Goal: Information Seeking & Learning: Learn about a topic

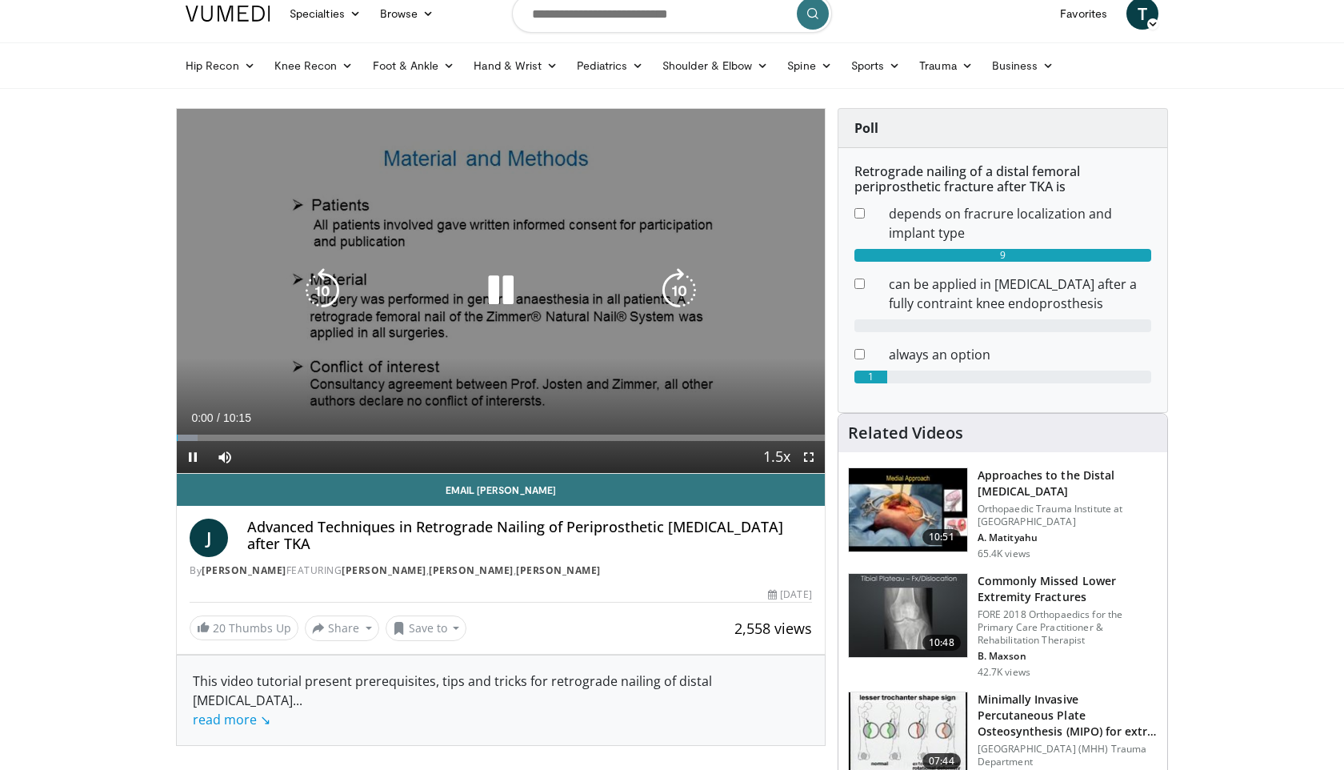
scroll to position [18, 0]
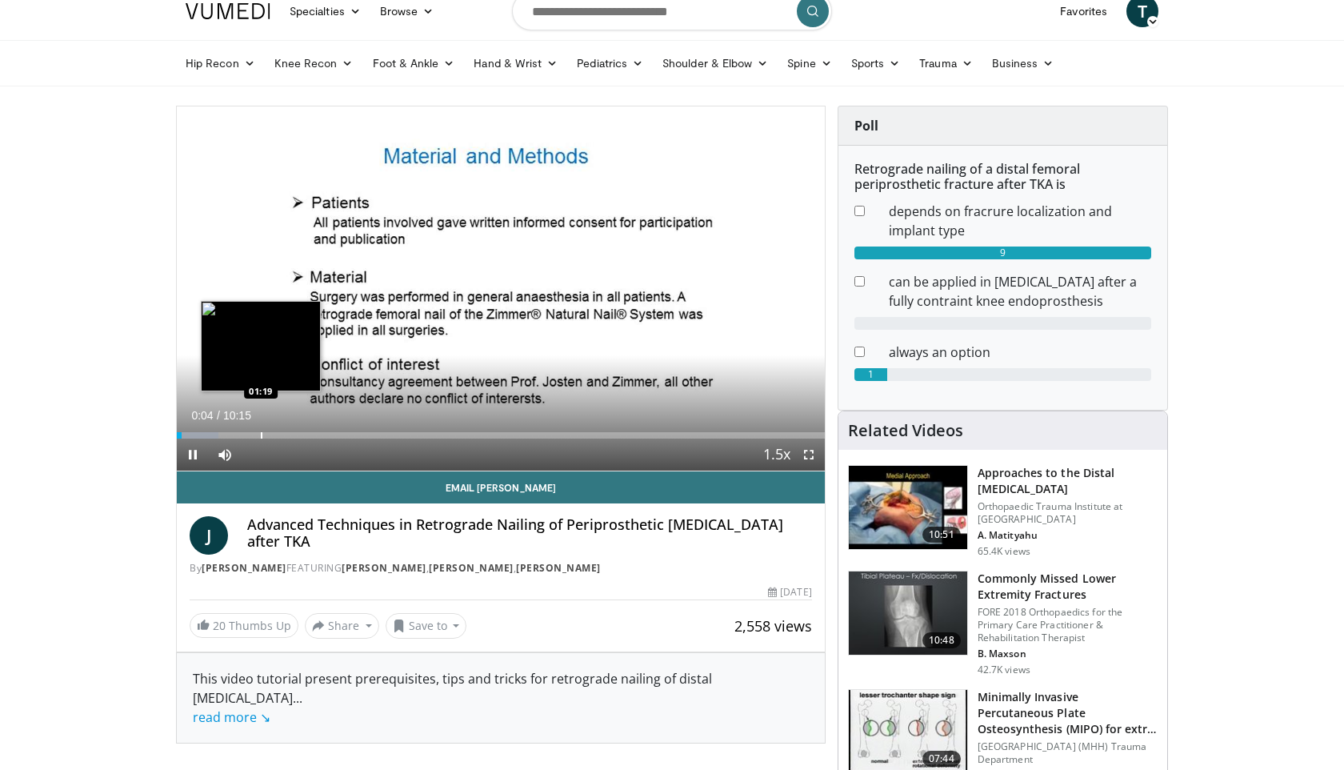
click at [261, 436] on div "Progress Bar" at bounding box center [262, 435] width 2 height 6
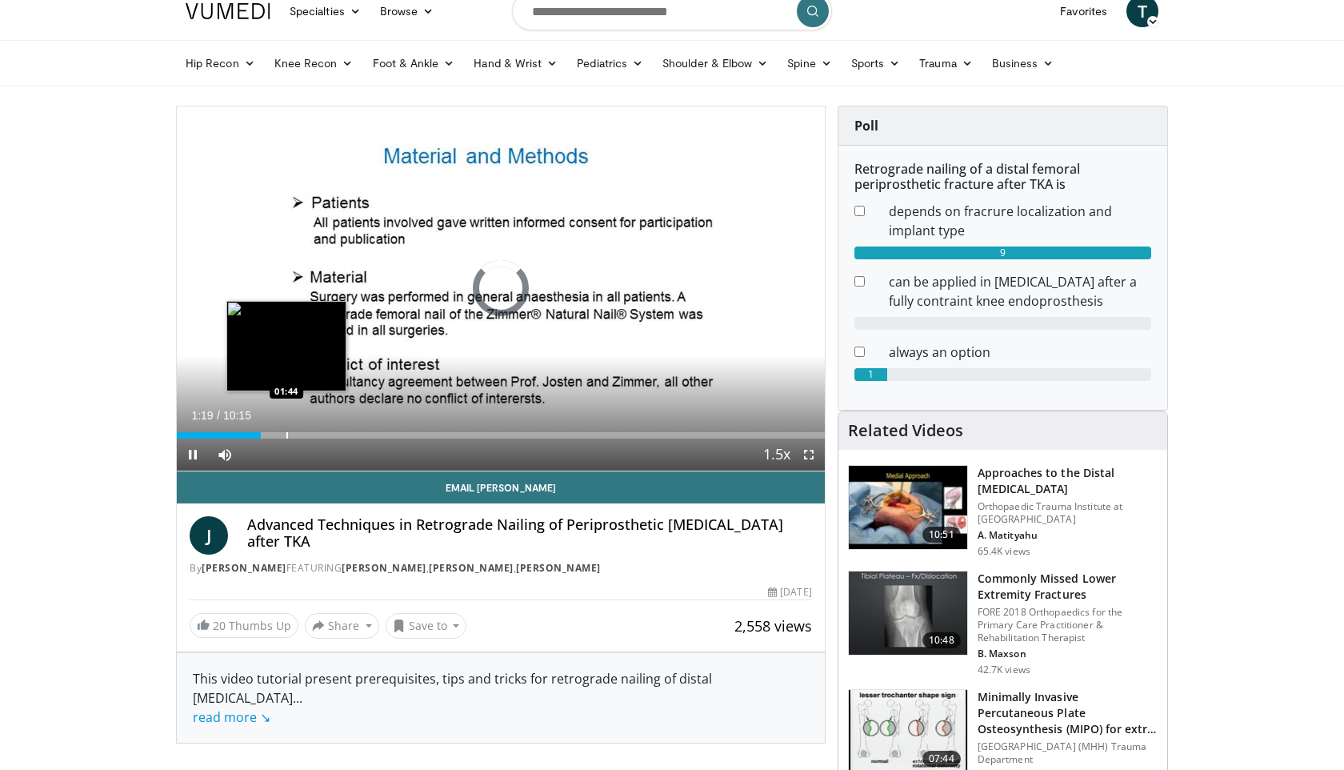
click at [288, 436] on div "Progress Bar" at bounding box center [287, 435] width 2 height 6
click at [309, 436] on div "Progress Bar" at bounding box center [310, 435] width 2 height 6
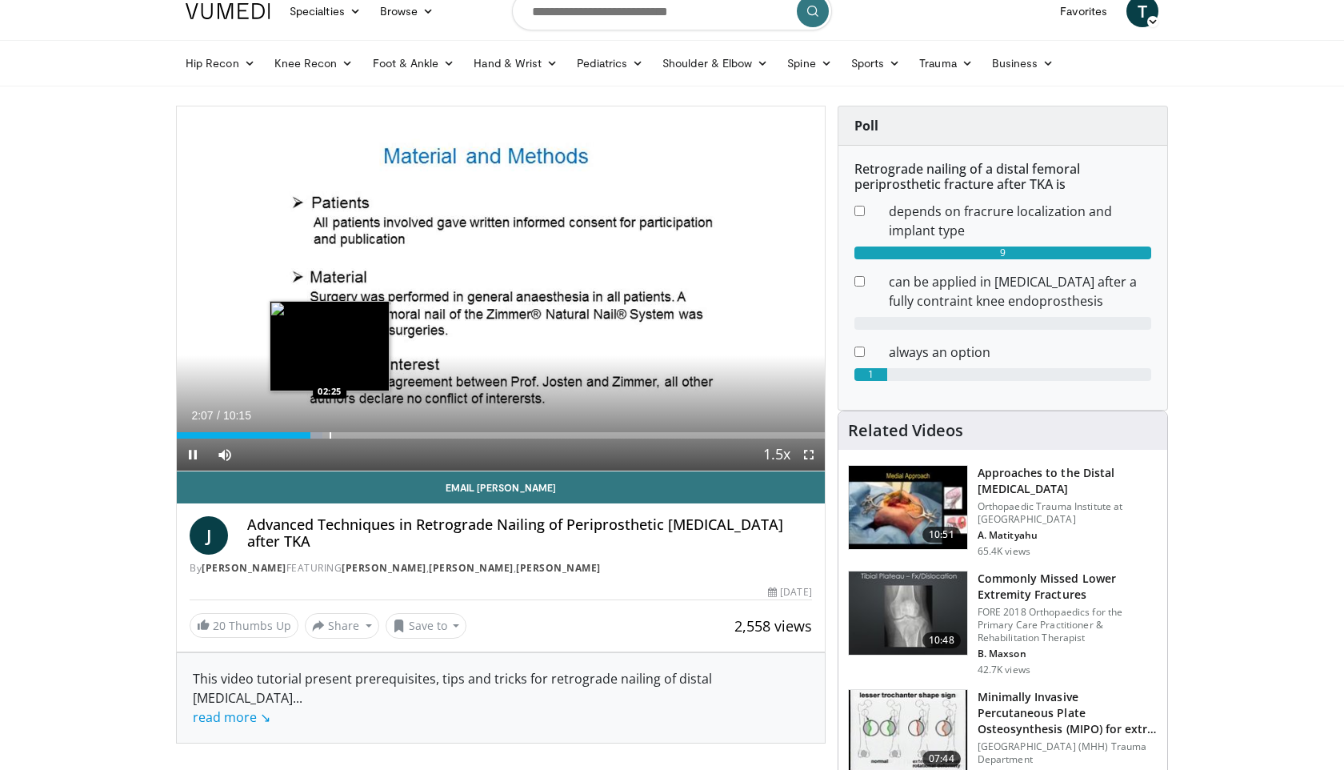
click at [330, 436] on div "Progress Bar" at bounding box center [331, 435] width 2 height 6
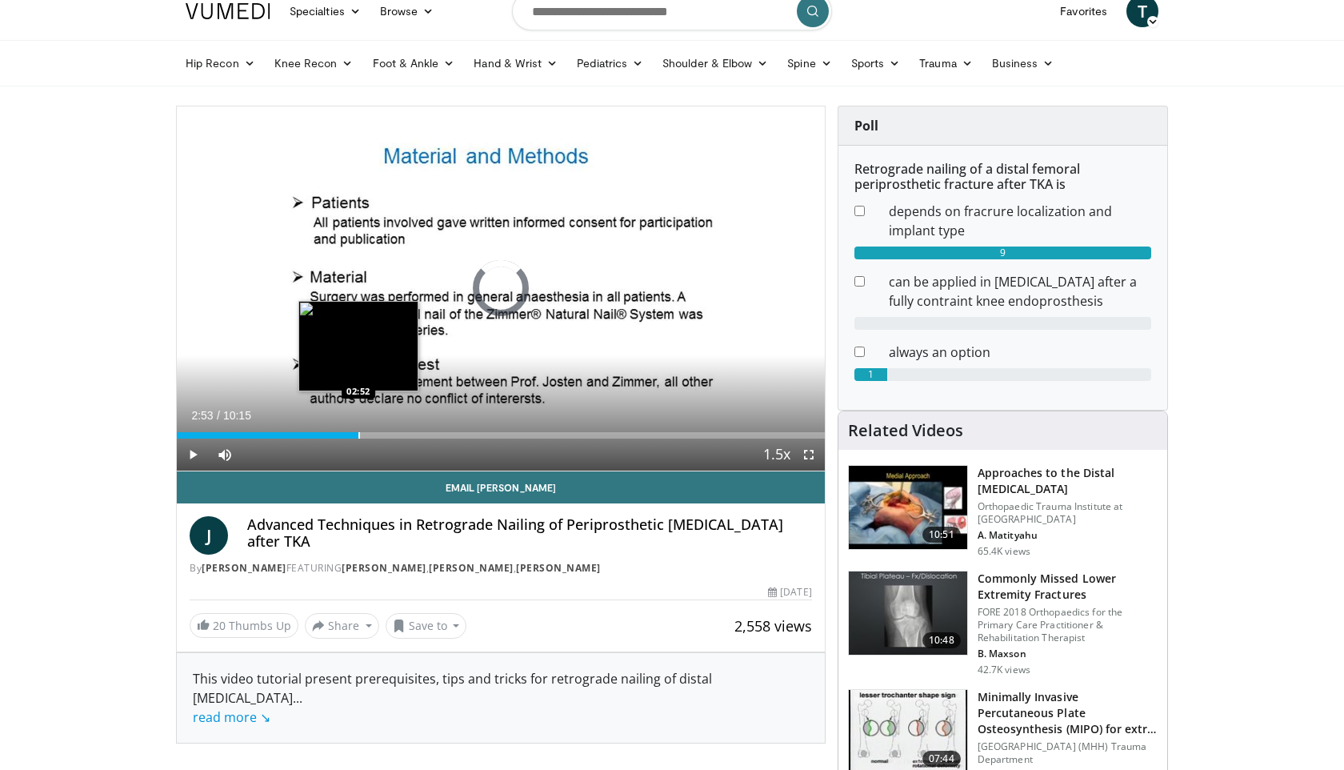
click at [358, 436] on div "Progress Bar" at bounding box center [359, 435] width 2 height 6
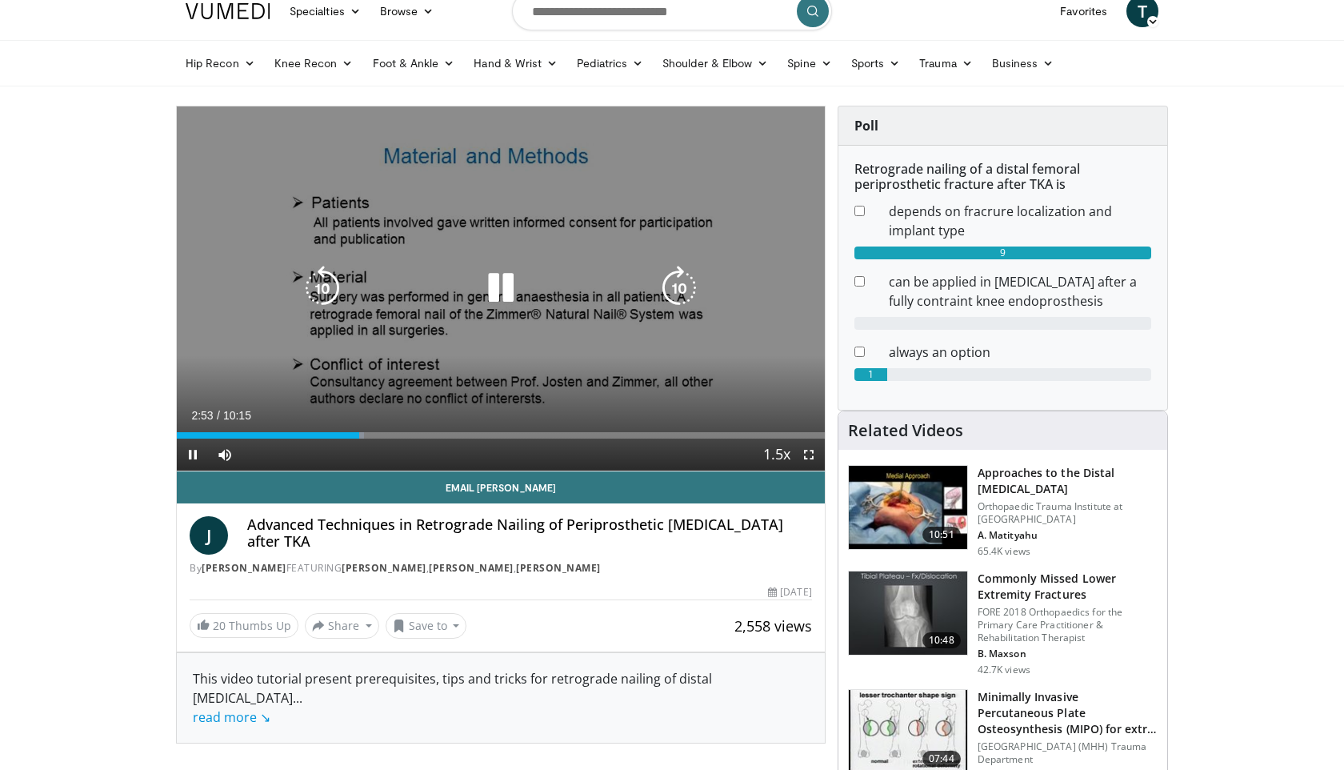
click at [399, 441] on div "10 seconds Tap to unmute" at bounding box center [501, 288] width 648 height 364
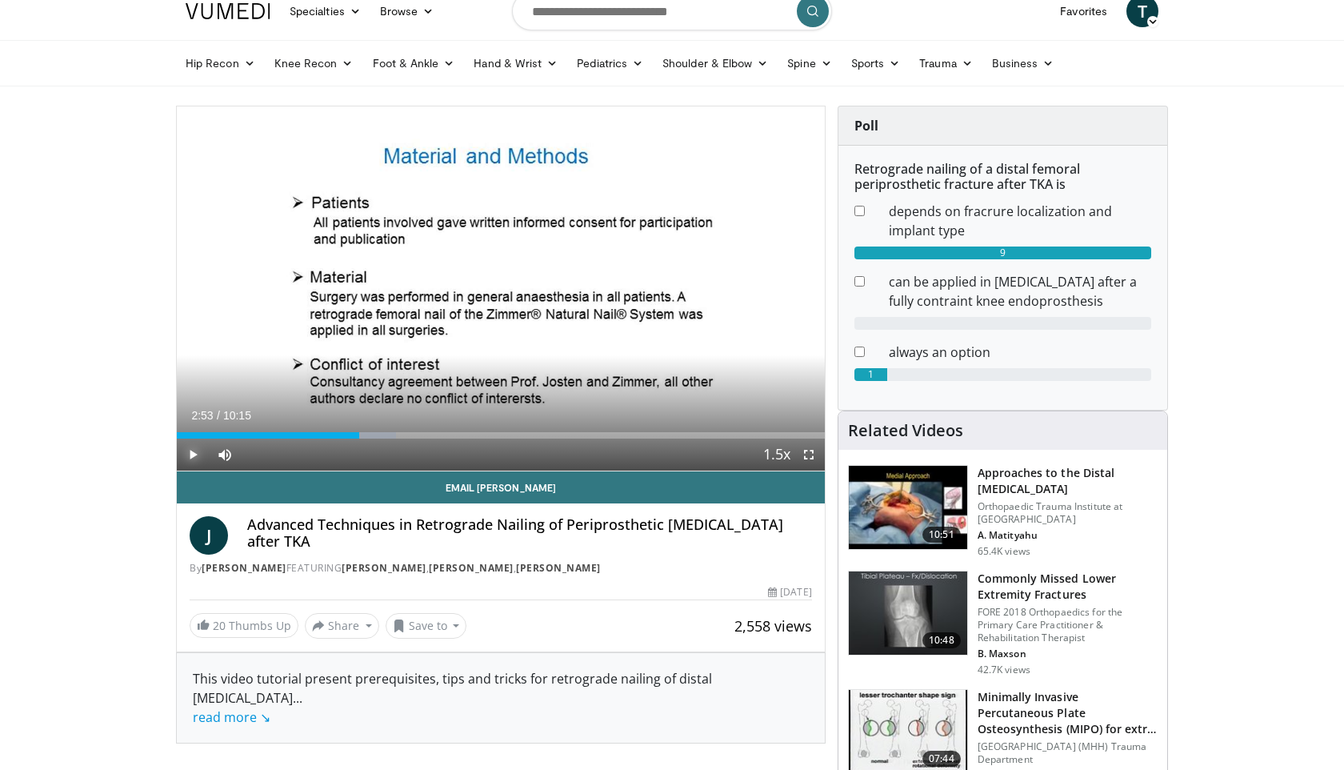
click at [188, 454] on span "Video Player" at bounding box center [193, 454] width 32 height 32
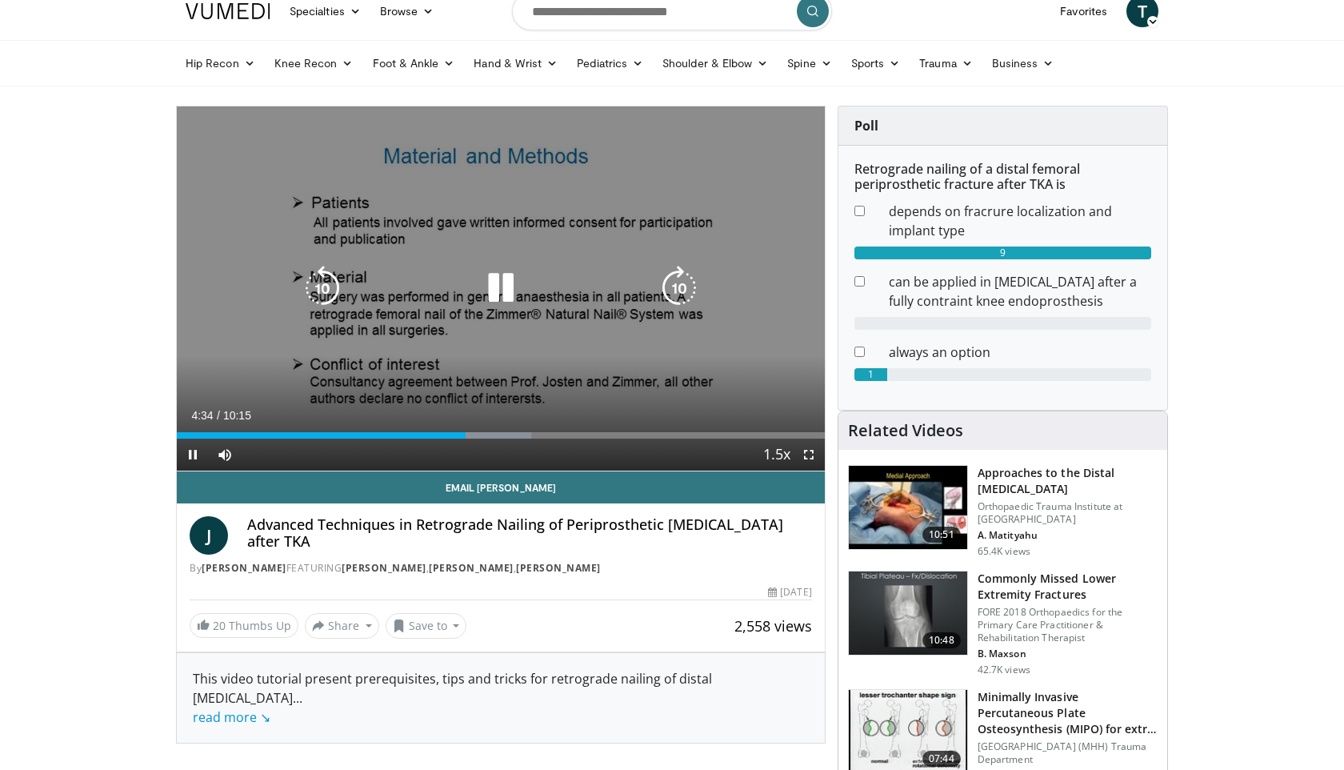
click at [498, 286] on icon "Video Player" at bounding box center [500, 288] width 45 height 45
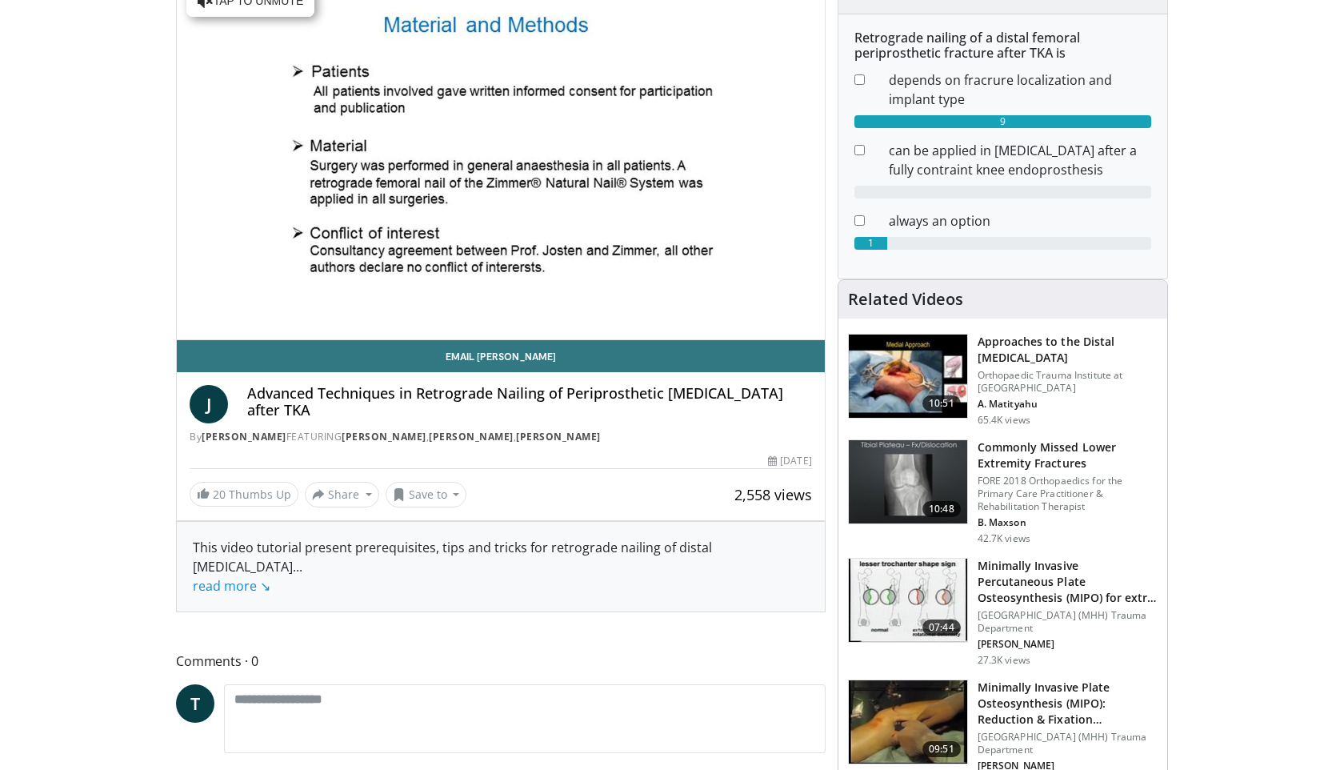
scroll to position [113, 0]
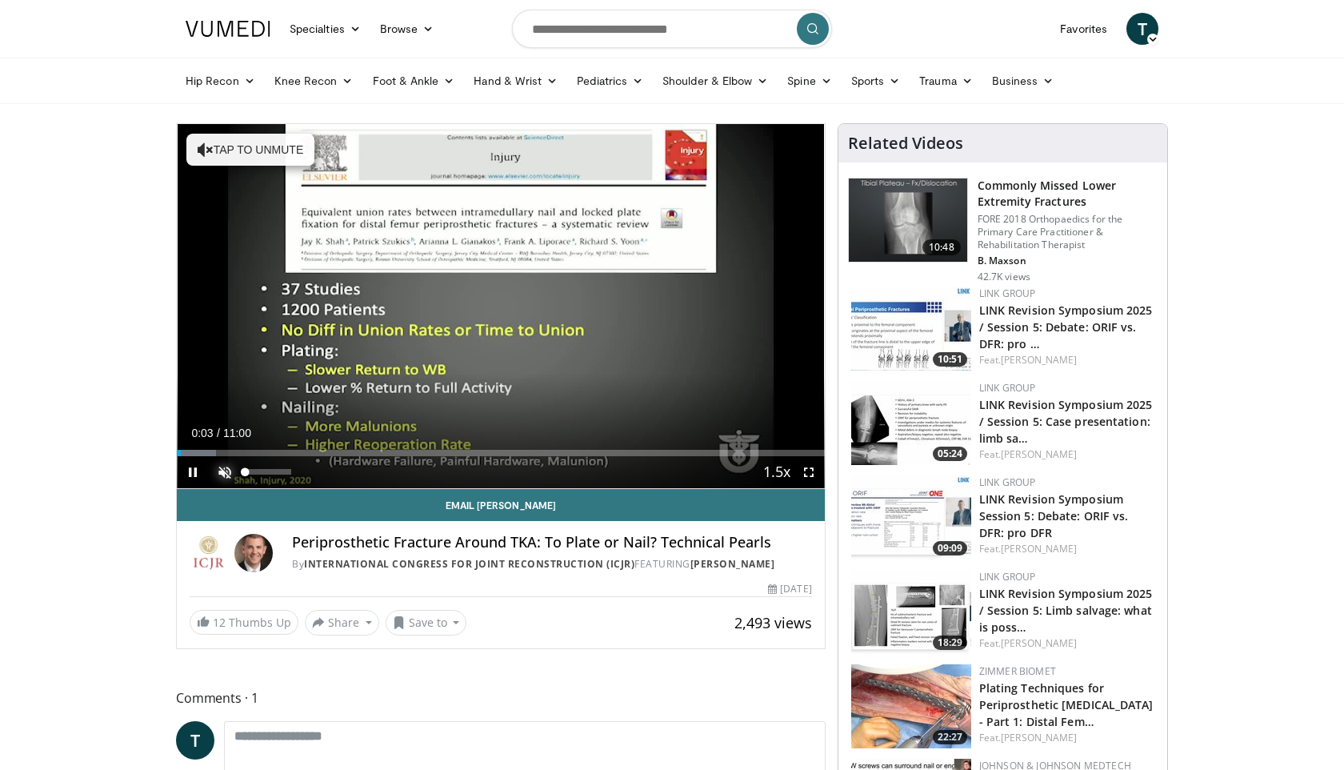
click at [222, 474] on span "Video Player" at bounding box center [225, 472] width 32 height 32
click at [809, 476] on span "Video Player" at bounding box center [809, 472] width 32 height 32
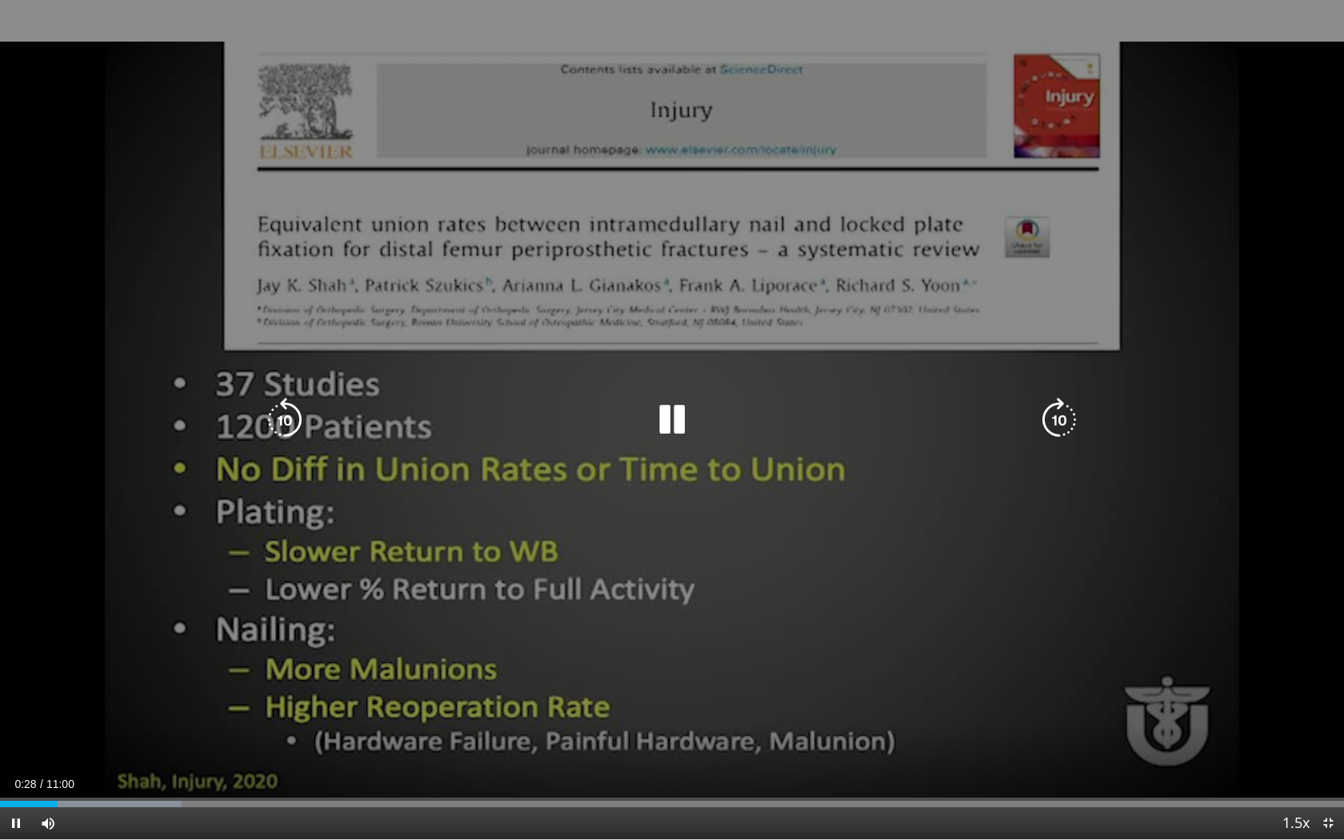
click at [679, 421] on icon "Video Player" at bounding box center [672, 420] width 45 height 45
click at [668, 421] on icon "Video Player" at bounding box center [672, 420] width 45 height 45
click at [1055, 419] on icon "Video Player" at bounding box center [1059, 420] width 45 height 45
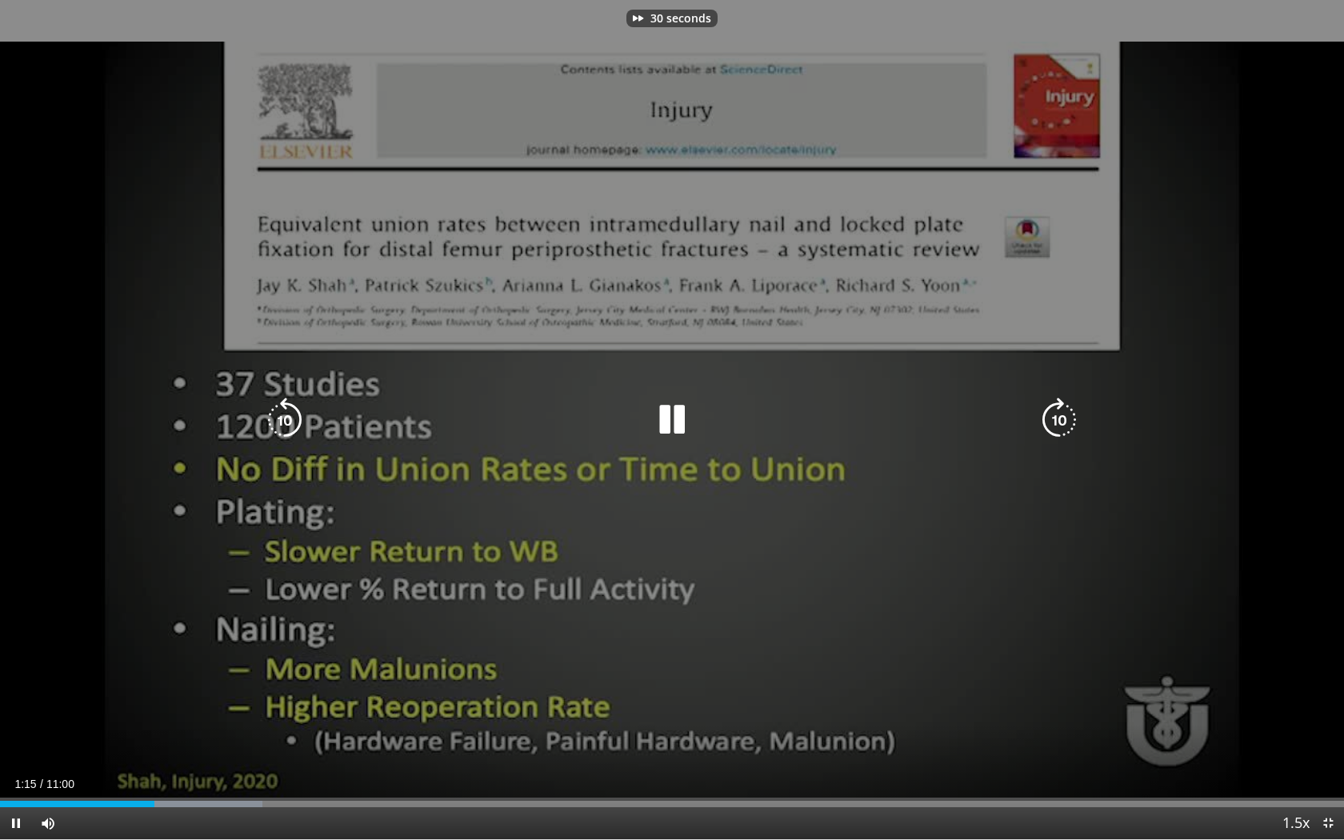
click at [1055, 419] on icon "Video Player" at bounding box center [1059, 420] width 45 height 45
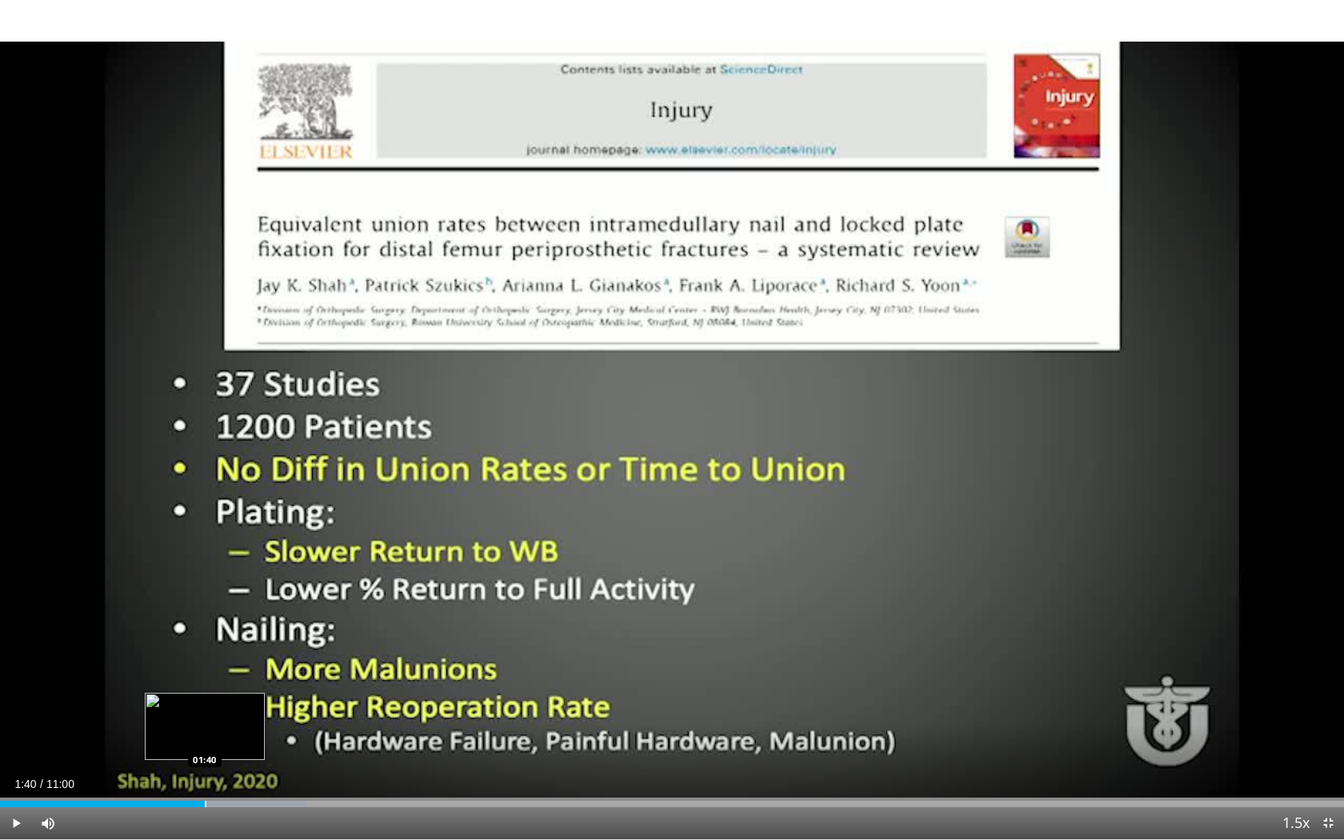
click at [204, 769] on div "Loaded : 22.73% 01:40 01:40" at bounding box center [672, 804] width 1344 height 6
click at [214, 769] on div "Progress Bar" at bounding box center [214, 804] width 2 height 6
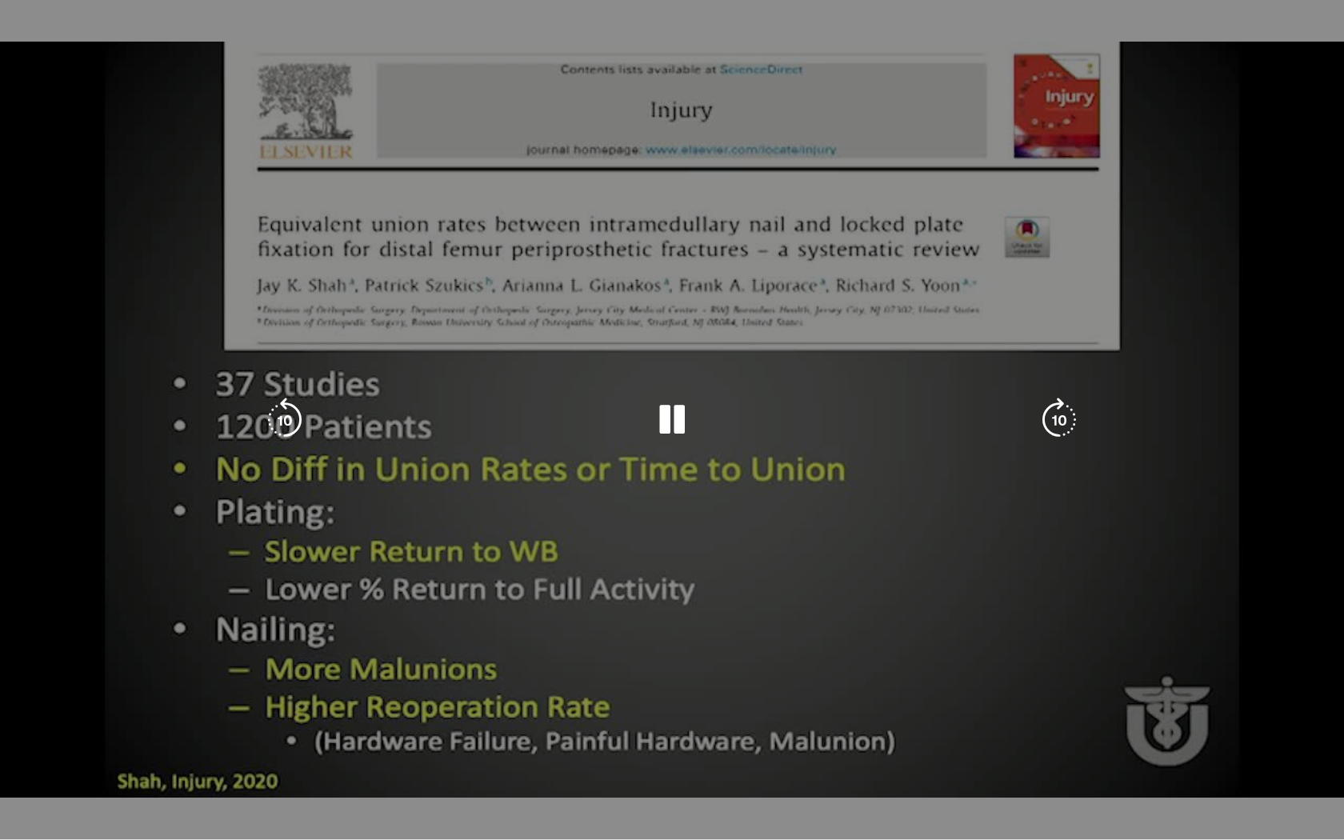
click at [239, 769] on video-js "**********" at bounding box center [672, 420] width 1344 height 840
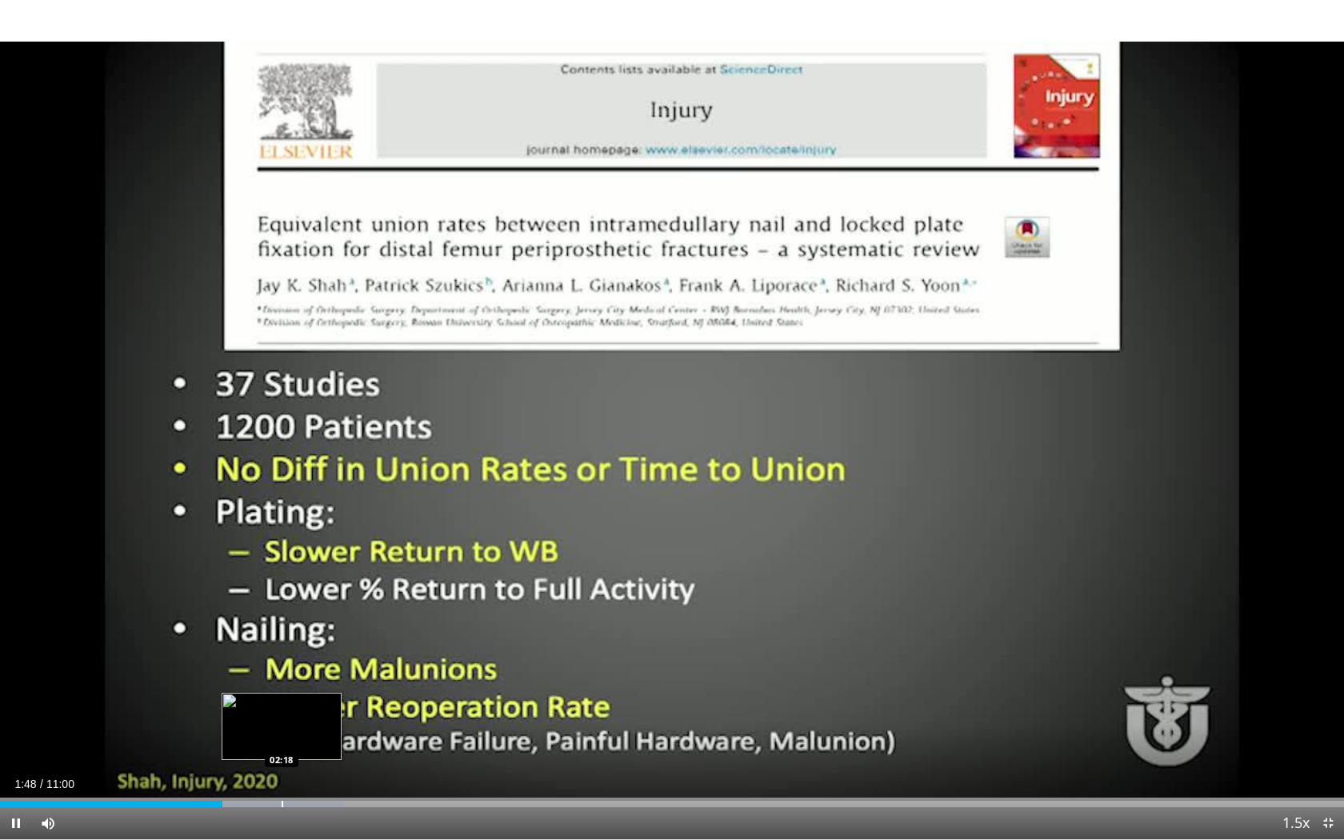
click at [282, 769] on div "Loaded : 25.52% 01:49 02:18" at bounding box center [672, 799] width 1344 height 15
click at [306, 769] on div "Progress Bar" at bounding box center [307, 804] width 2 height 6
click at [350, 769] on div "Progress Bar" at bounding box center [350, 804] width 2 height 6
click at [348, 769] on div "Progress Bar" at bounding box center [349, 804] width 2 height 6
click at [333, 769] on div "Loaded : 36.03% 02:43 02:43" at bounding box center [672, 804] width 1344 height 6
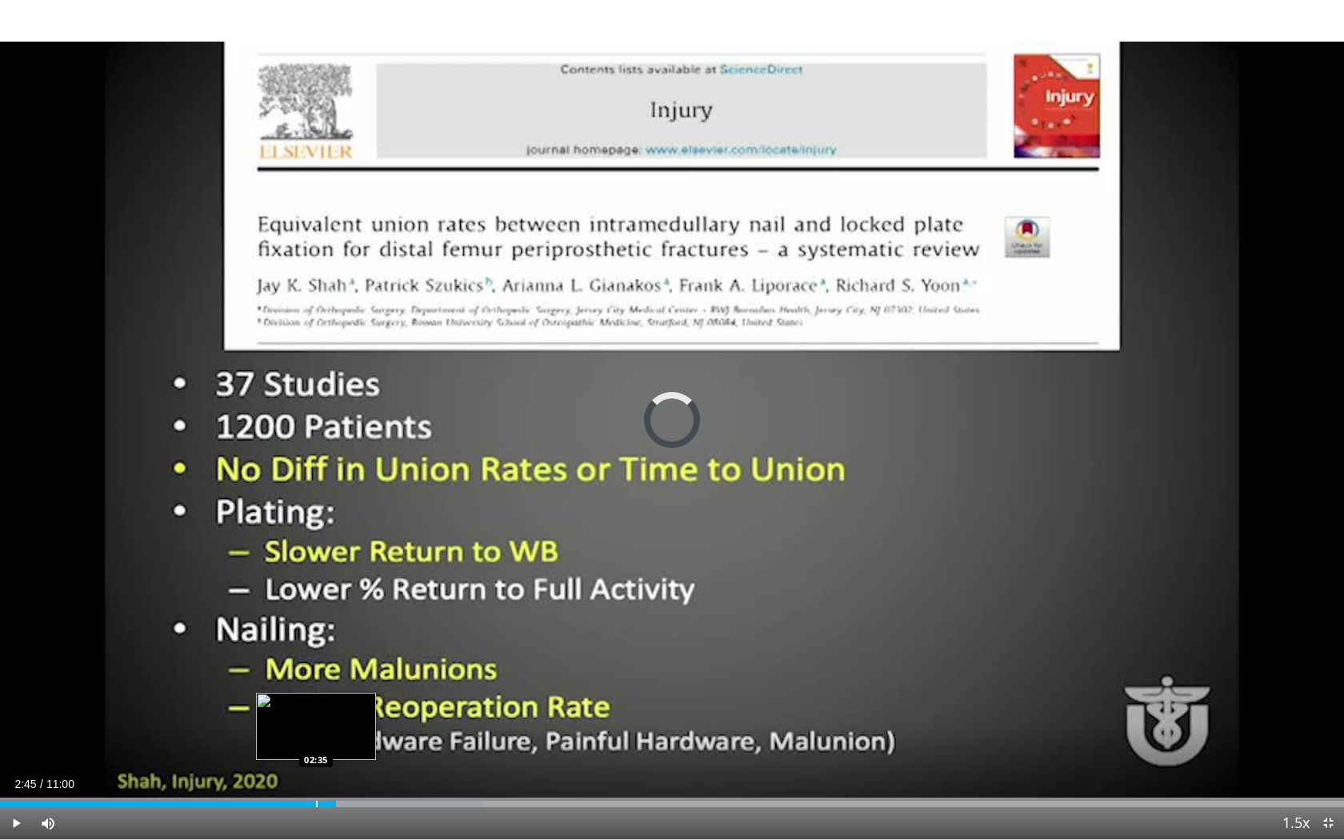
click at [316, 769] on div "Progress Bar" at bounding box center [317, 804] width 2 height 6
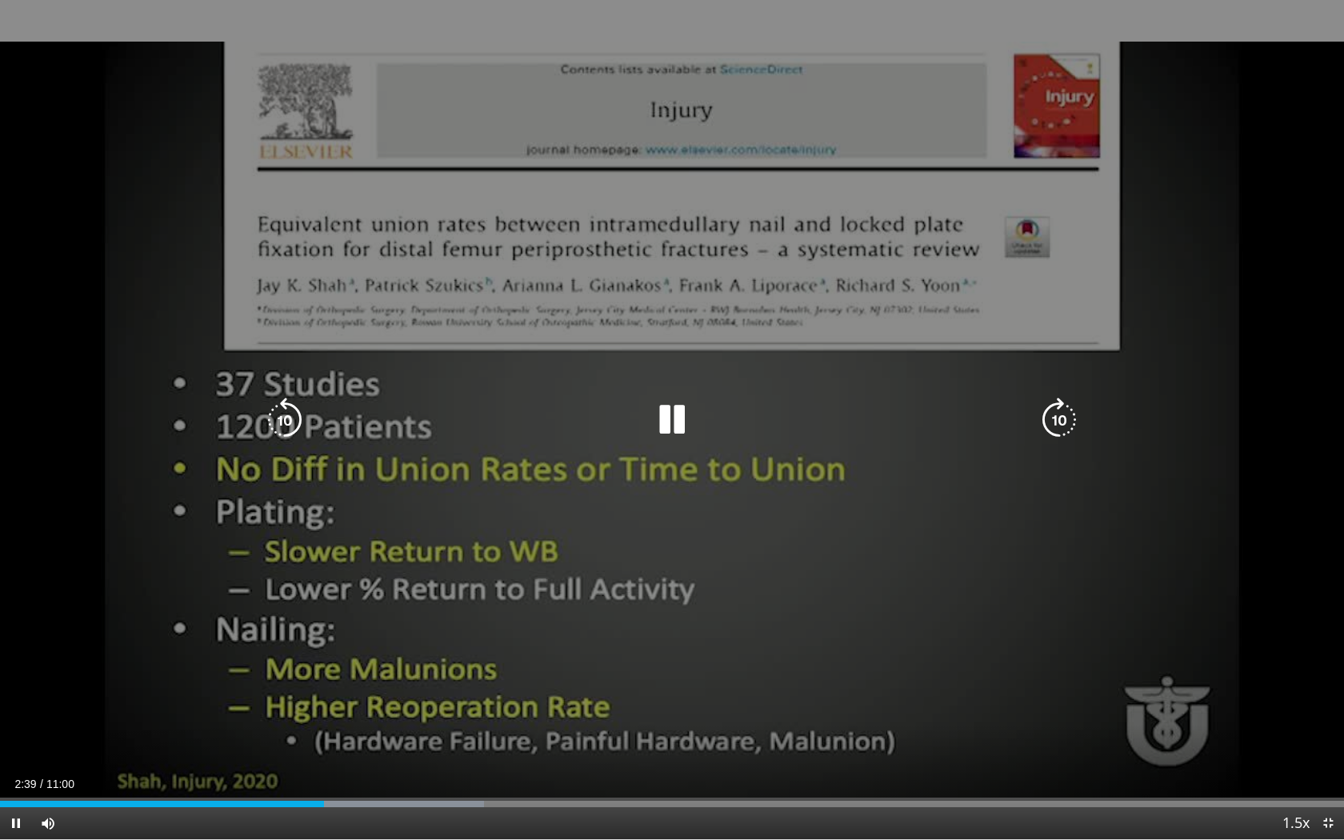
click at [1057, 414] on icon "Video Player" at bounding box center [1059, 420] width 45 height 45
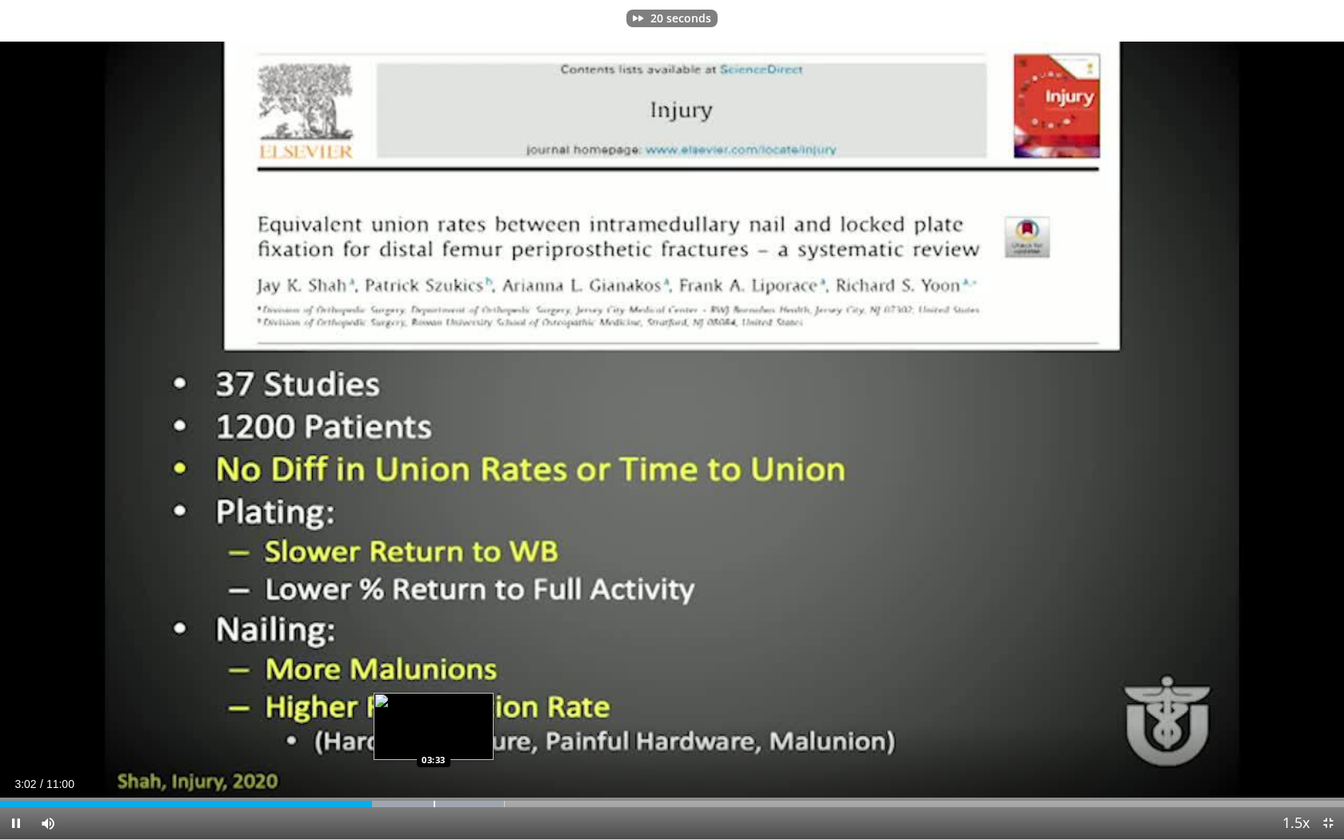
click at [435, 769] on div "Progress Bar" at bounding box center [435, 804] width 2 height 6
click at [462, 769] on div "Progress Bar" at bounding box center [463, 804] width 2 height 6
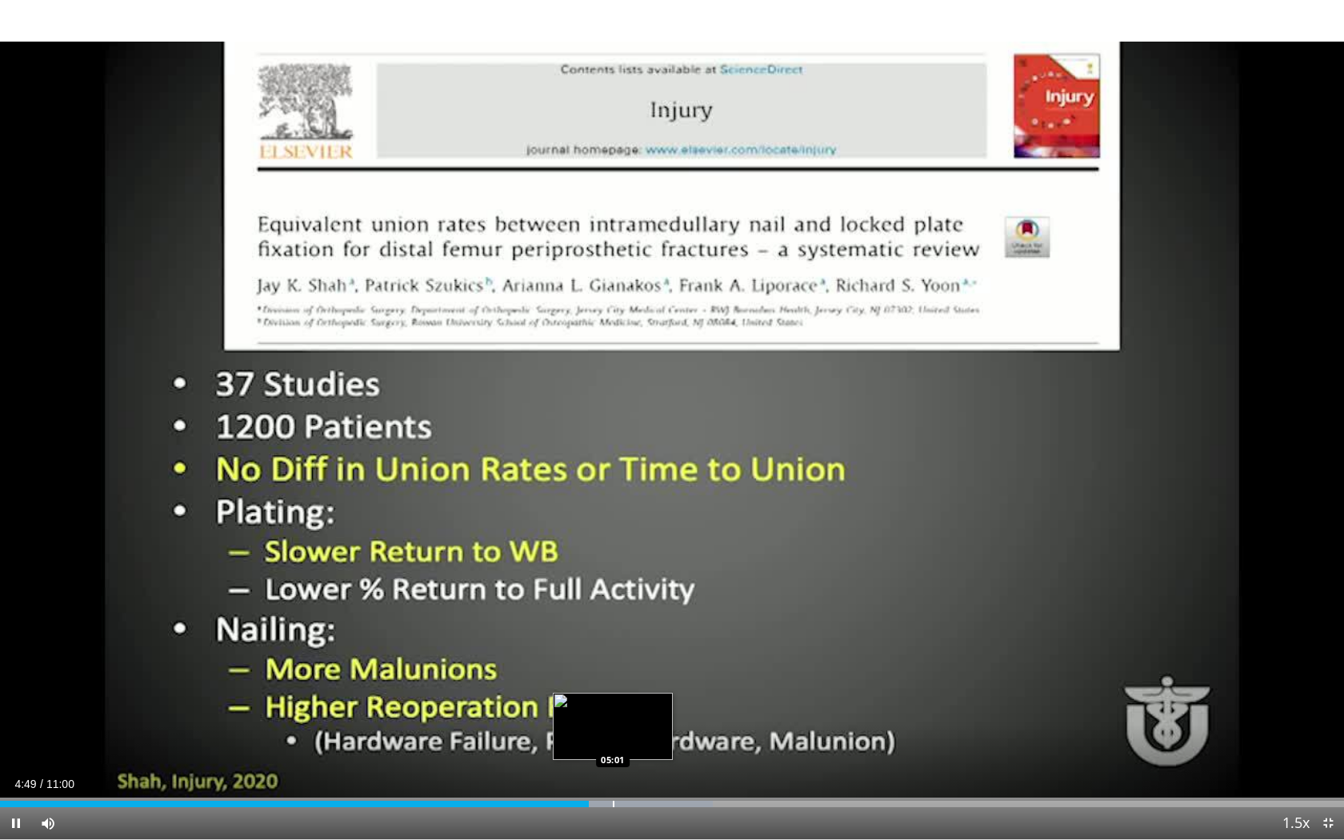
click at [613, 769] on div "Progress Bar" at bounding box center [614, 804] width 2 height 6
click at [644, 769] on div "Progress Bar" at bounding box center [645, 804] width 2 height 6
click at [663, 769] on div "Current Time 5:18 / Duration 11:00 Pause Skip Backward Skip Forward Mute 100% L…" at bounding box center [672, 823] width 1344 height 32
click at [677, 769] on div "Progress Bar" at bounding box center [678, 804] width 2 height 6
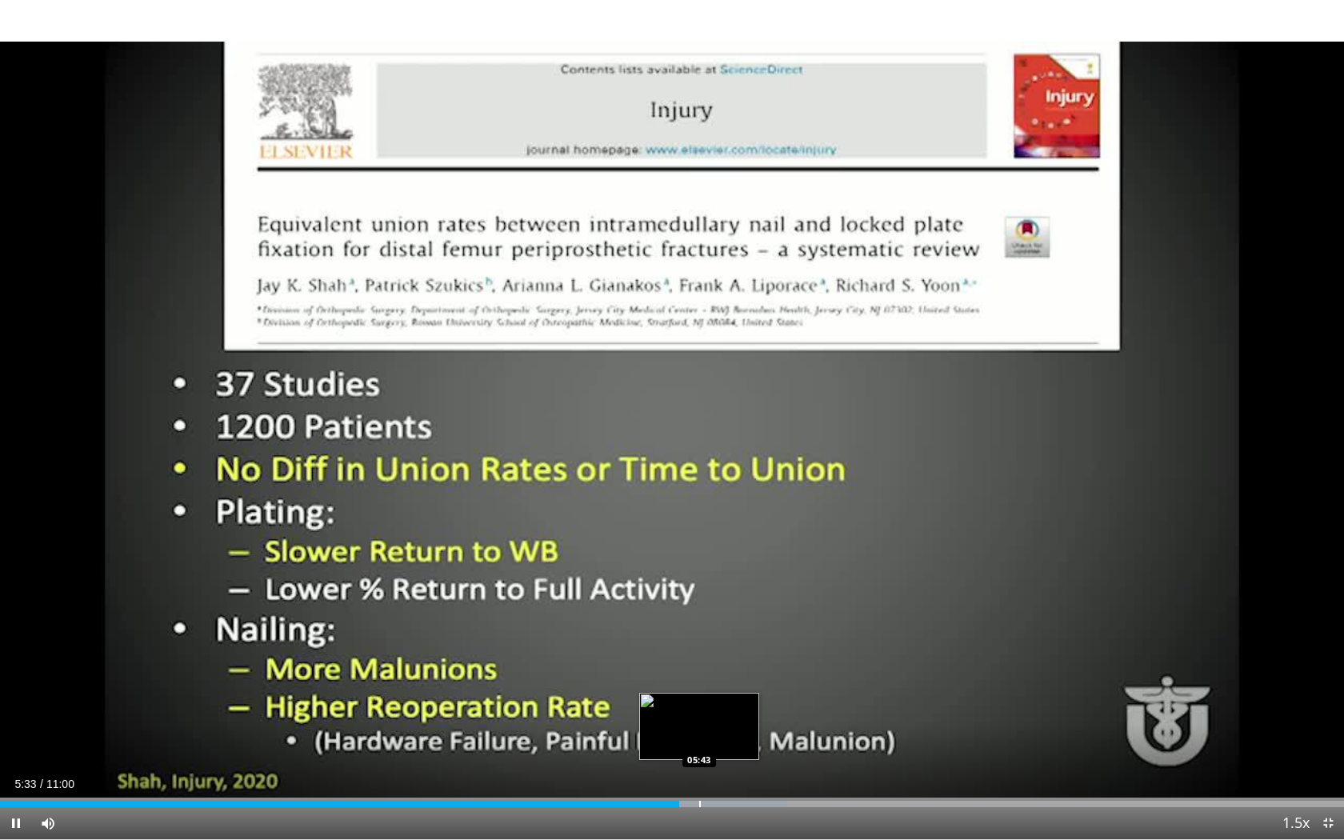
click at [699, 769] on div "Progress Bar" at bounding box center [700, 804] width 2 height 6
click at [719, 769] on div "Progress Bar" at bounding box center [719, 804] width 2 height 6
click at [708, 769] on div "Loaded : 63.06% 05:55 05:47" at bounding box center [672, 799] width 1344 height 15
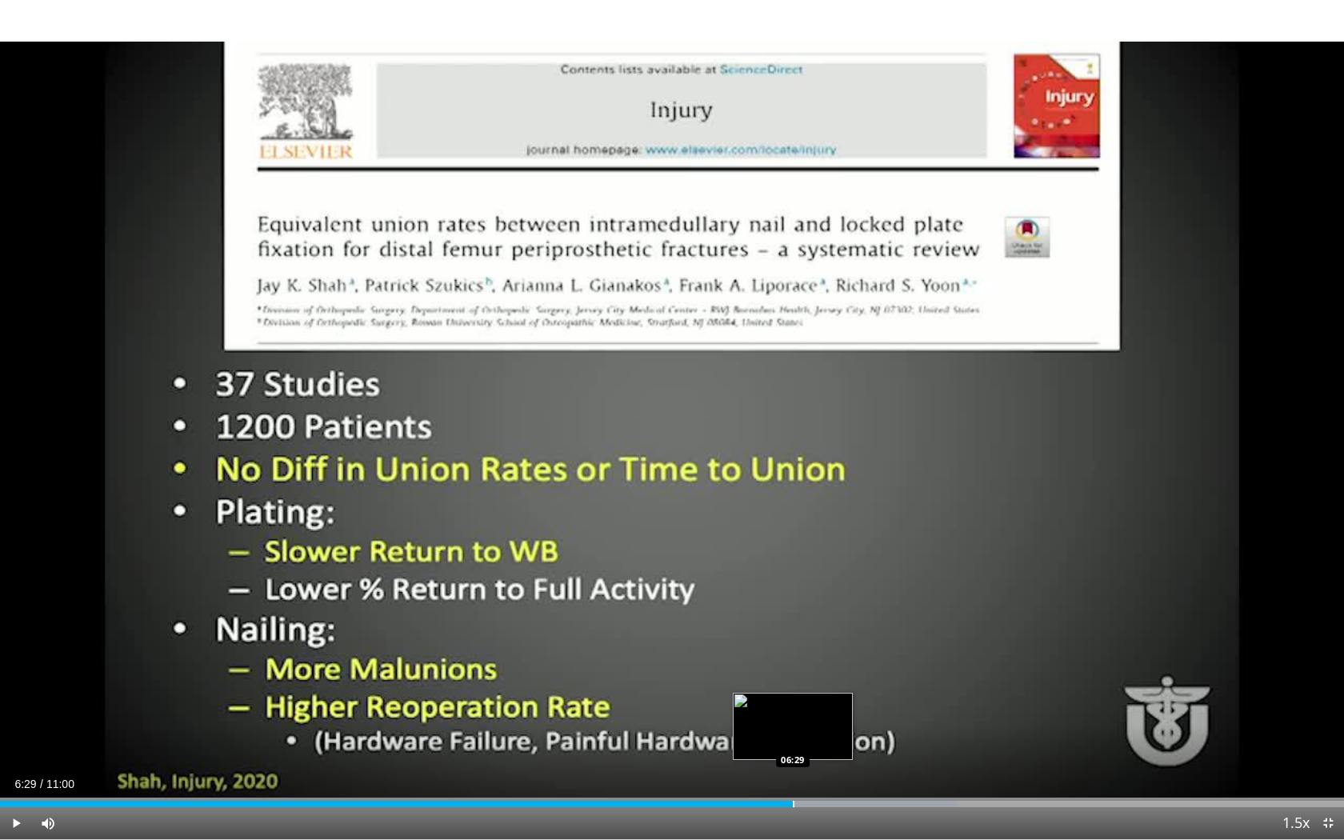
click at [793, 769] on div "Progress Bar" at bounding box center [794, 804] width 2 height 6
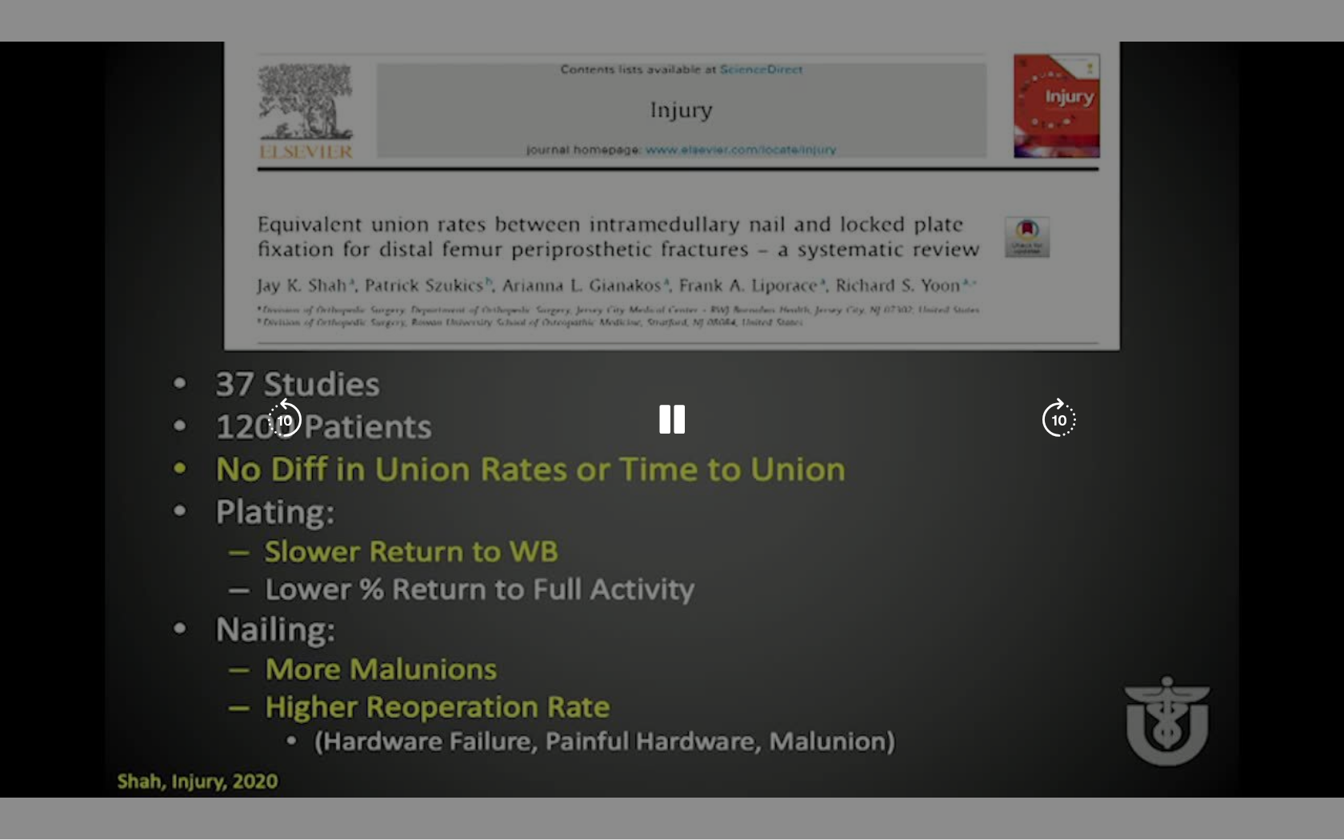
click at [776, 769] on div "06:32" at bounding box center [399, 836] width 798 height 6
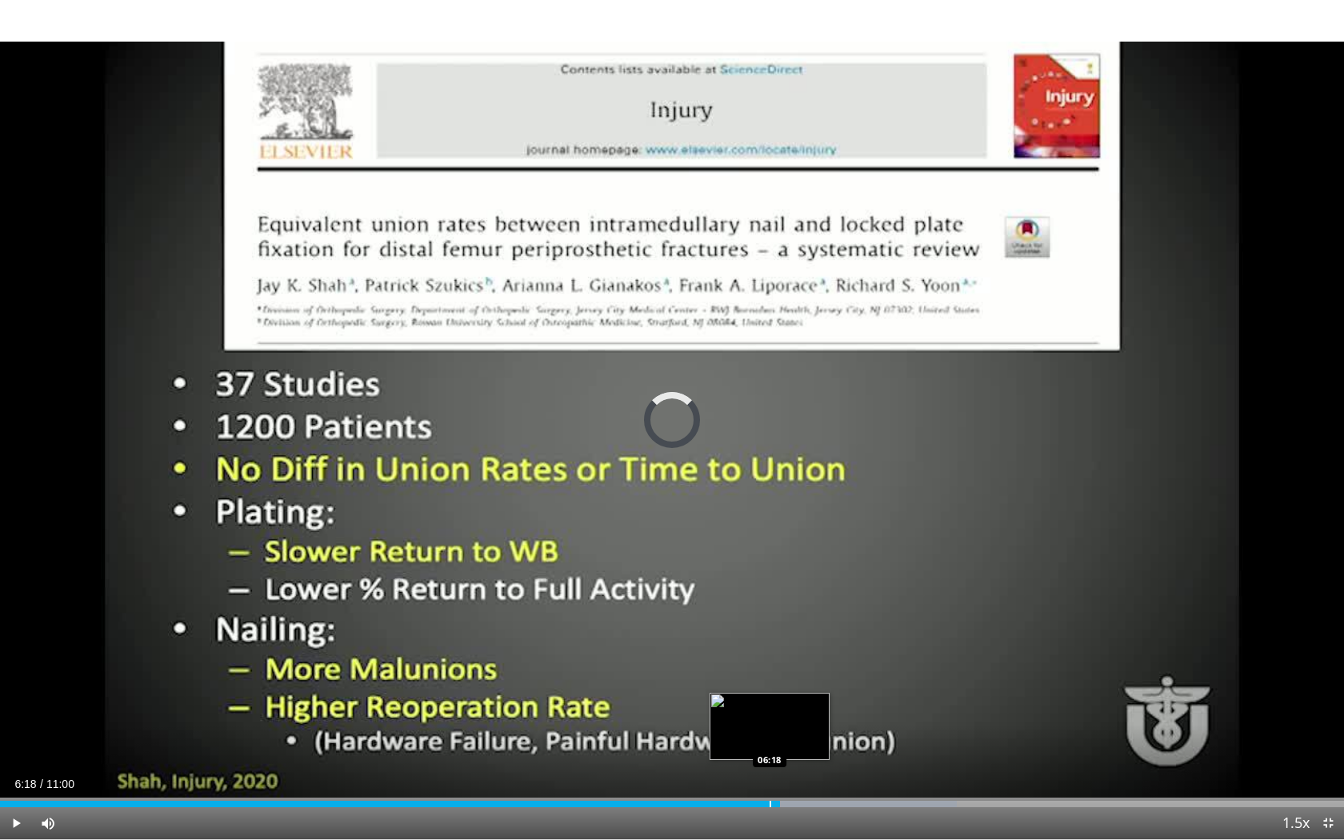
click at [770, 769] on div "Progress Bar" at bounding box center [771, 804] width 2 height 6
click at [746, 769] on div "Current Time 6:19 / Duration 11:00 Pause Skip Backward Skip Forward Mute 100% L…" at bounding box center [672, 823] width 1344 height 32
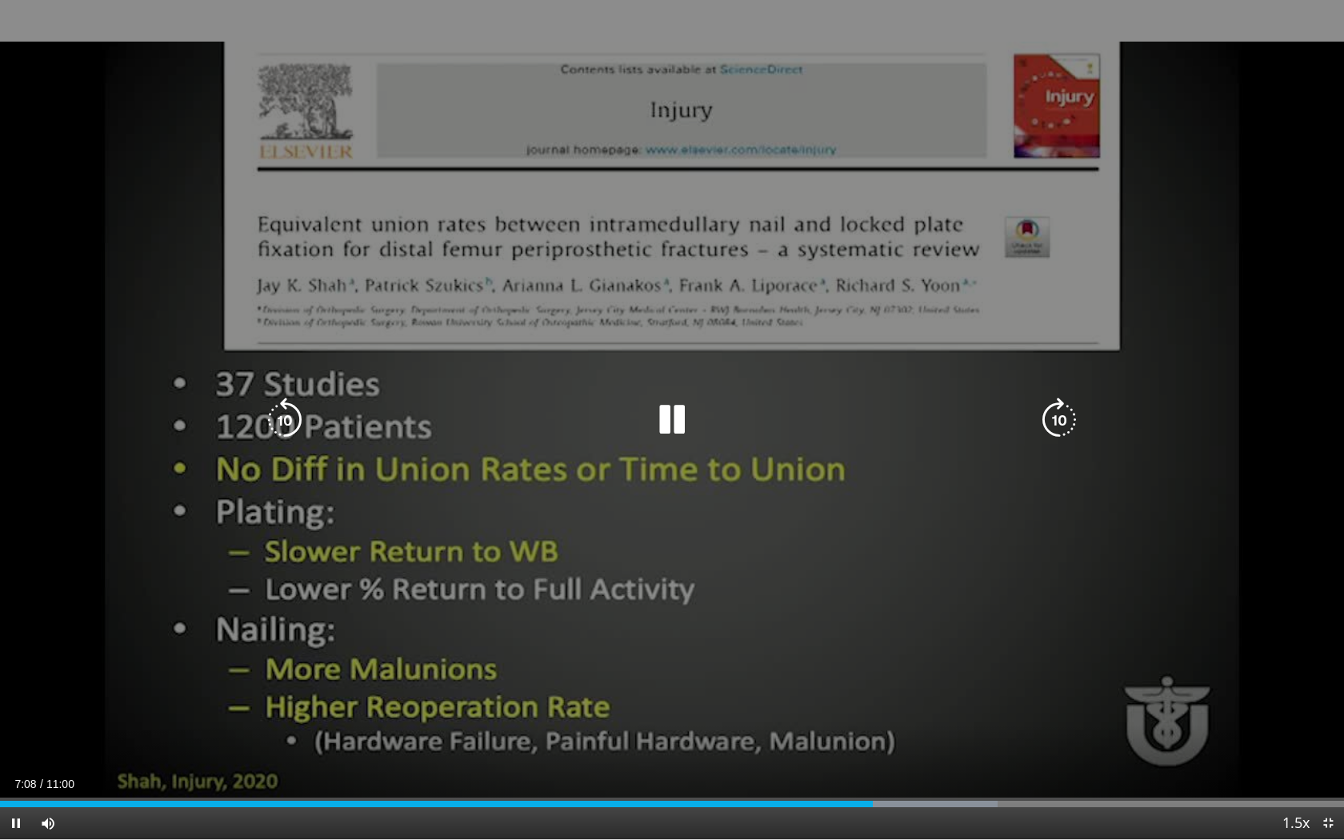
click at [1061, 421] on icon "Video Player" at bounding box center [1059, 420] width 45 height 45
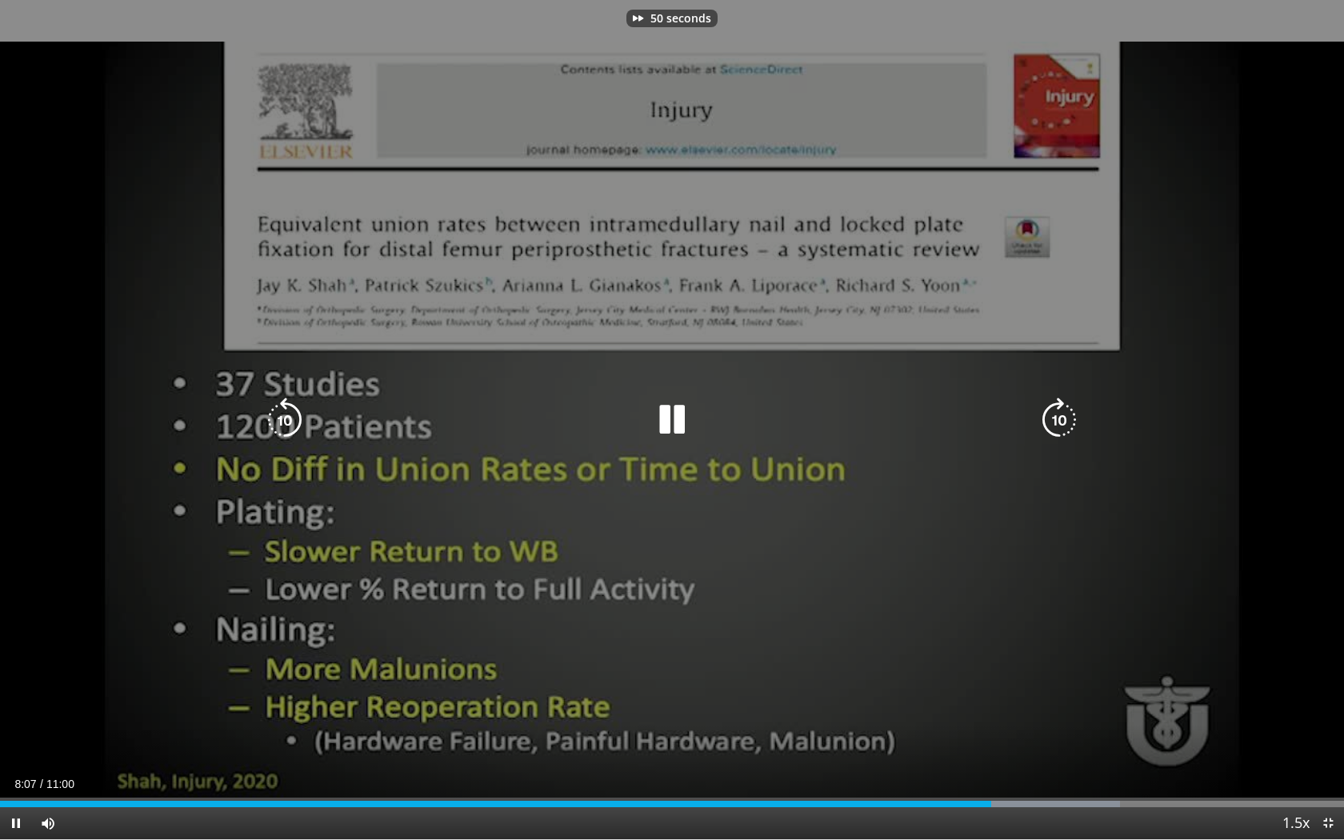
click at [1061, 421] on icon "Video Player" at bounding box center [1059, 420] width 45 height 45
click at [283, 420] on icon "Video Player" at bounding box center [284, 420] width 45 height 45
click at [674, 420] on icon "Video Player" at bounding box center [672, 420] width 45 height 45
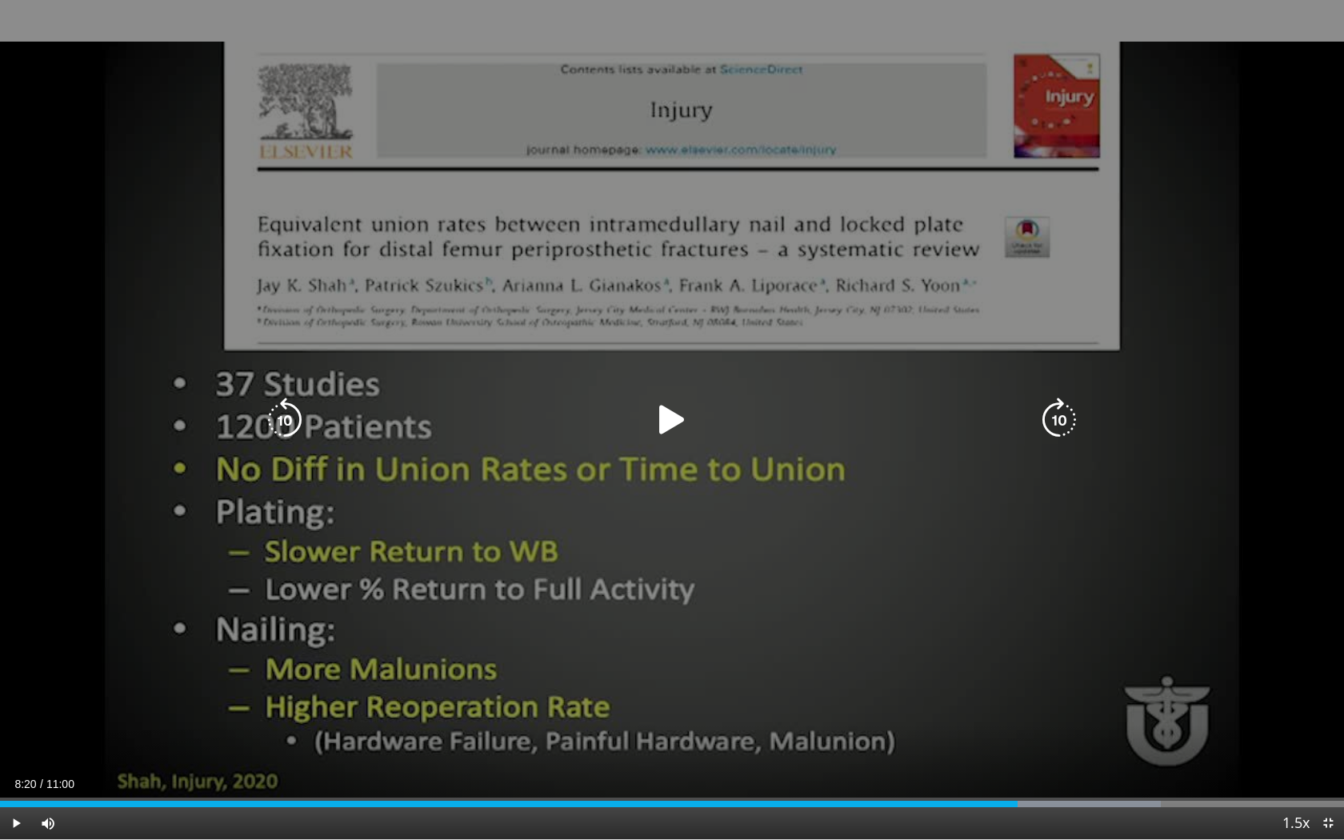
click at [668, 417] on icon "Video Player" at bounding box center [672, 420] width 45 height 45
click at [1062, 422] on icon "Video Player" at bounding box center [1059, 420] width 45 height 45
click at [1062, 420] on icon "Video Player" at bounding box center [1059, 420] width 45 height 45
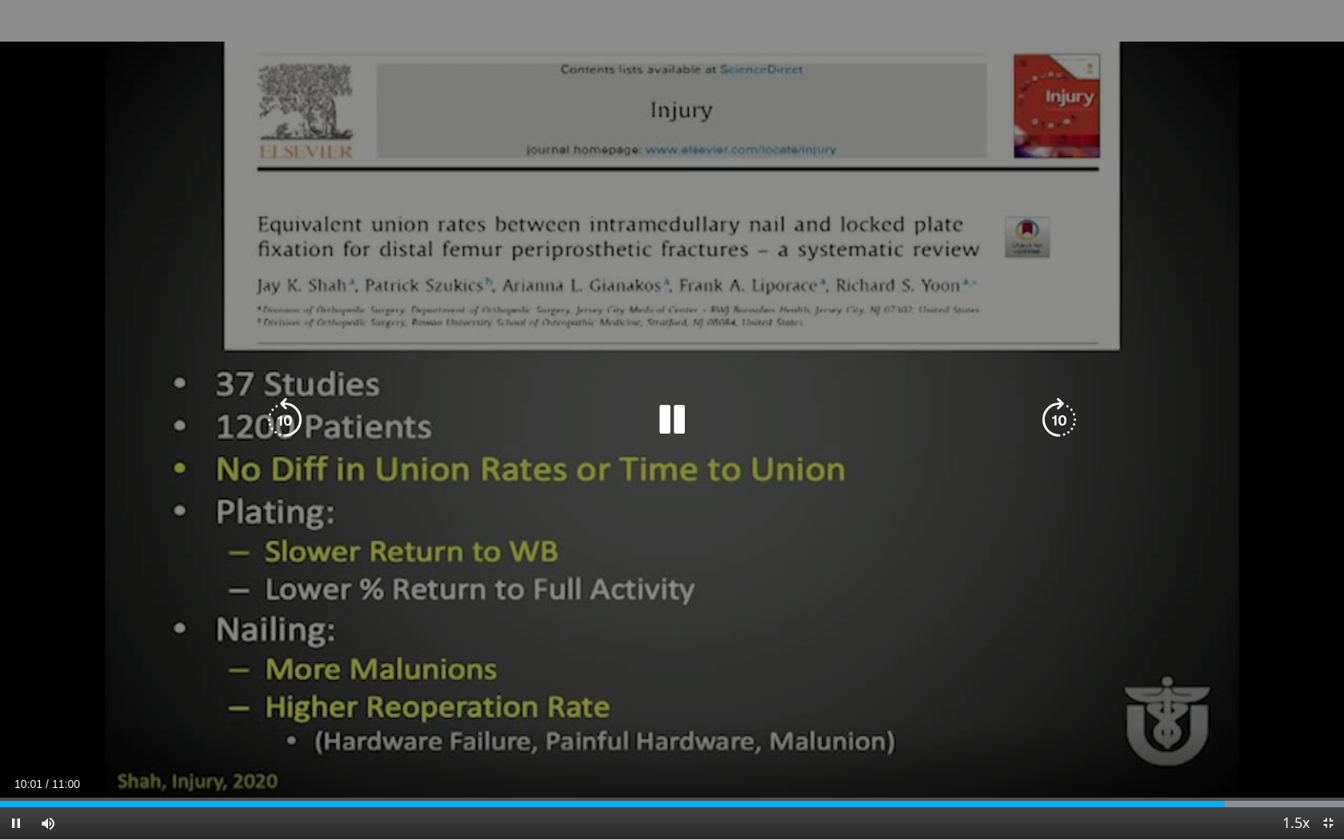
click at [1062, 420] on icon "Video Player" at bounding box center [1059, 420] width 45 height 45
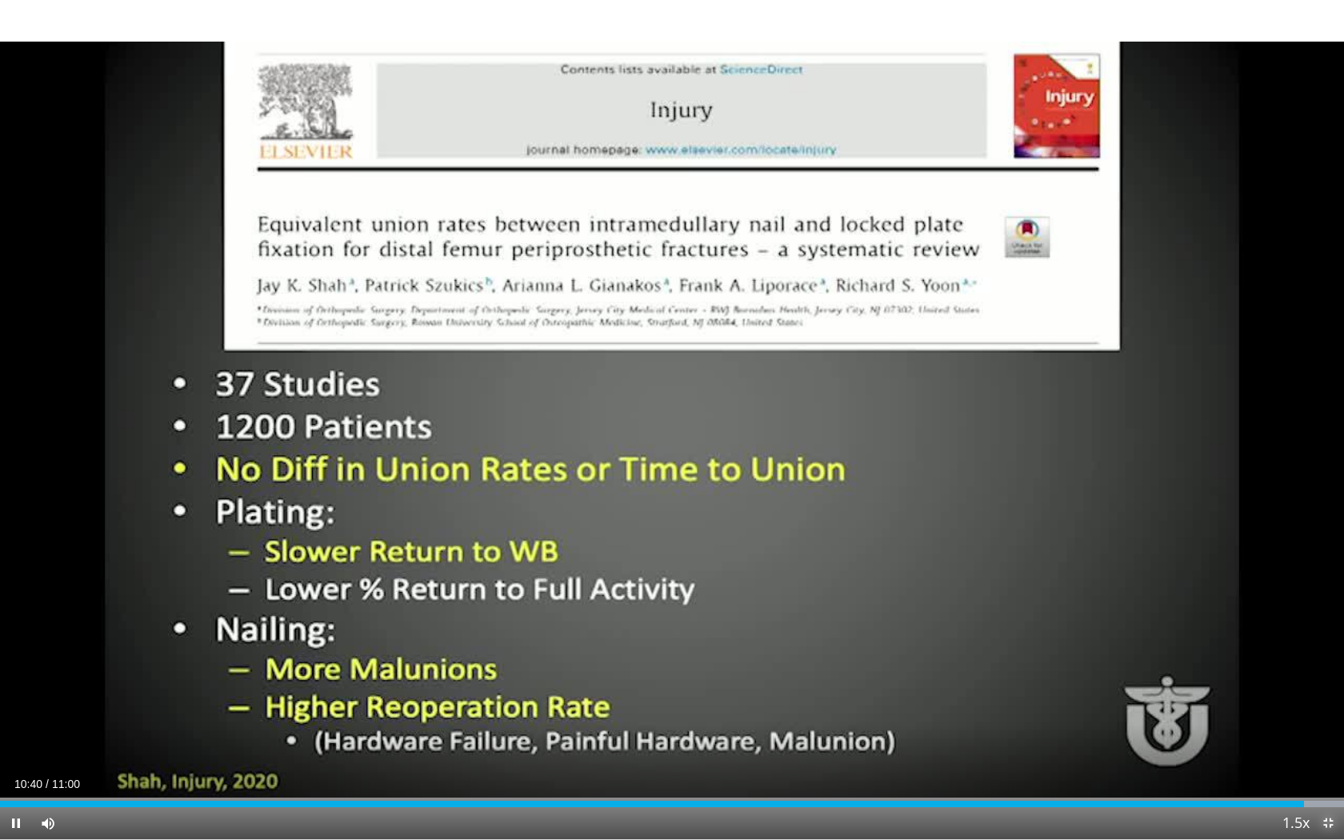
click at [1329, 769] on span "Video Player" at bounding box center [1328, 823] width 32 height 32
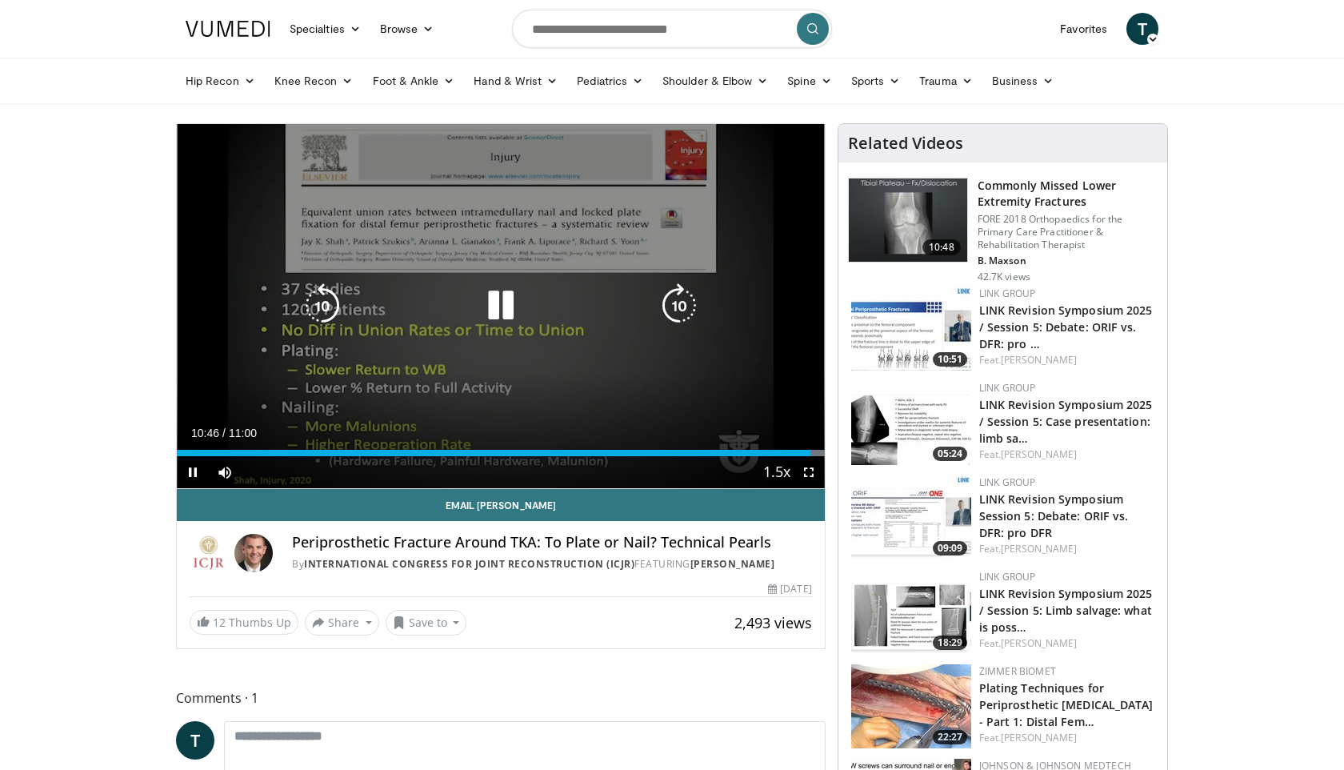
click at [498, 303] on icon "Video Player" at bounding box center [500, 305] width 45 height 45
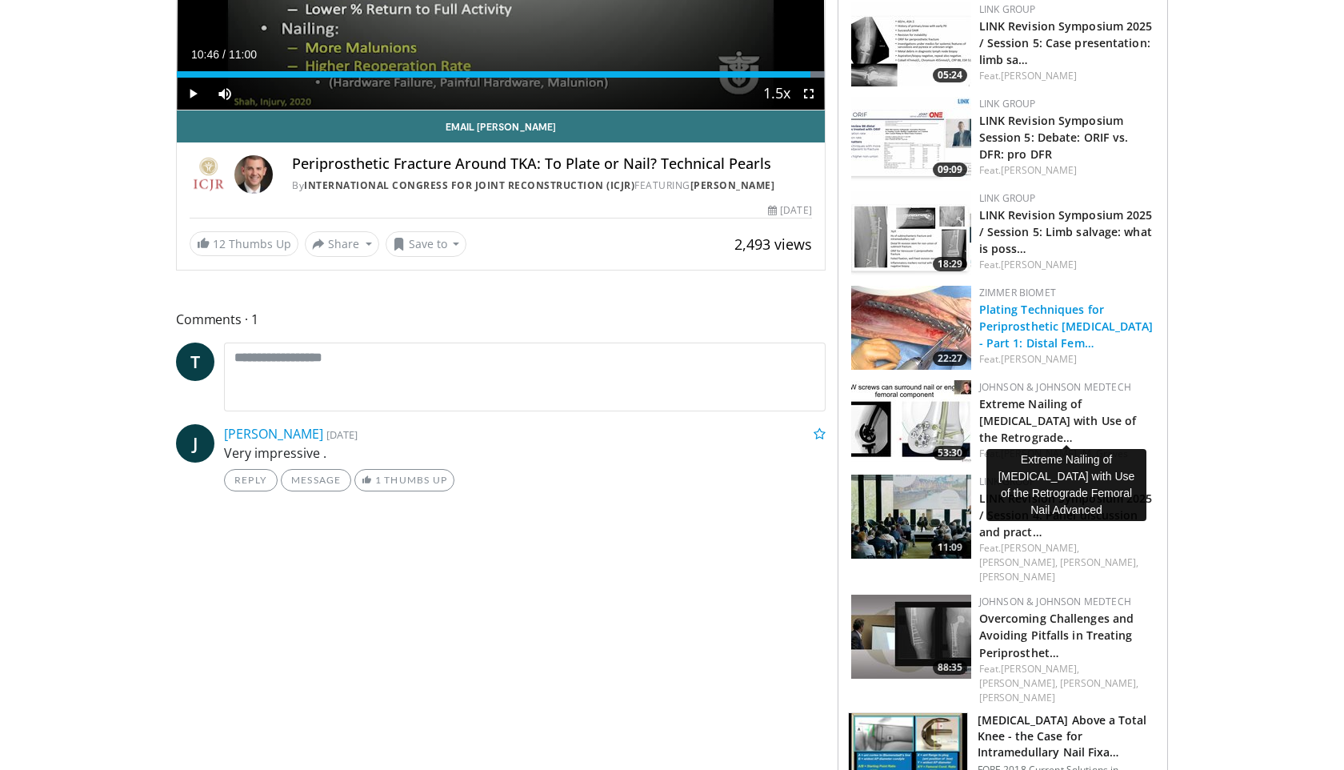
scroll to position [379, 0]
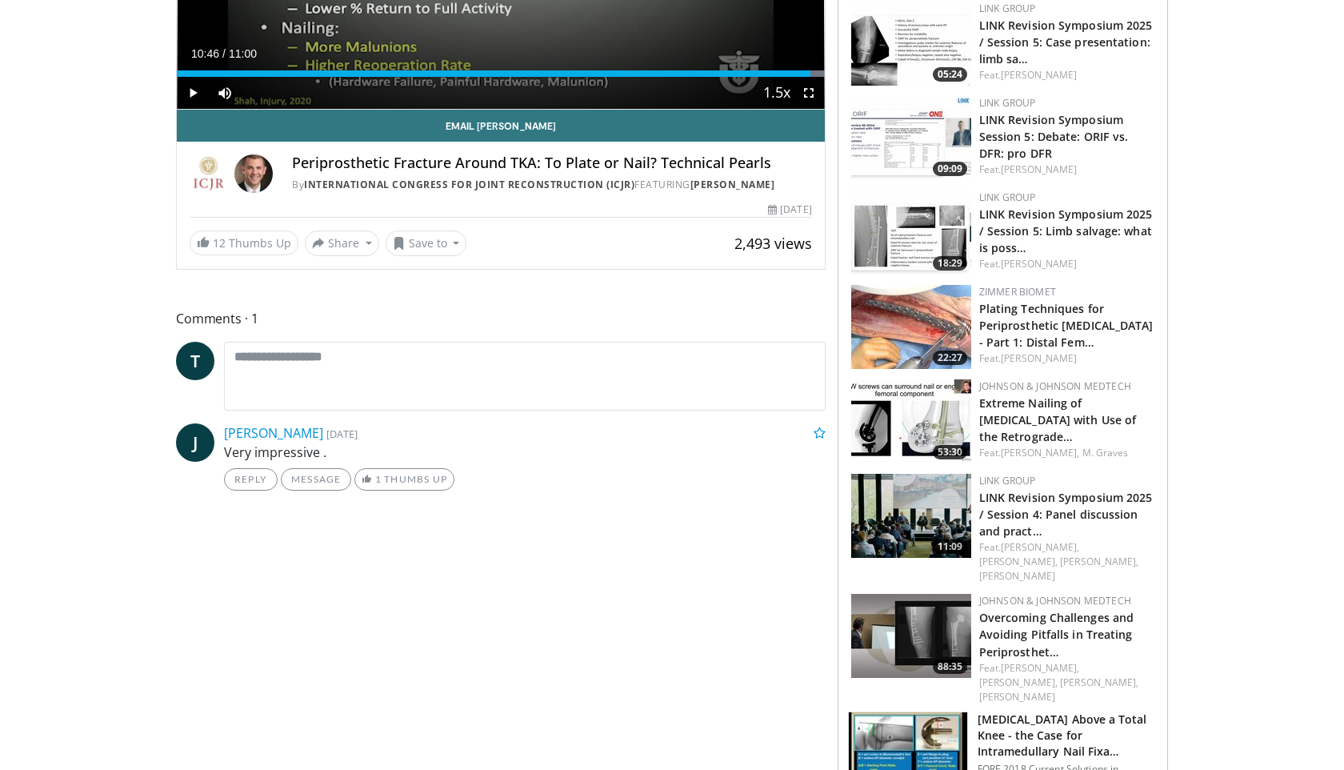
click at [944, 429] on img at bounding box center [911, 421] width 120 height 84
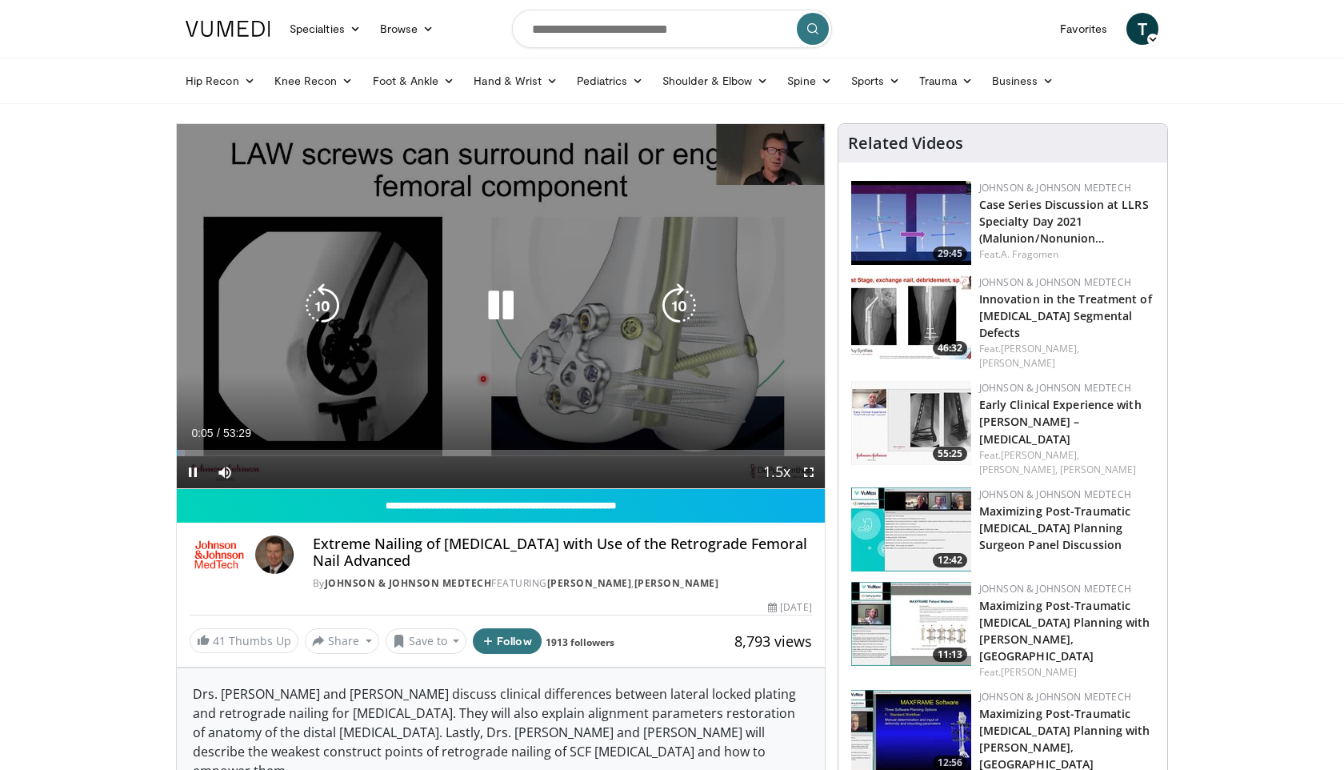
click at [680, 304] on icon "Video Player" at bounding box center [679, 305] width 45 height 45
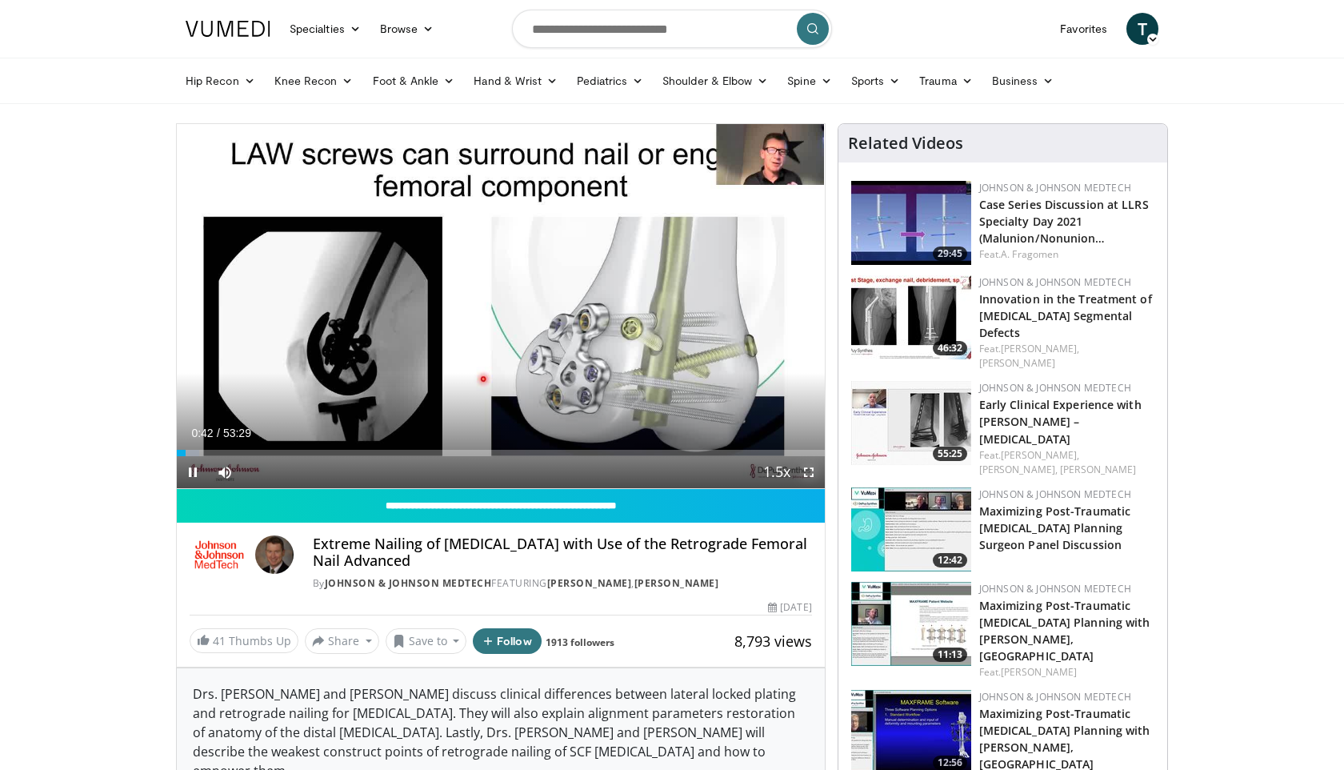
click at [807, 471] on span "Video Player" at bounding box center [809, 472] width 32 height 32
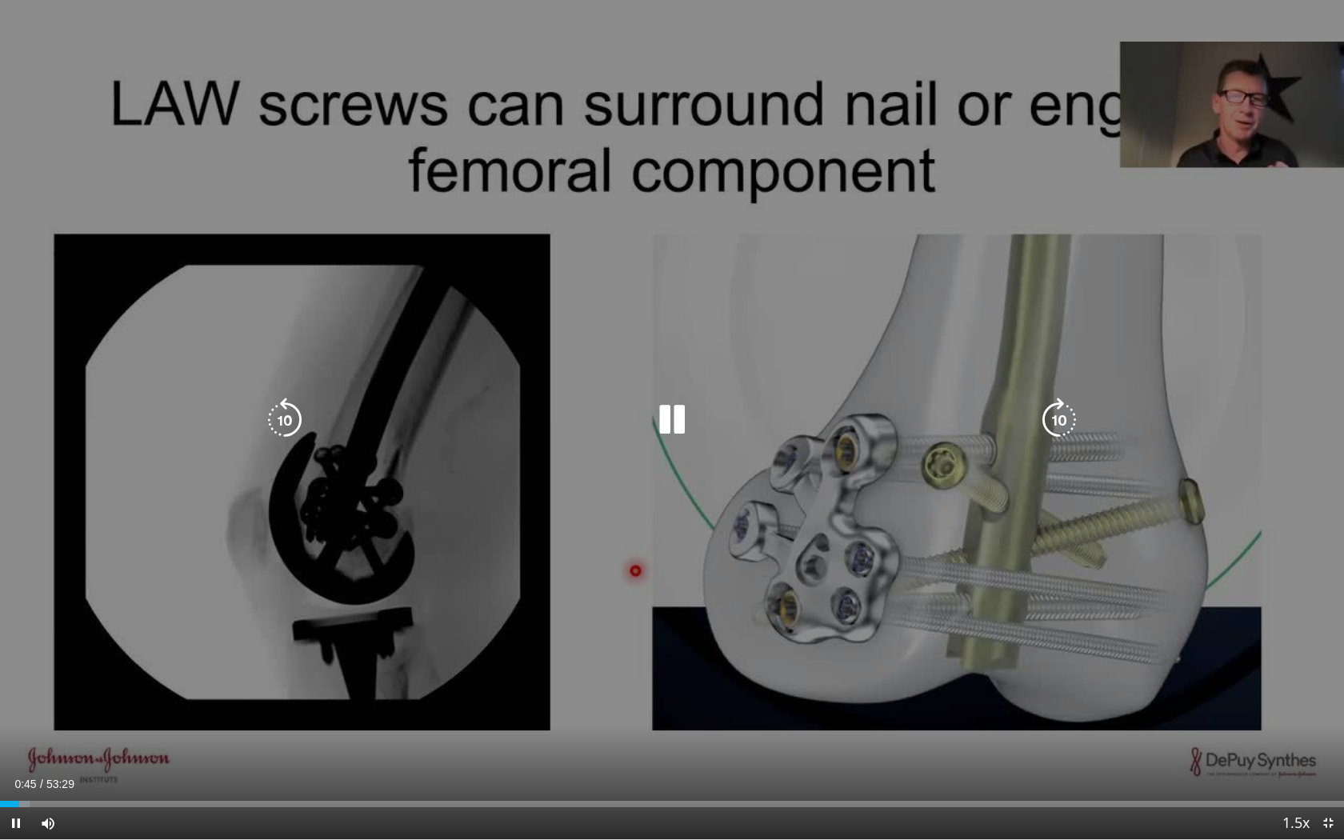
click at [671, 414] on icon "Video Player" at bounding box center [672, 420] width 45 height 45
click at [678, 416] on icon "Video Player" at bounding box center [672, 420] width 45 height 45
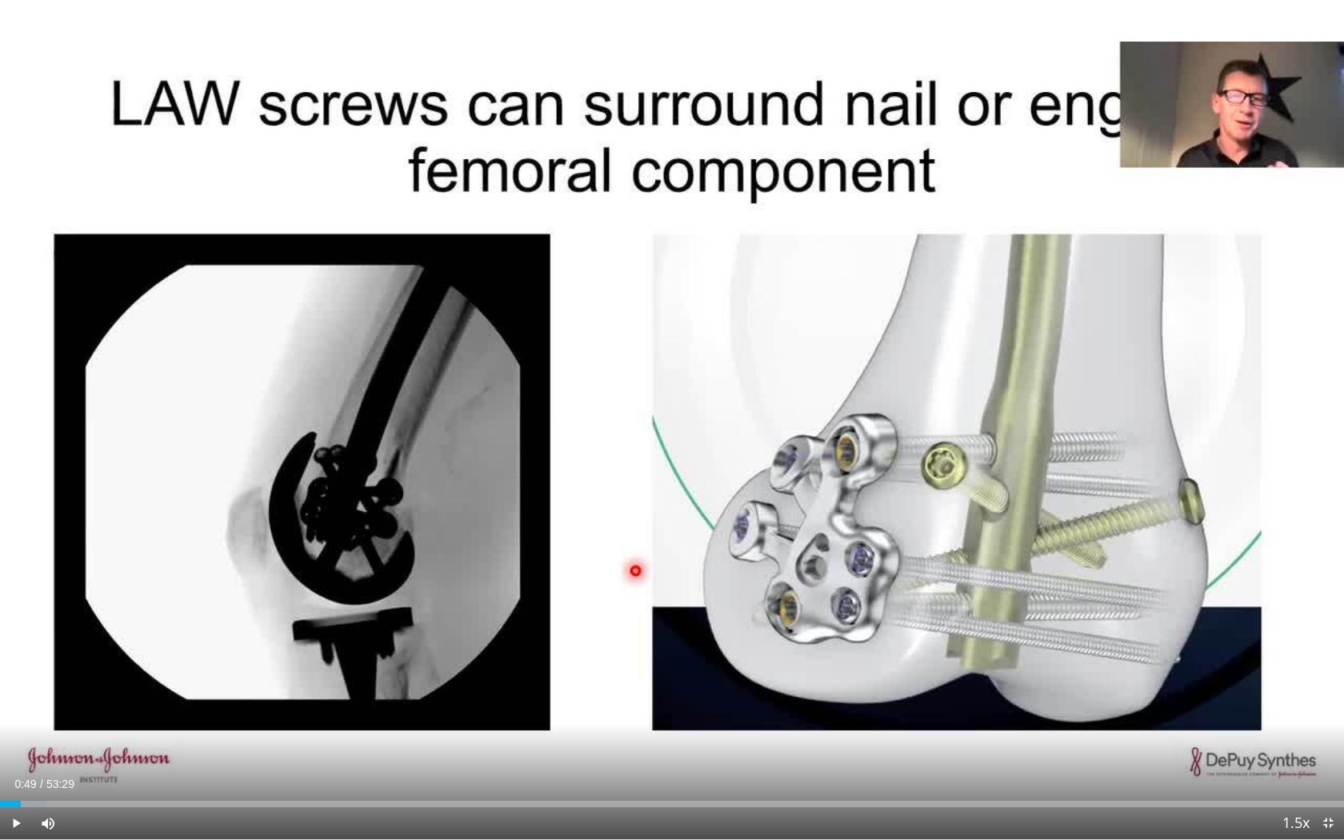
click at [678, 416] on div "30 seconds Tap to unmute" at bounding box center [672, 419] width 1344 height 839
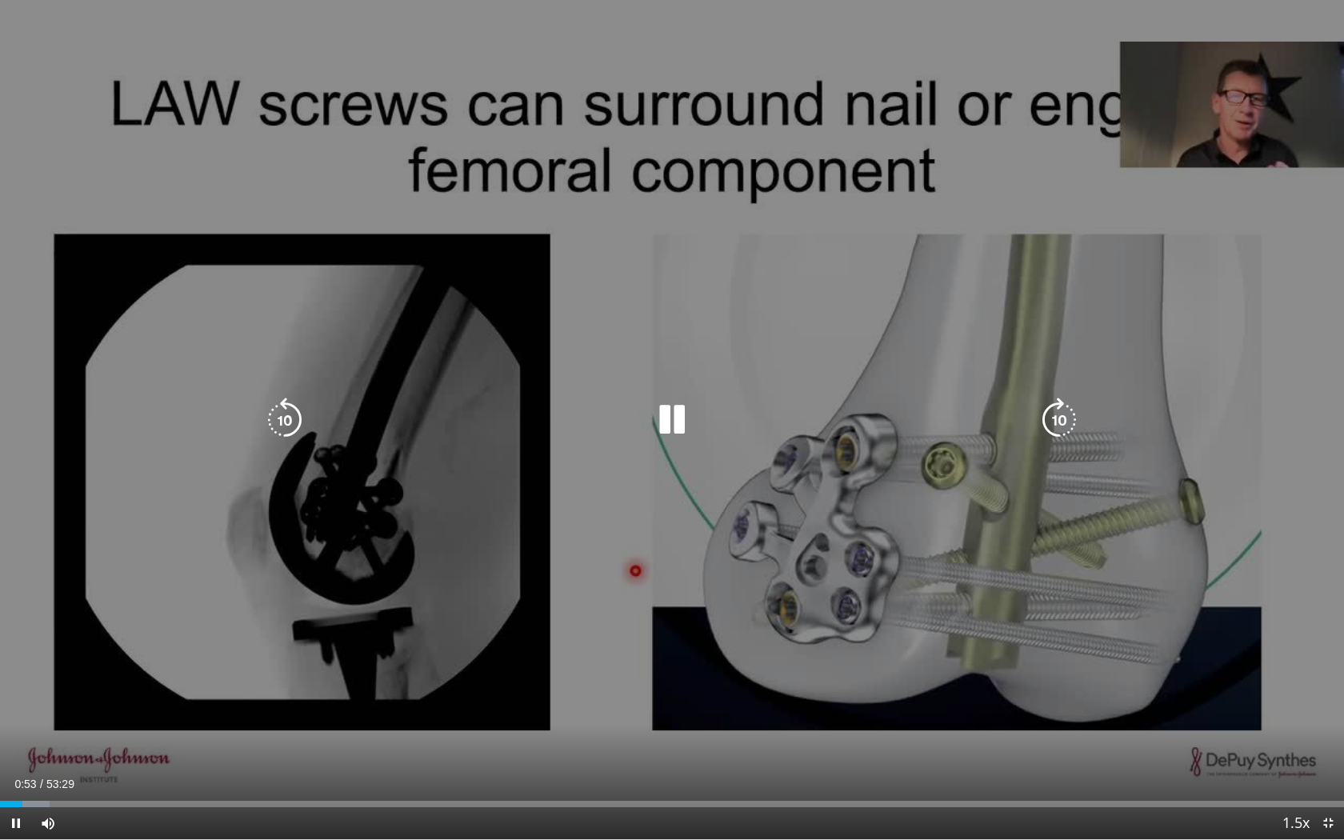
click at [1053, 412] on icon "Video Player" at bounding box center [1059, 420] width 45 height 45
click at [1053, 418] on icon "Video Player" at bounding box center [1059, 420] width 45 height 45
click at [1054, 421] on icon "Video Player" at bounding box center [1059, 420] width 45 height 45
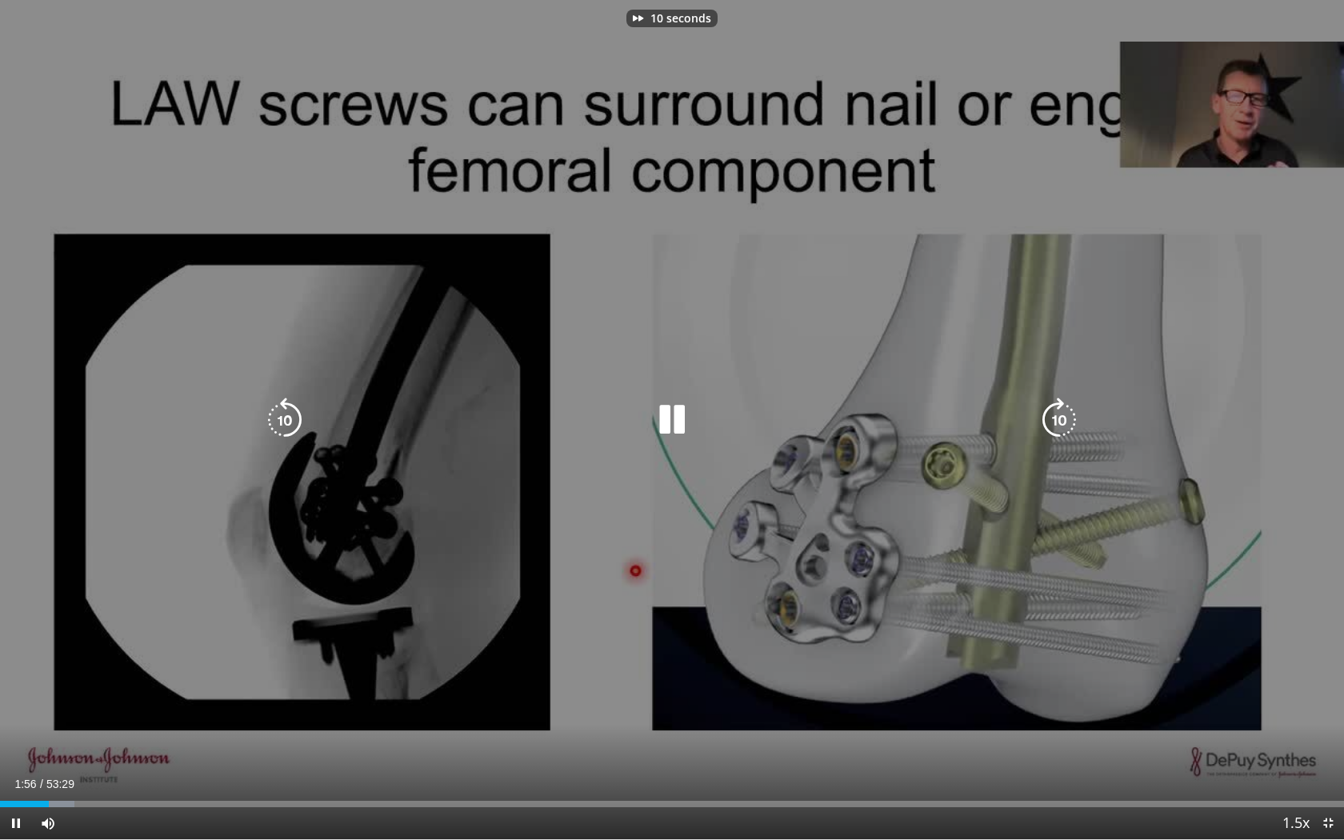
click at [1054, 421] on icon "Video Player" at bounding box center [1059, 420] width 45 height 45
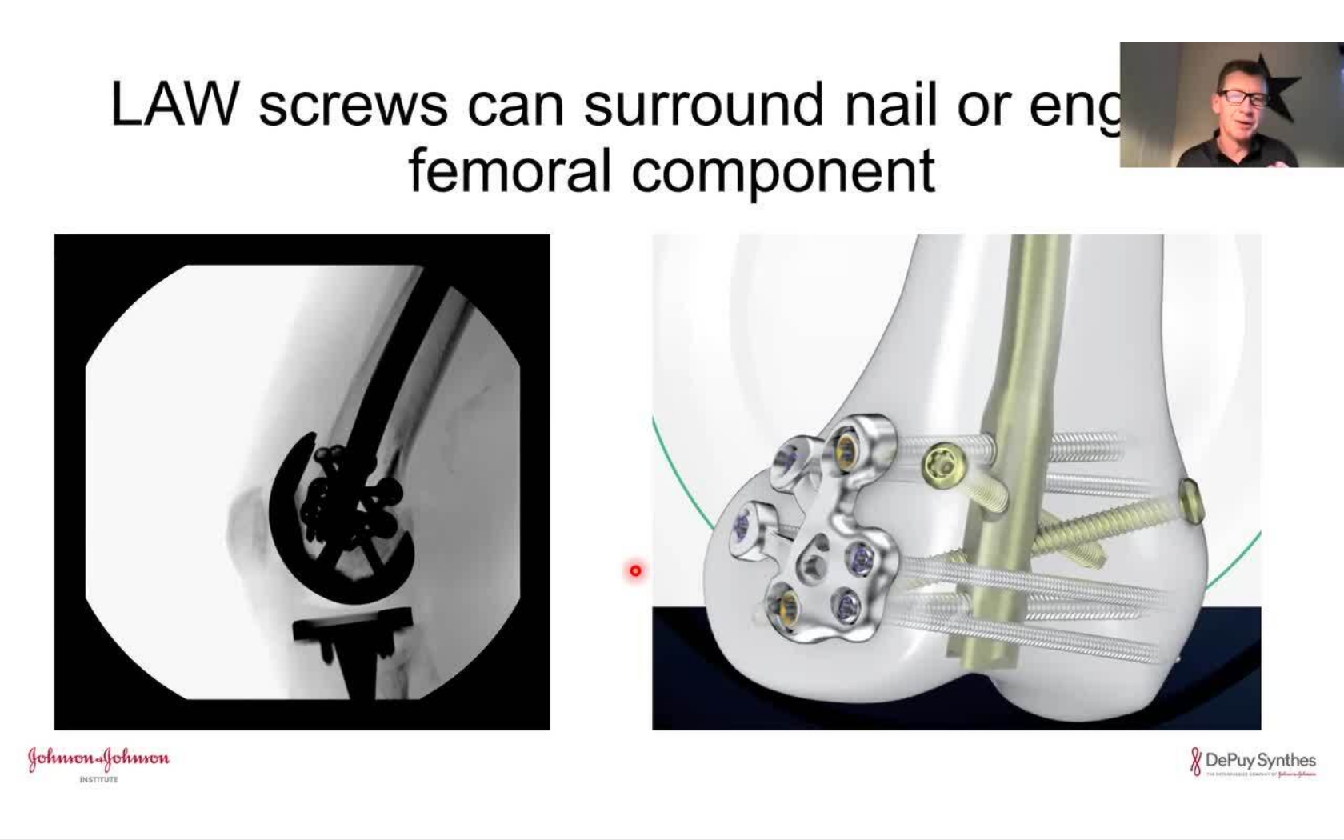
click at [1054, 421] on div "20 seconds Tap to unmute" at bounding box center [672, 419] width 1344 height 839
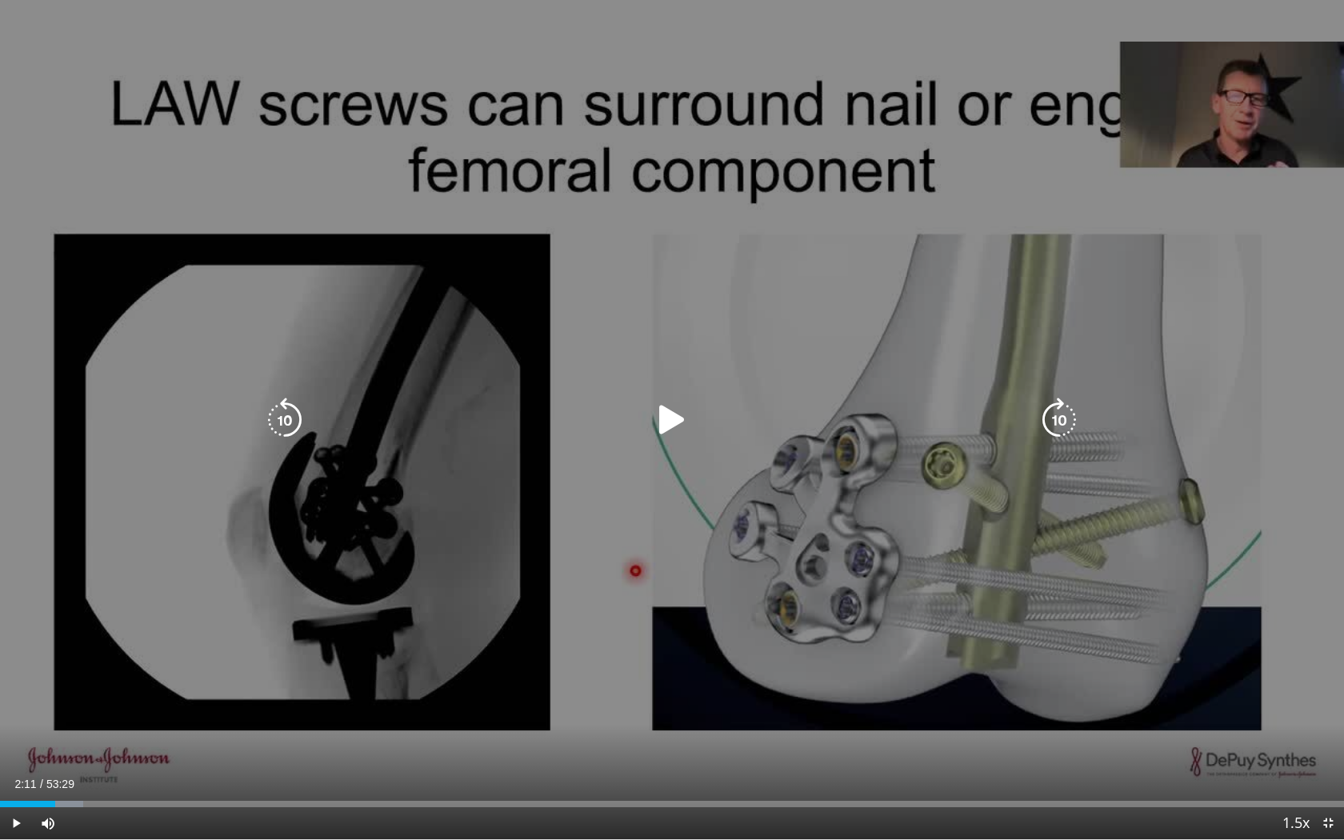
click at [1059, 422] on icon "Video Player" at bounding box center [1059, 420] width 45 height 45
click at [1061, 424] on icon "Video Player" at bounding box center [1059, 420] width 45 height 45
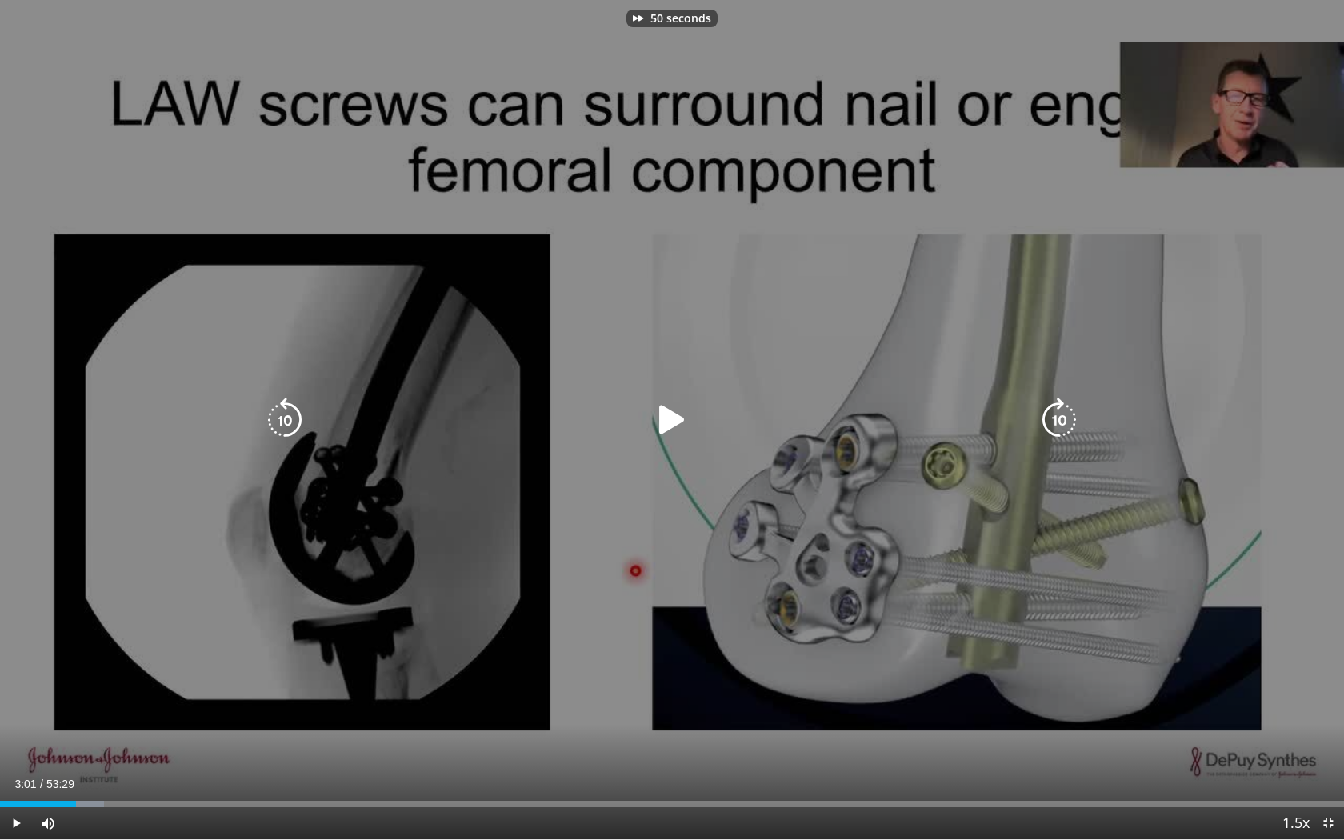
click at [670, 415] on icon "Video Player" at bounding box center [672, 420] width 45 height 45
click at [1061, 423] on icon "Video Player" at bounding box center [1059, 420] width 45 height 45
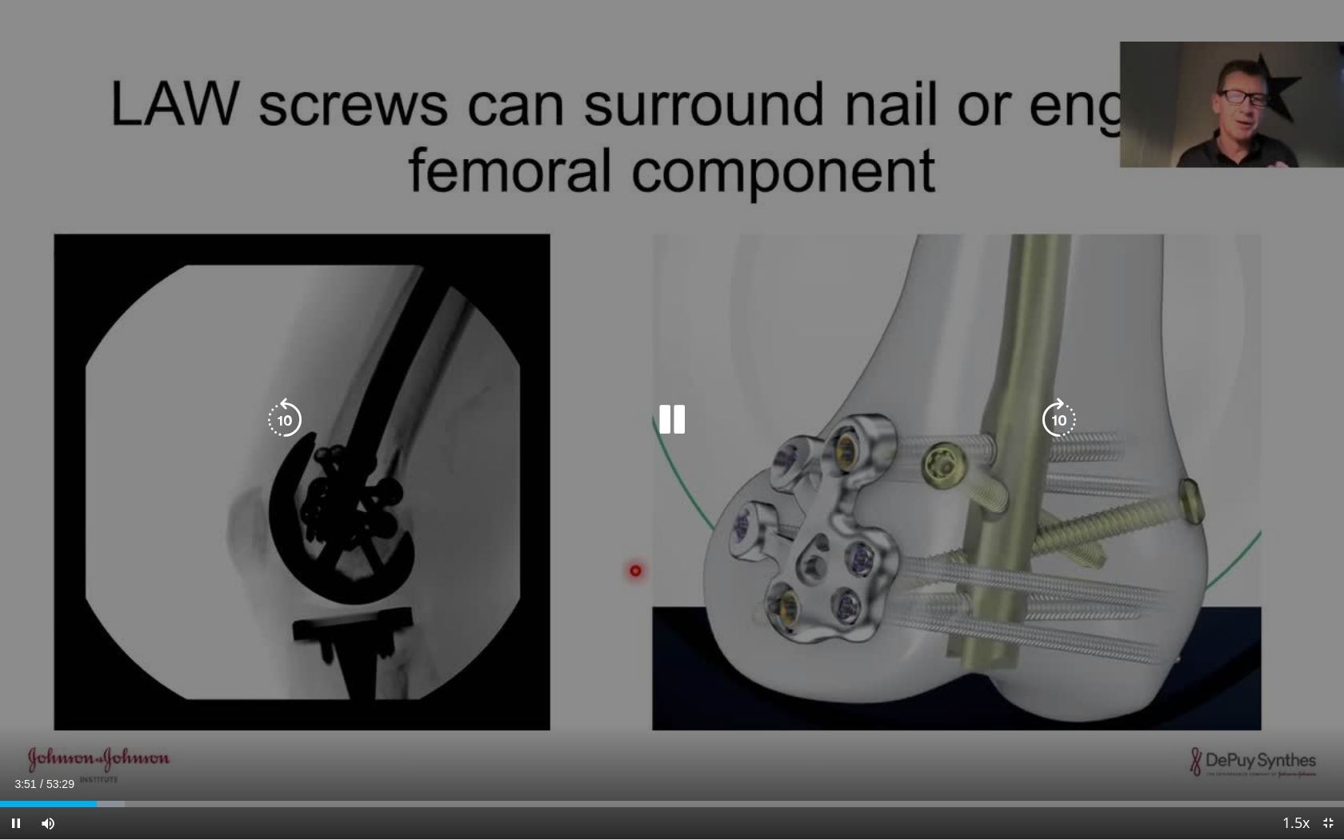
click at [1061, 423] on icon "Video Player" at bounding box center [1059, 420] width 45 height 45
click at [1059, 418] on icon "Video Player" at bounding box center [1059, 420] width 45 height 45
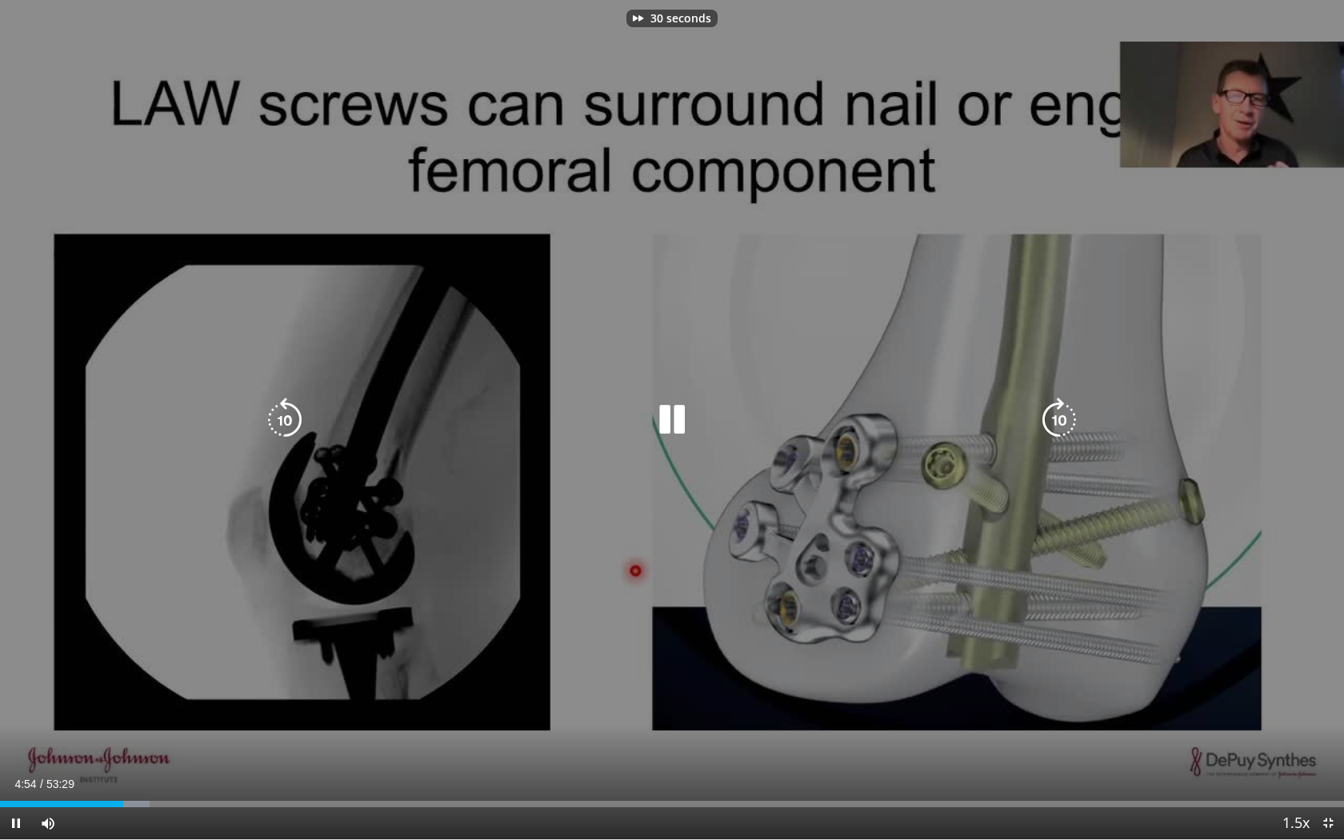
click at [1059, 418] on icon "Video Player" at bounding box center [1059, 420] width 45 height 45
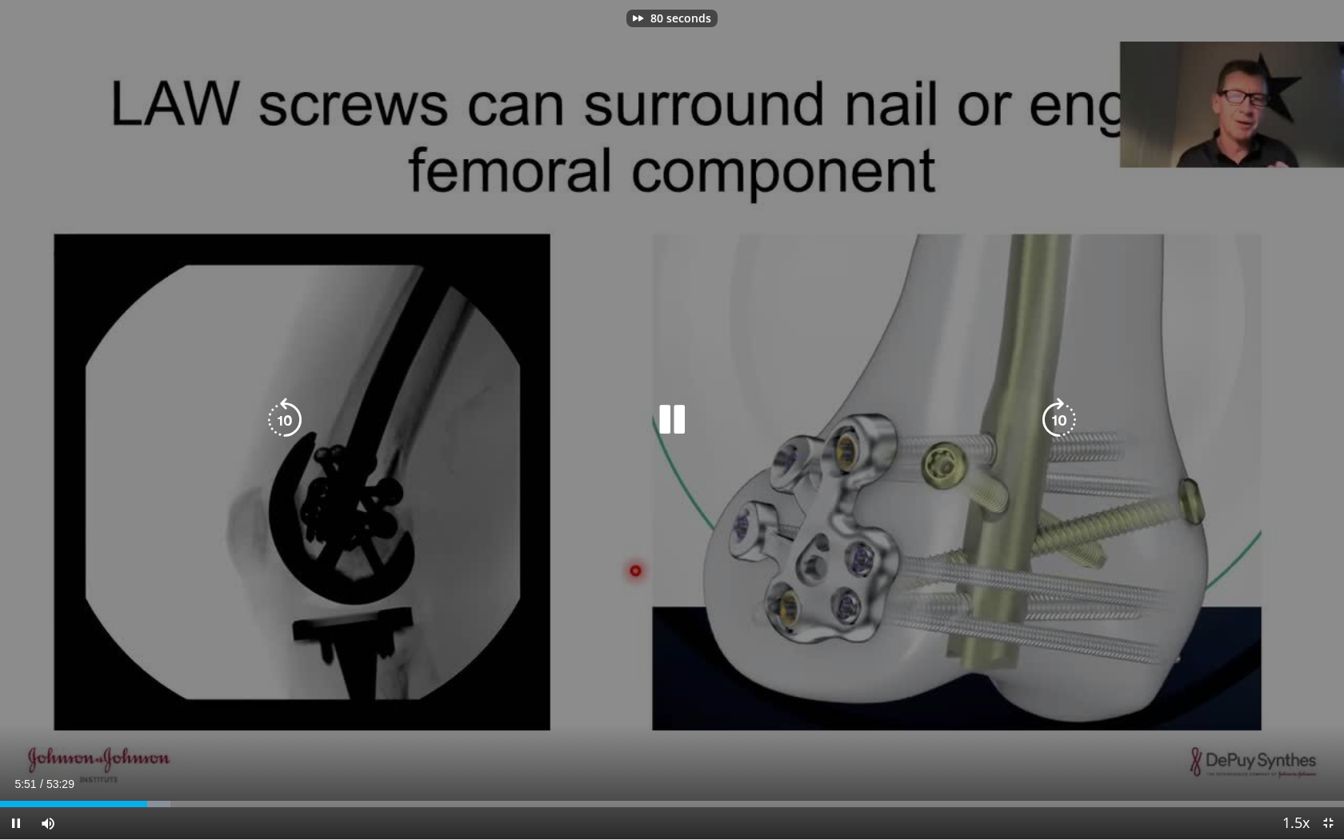
click at [1059, 418] on icon "Video Player" at bounding box center [1059, 420] width 45 height 45
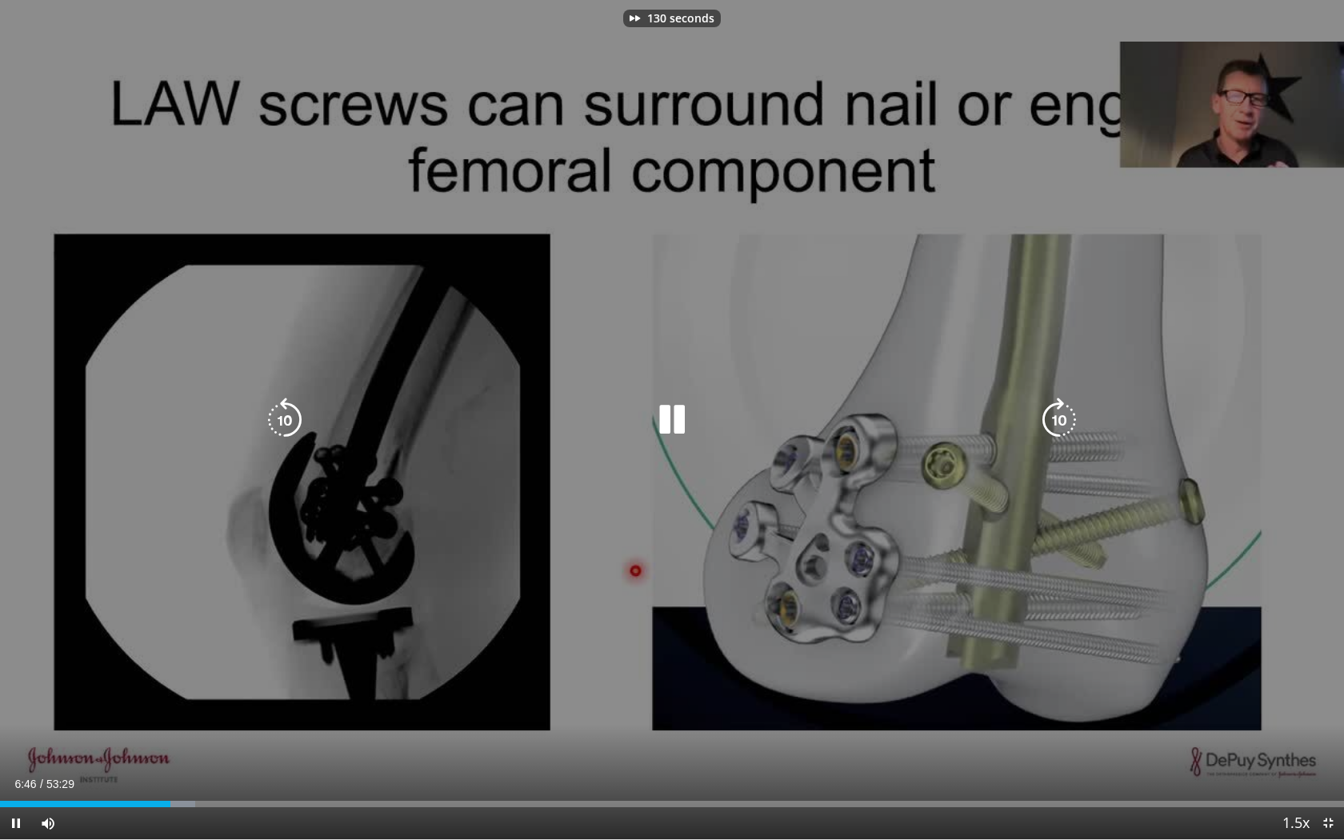
click at [1056, 420] on icon "Video Player" at bounding box center [1059, 420] width 45 height 45
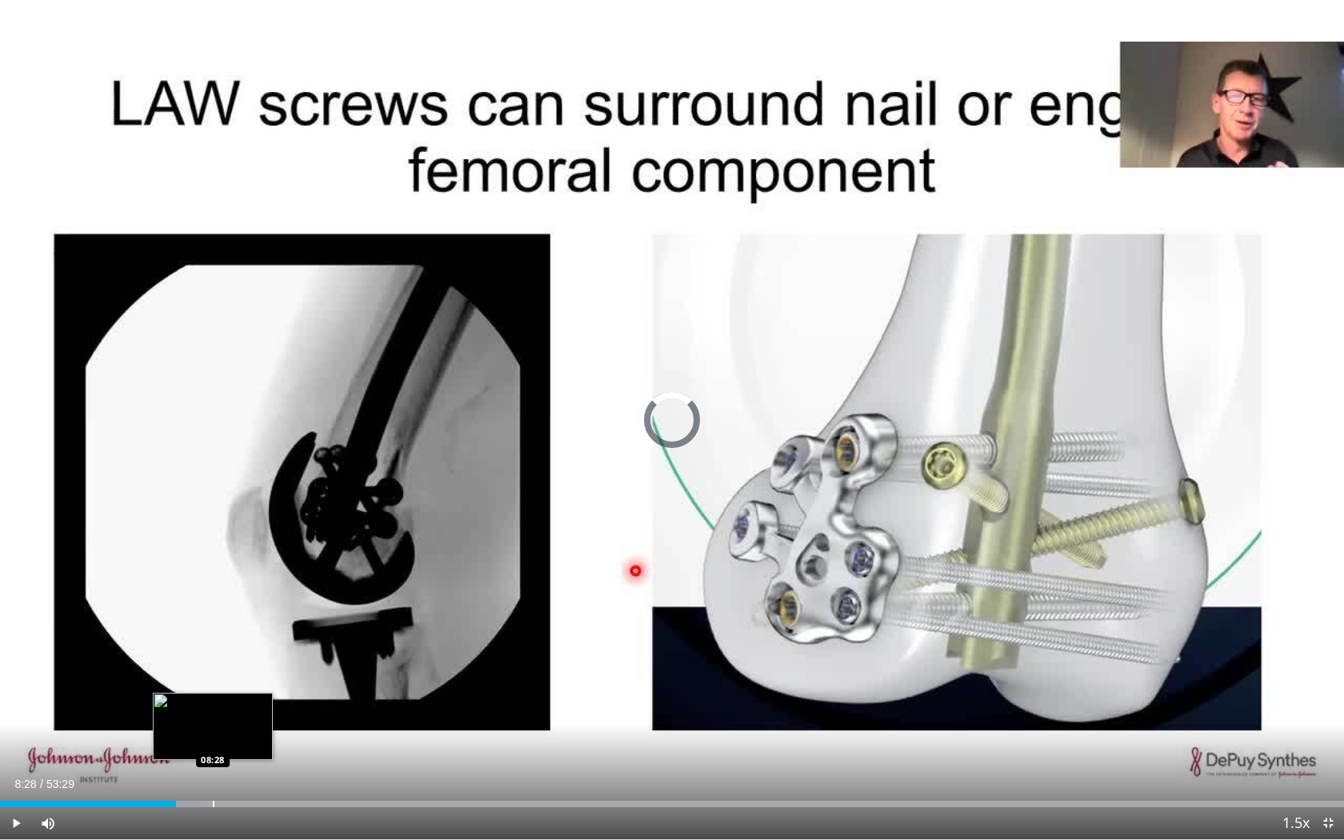
click at [213, 769] on div "Progress Bar" at bounding box center [214, 804] width 2 height 6
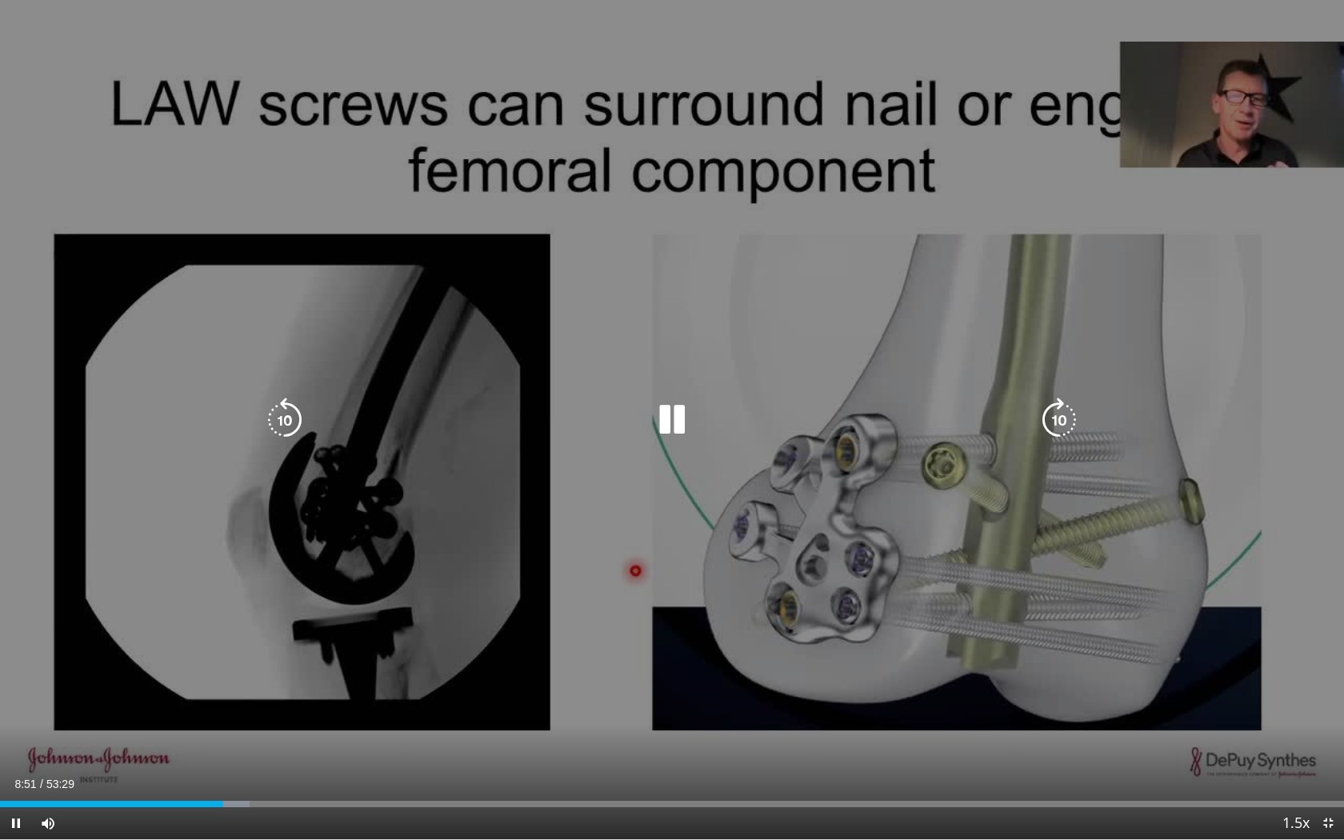
click at [678, 407] on icon "Video Player" at bounding box center [672, 420] width 45 height 45
click at [674, 430] on icon "Video Player" at bounding box center [672, 420] width 45 height 45
click at [1060, 422] on icon "Video Player" at bounding box center [1059, 420] width 45 height 45
click at [1064, 416] on icon "Video Player" at bounding box center [1059, 420] width 45 height 45
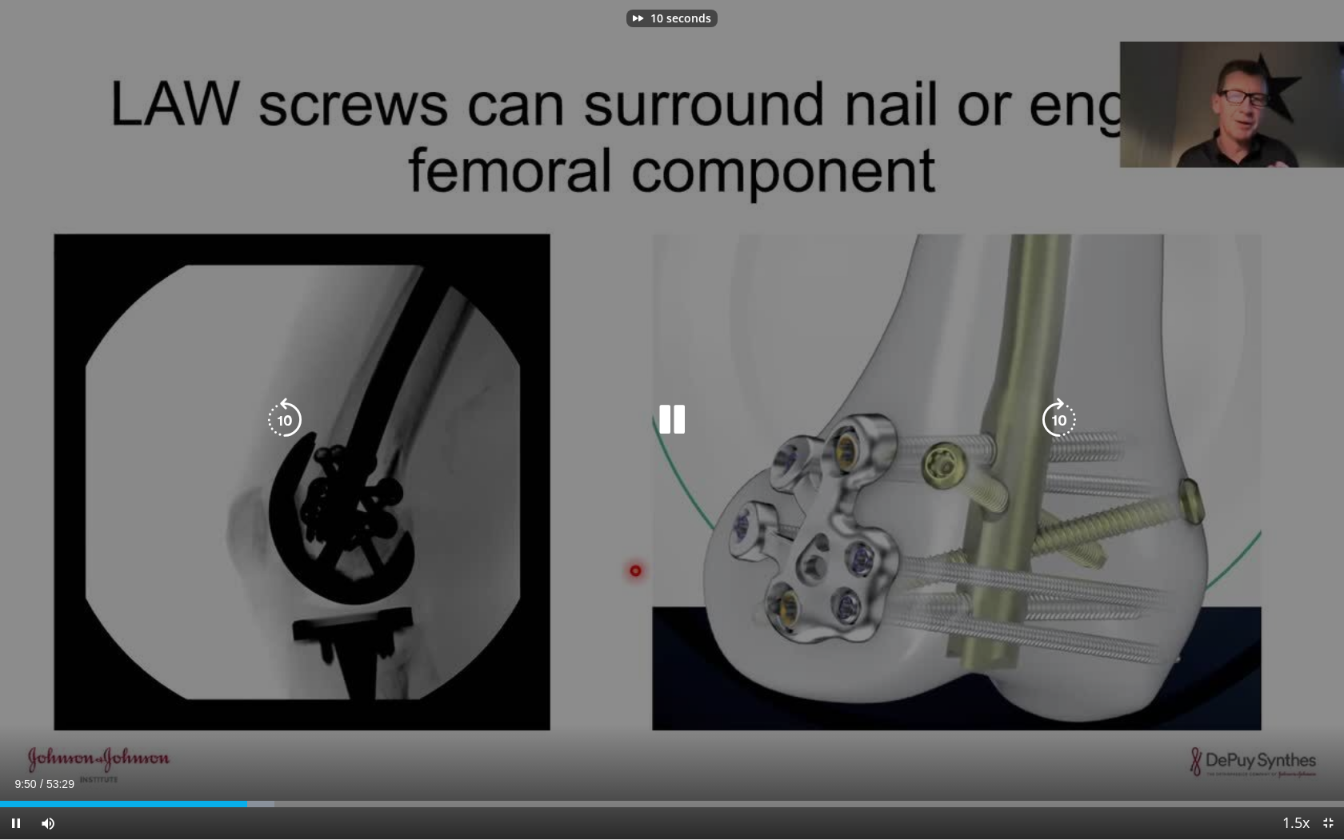
click at [1064, 416] on icon "Video Player" at bounding box center [1059, 420] width 45 height 45
click at [1057, 420] on icon "Video Player" at bounding box center [1059, 420] width 45 height 45
click at [1053, 422] on icon "Video Player" at bounding box center [1059, 420] width 45 height 45
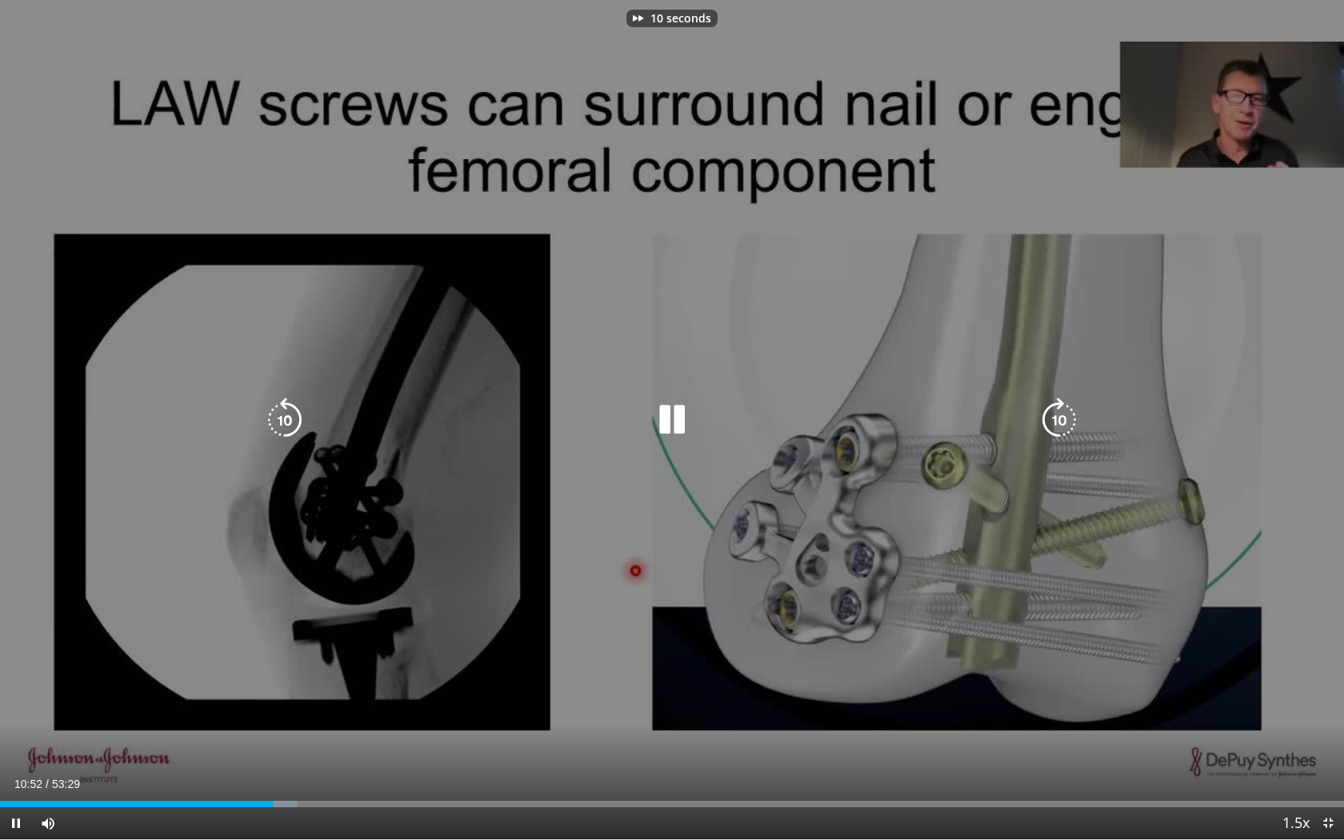
click at [1053, 422] on icon "Video Player" at bounding box center [1059, 420] width 45 height 45
click at [1058, 421] on icon "Video Player" at bounding box center [1059, 420] width 45 height 45
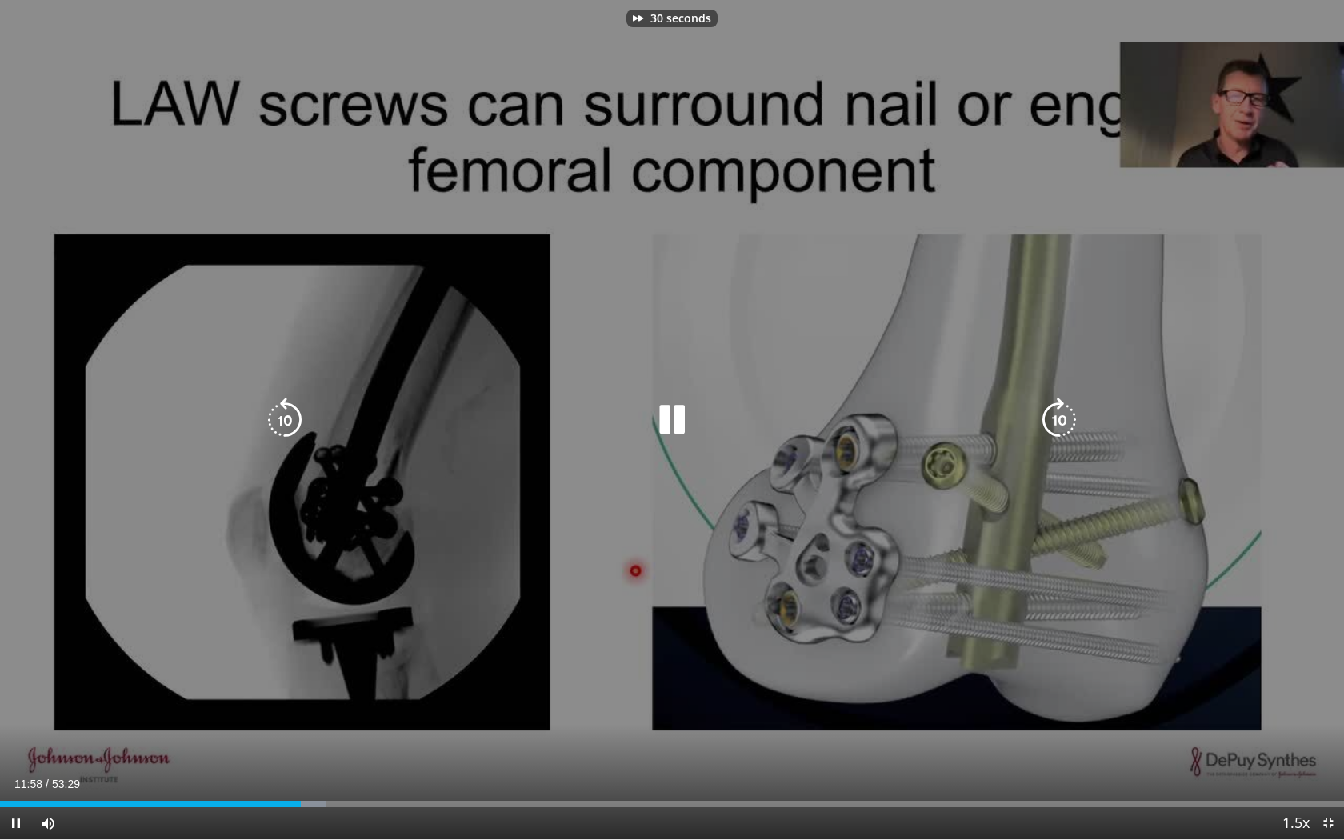
click at [1058, 421] on icon "Video Player" at bounding box center [1059, 420] width 45 height 45
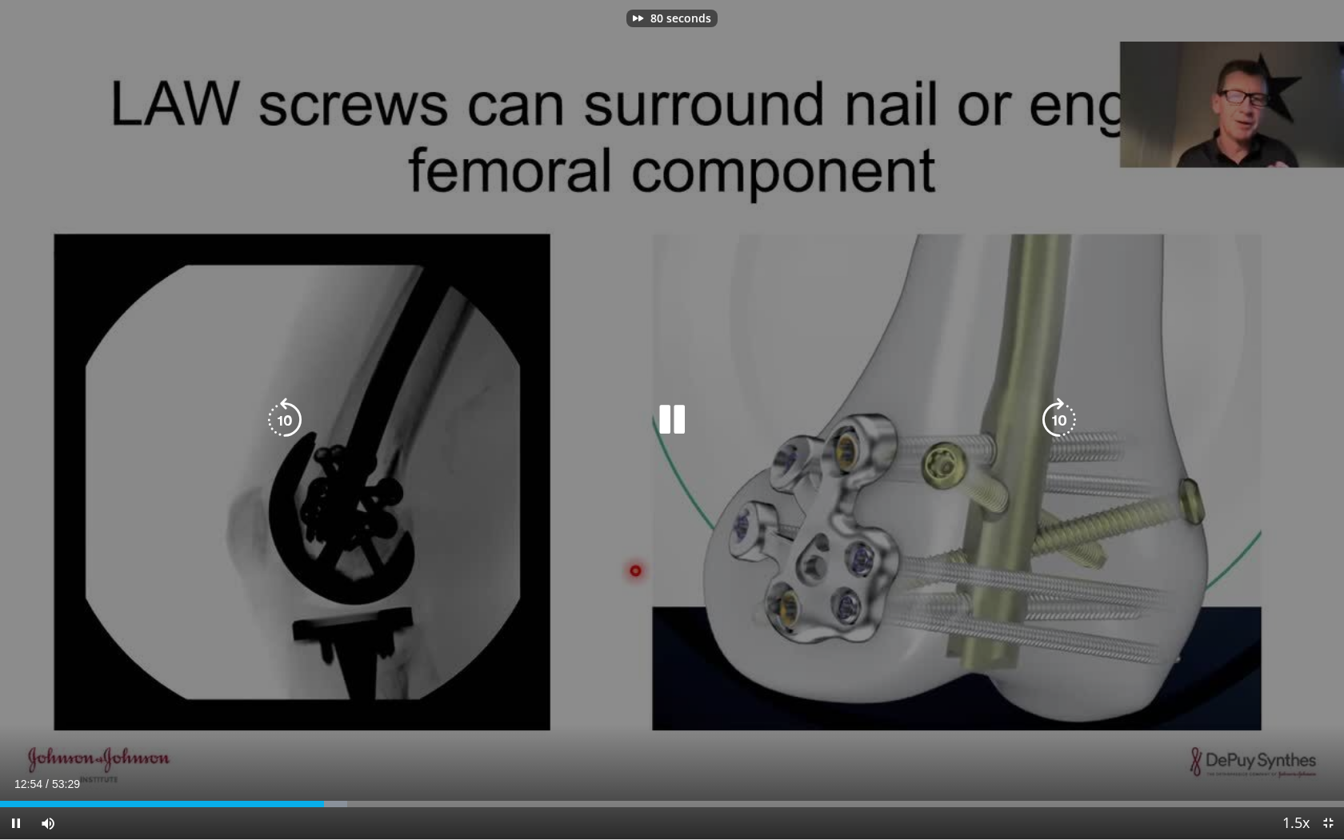
click at [1058, 421] on icon "Video Player" at bounding box center [1059, 420] width 45 height 45
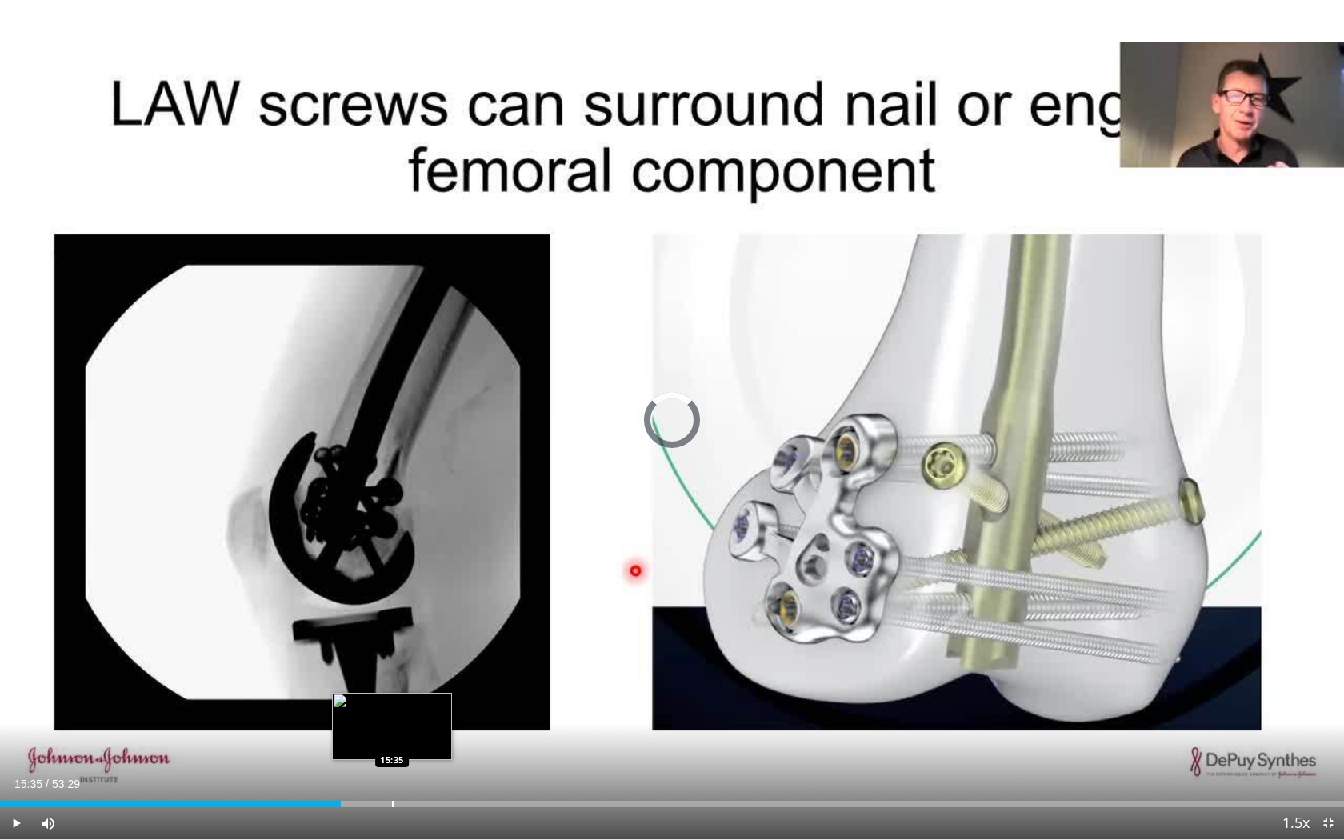
click at [392, 769] on div "Progress Bar" at bounding box center [393, 804] width 2 height 6
click at [443, 769] on div "Progress Bar" at bounding box center [444, 804] width 2 height 6
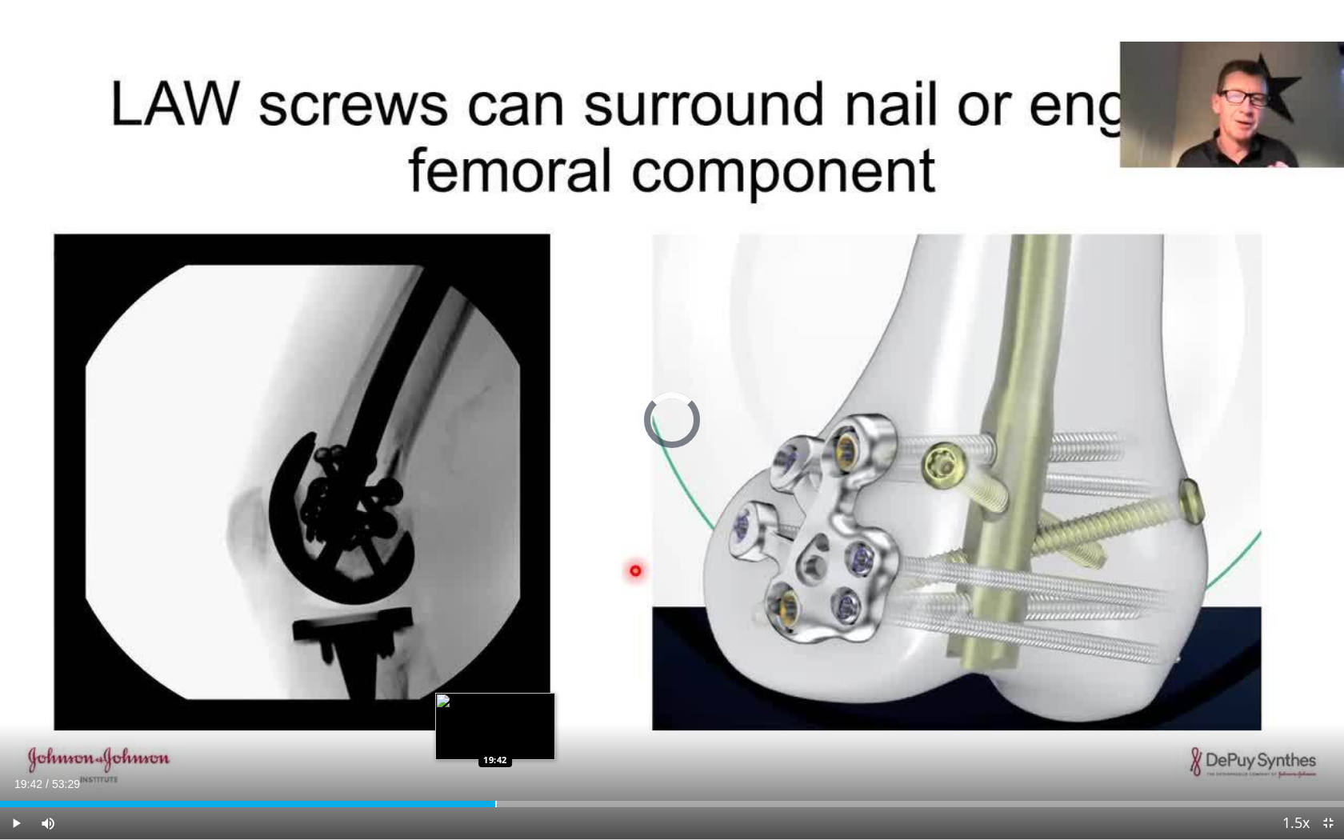
click at [495, 769] on div "Progress Bar" at bounding box center [496, 804] width 2 height 6
click at [533, 769] on div "Progress Bar" at bounding box center [534, 804] width 2 height 6
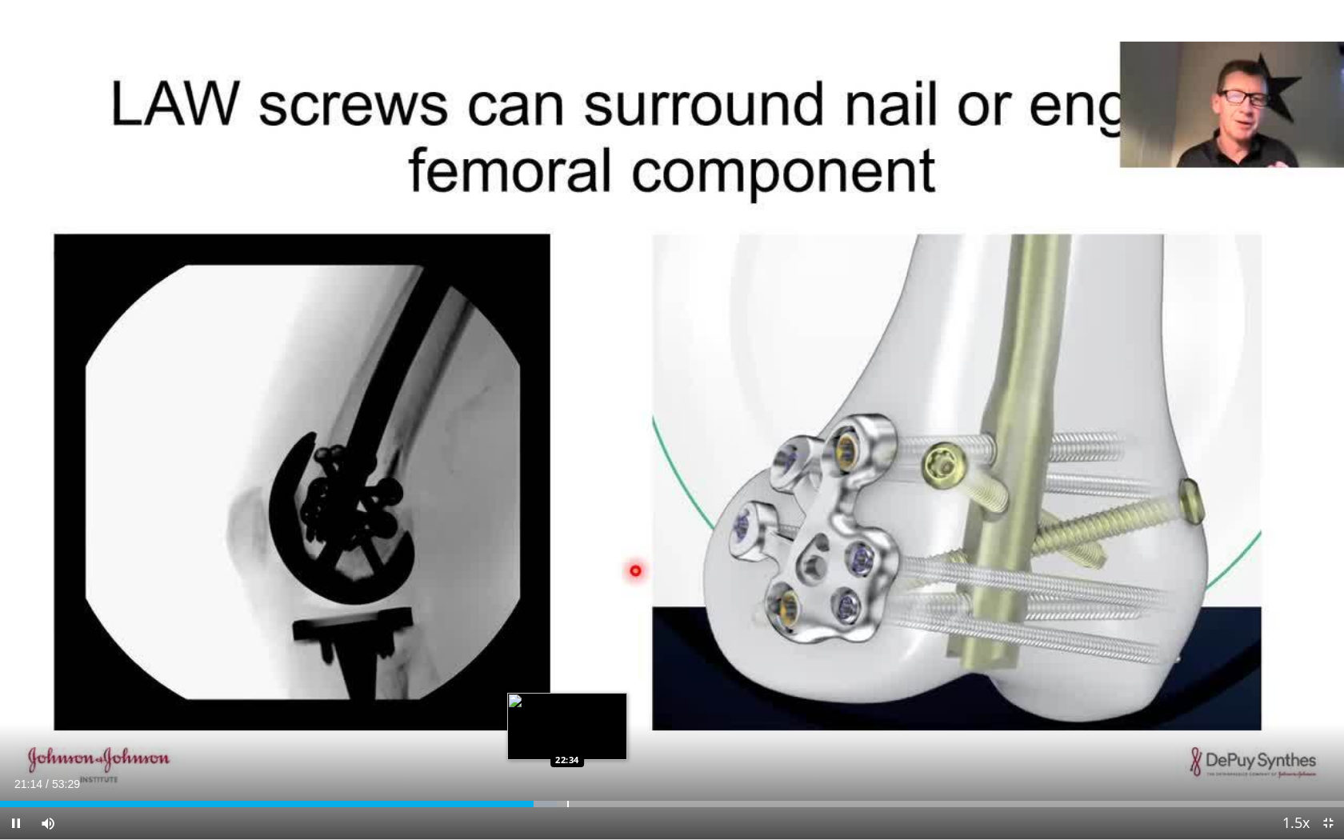
click at [567, 769] on div "Progress Bar" at bounding box center [568, 804] width 2 height 6
click at [610, 769] on div "Loaded : 0.00% 22:36 24:15" at bounding box center [672, 799] width 1344 height 15
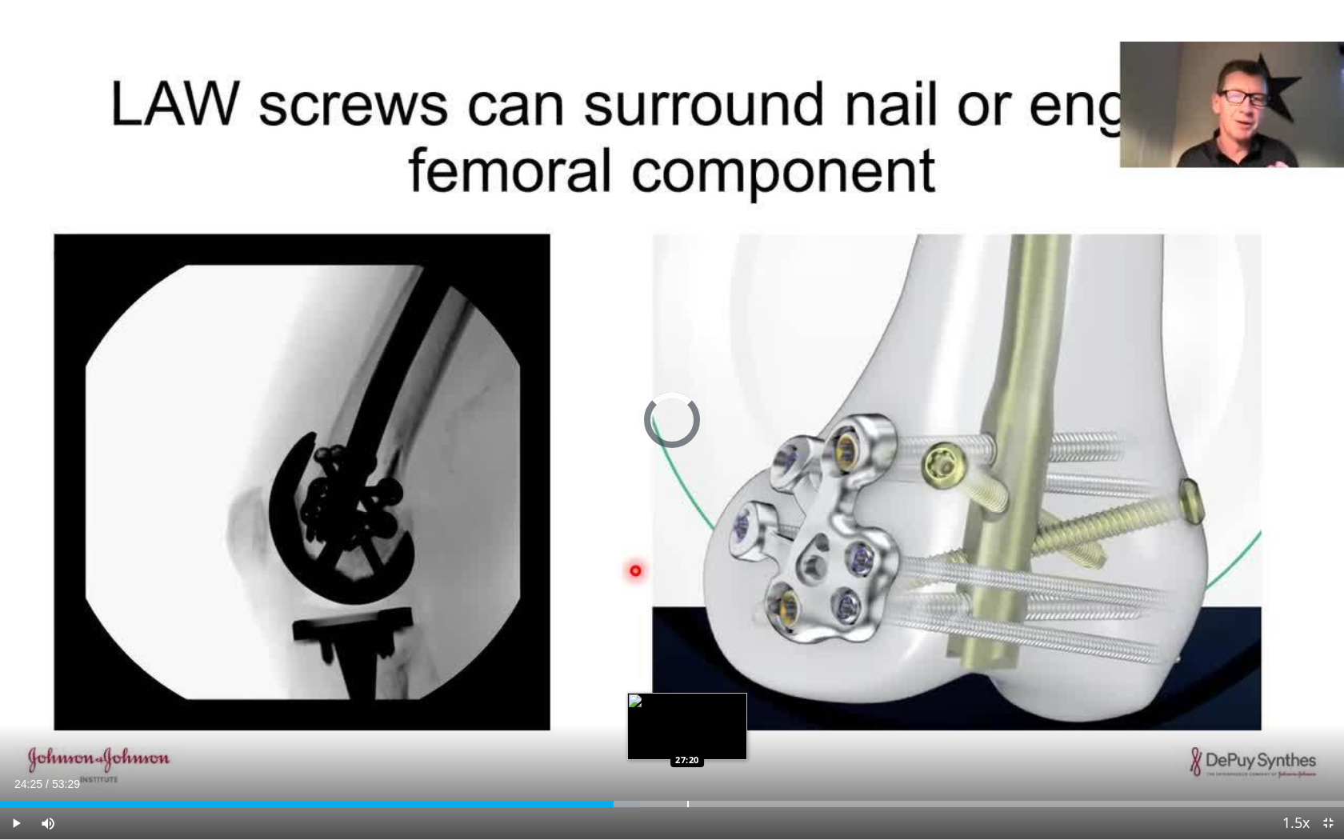
click at [687, 769] on div "Progress Bar" at bounding box center [688, 804] width 2 height 6
click at [644, 769] on div "Loaded : 52.66% 27:23 25:39" at bounding box center [672, 799] width 1344 height 15
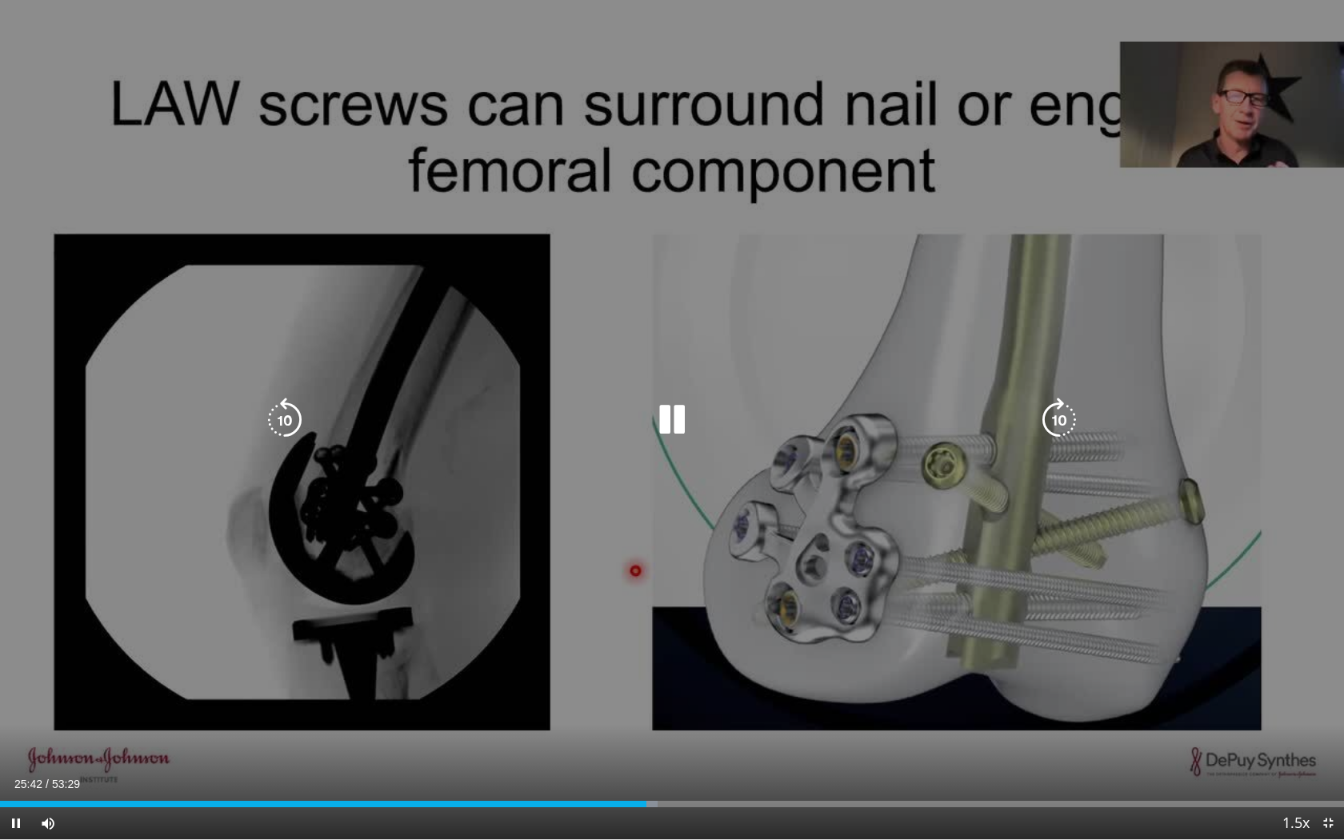
click at [1056, 416] on icon "Video Player" at bounding box center [1059, 420] width 45 height 45
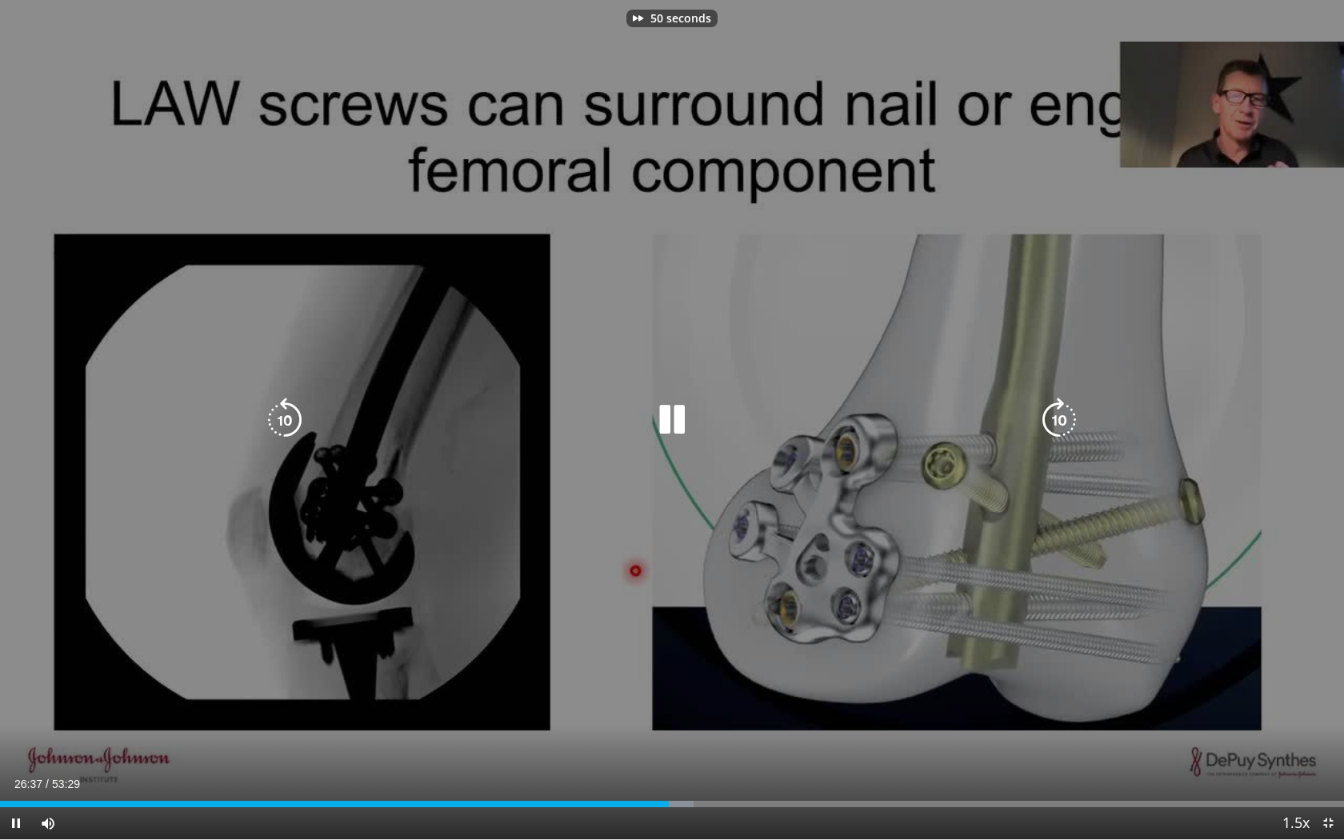
click at [1056, 416] on icon "Video Player" at bounding box center [1059, 420] width 45 height 45
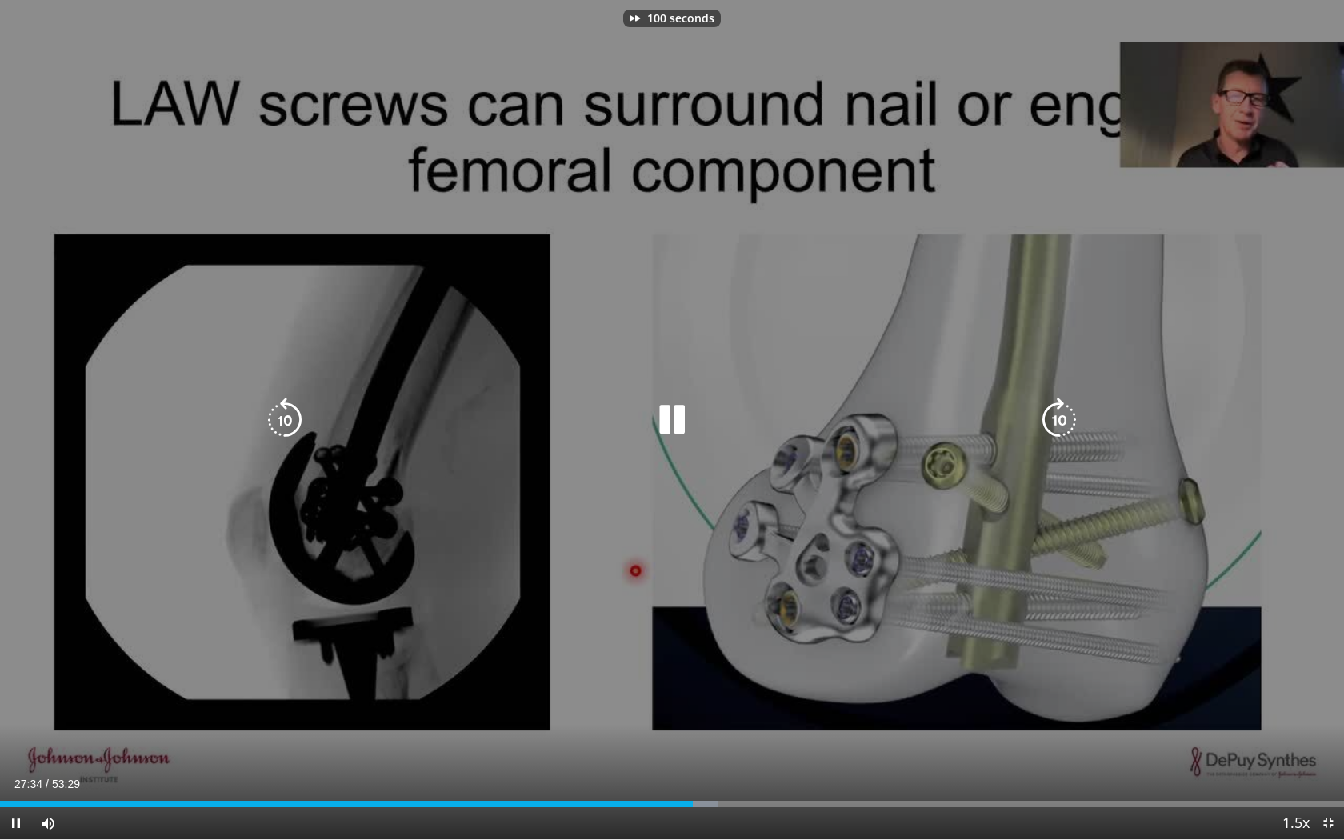
click at [1056, 416] on icon "Video Player" at bounding box center [1059, 420] width 45 height 45
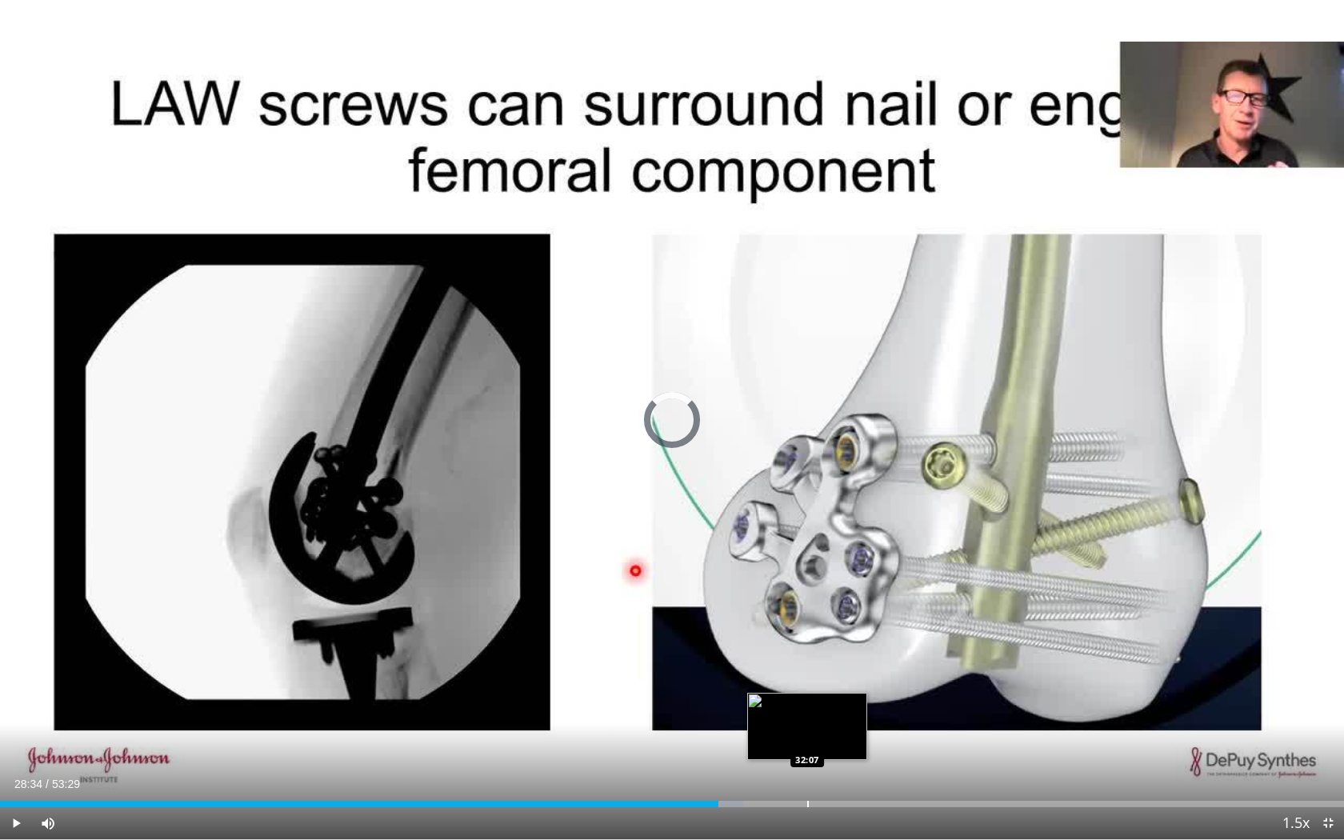
click at [807, 769] on div "Loaded : 55.33% 28:34 32:07" at bounding box center [672, 799] width 1344 height 15
click at [869, 769] on div "Progress Bar" at bounding box center [870, 804] width 2 height 6
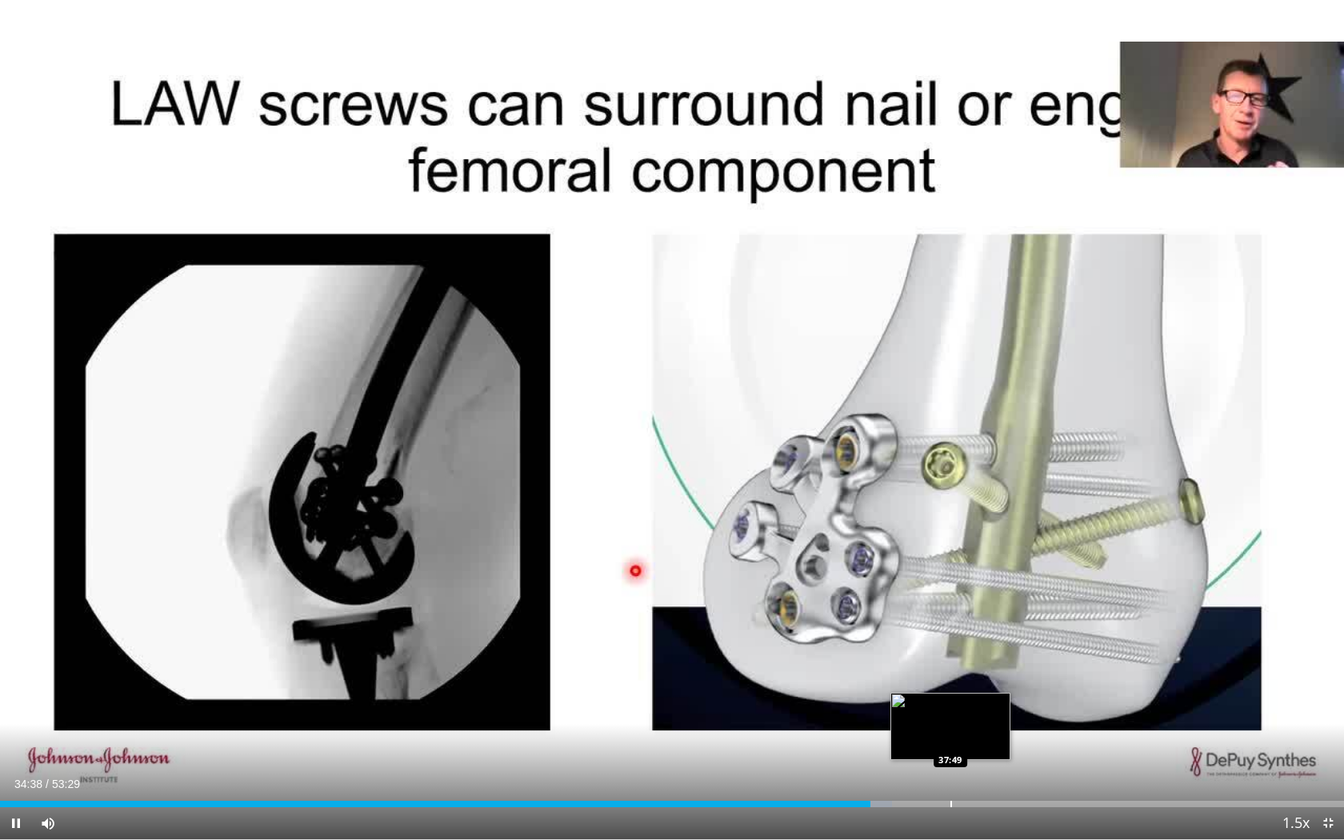
click at [950, 769] on div "Loaded : 66.38% 34:38 37:49" at bounding box center [672, 799] width 1344 height 15
click at [990, 769] on div "Loaded : 71.67% 37:51 39:26" at bounding box center [672, 799] width 1344 height 15
click at [1018, 769] on div "Progress Bar" at bounding box center [1019, 804] width 2 height 6
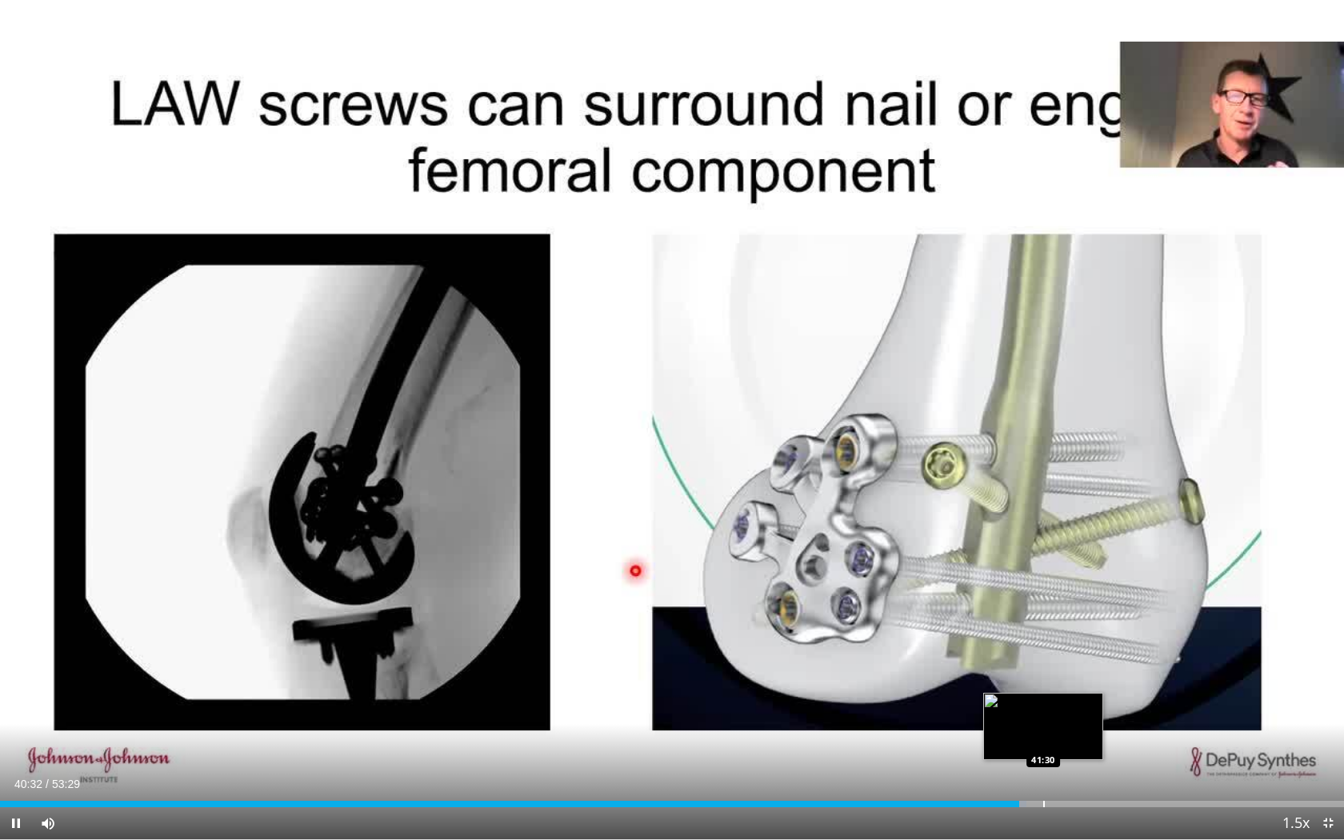
click at [1044, 769] on div "Progress Bar" at bounding box center [1044, 804] width 2 height 6
click at [1067, 769] on div "Progress Bar" at bounding box center [1068, 804] width 2 height 6
click at [1089, 769] on div "Progress Bar" at bounding box center [1089, 804] width 2 height 6
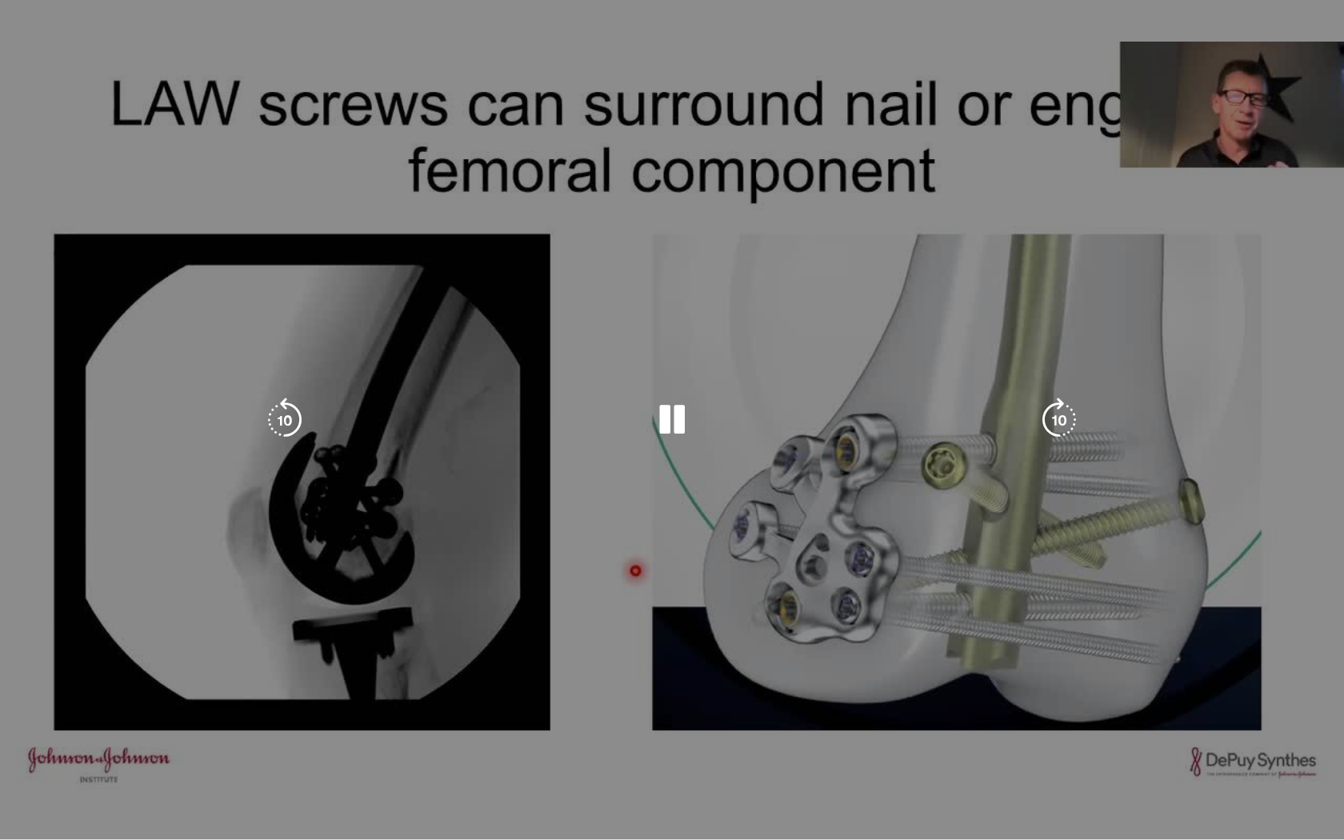
click at [1109, 769] on video-js "**********" at bounding box center [672, 420] width 1344 height 840
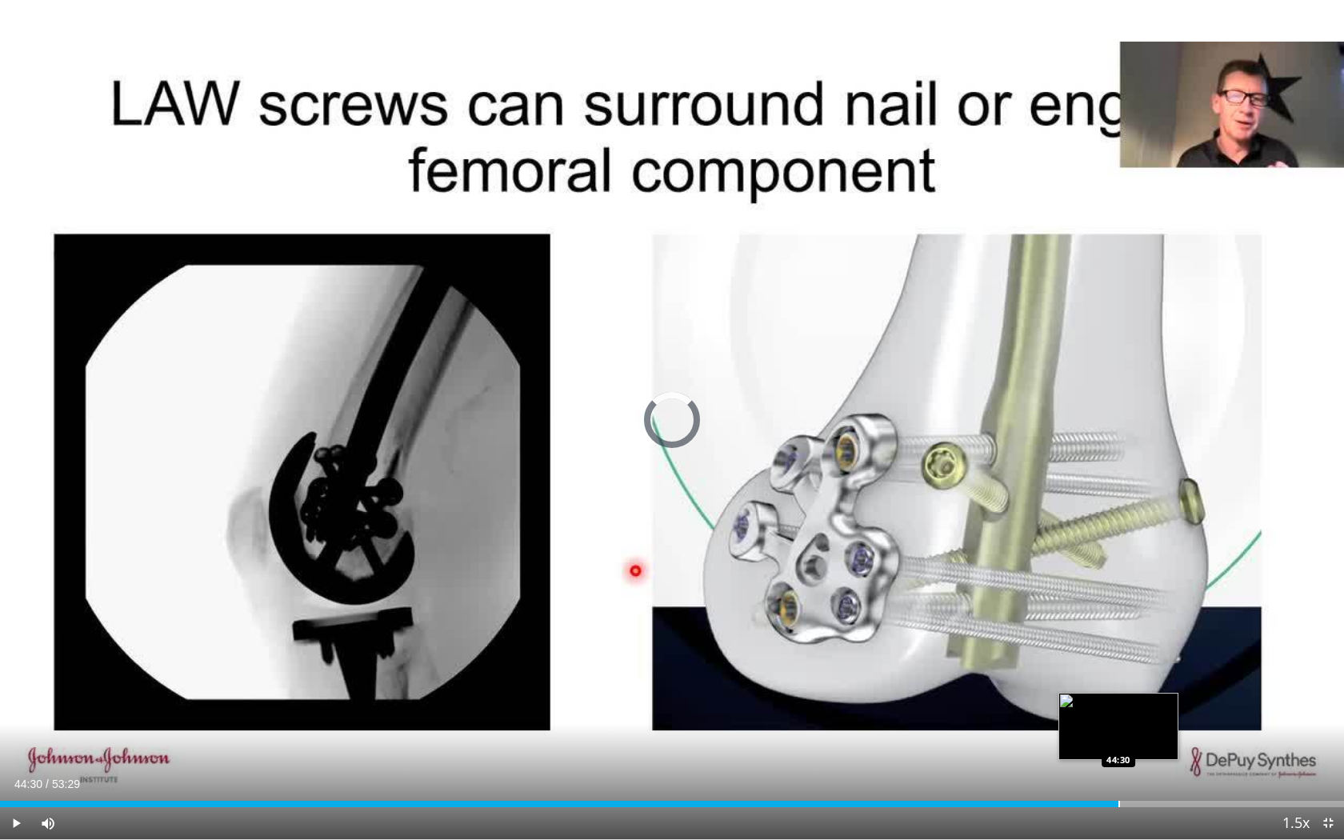
click at [1118, 769] on div "Progress Bar" at bounding box center [1119, 804] width 2 height 6
click at [1144, 769] on div "Progress Bar" at bounding box center [1145, 804] width 2 height 6
click at [1163, 769] on div "Progress Bar" at bounding box center [1164, 804] width 2 height 6
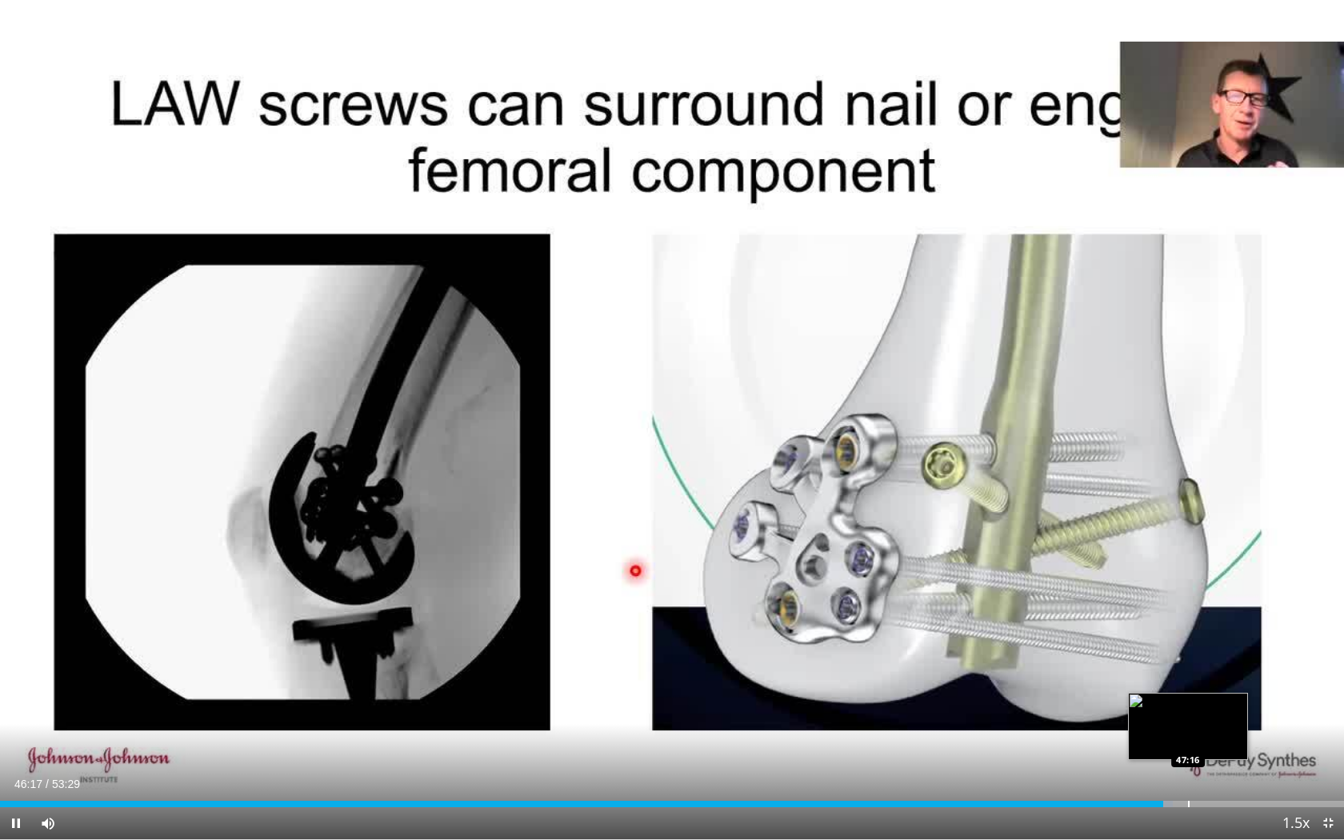
click at [1188, 769] on div "Loaded : 87.25% 46:18 47:16" at bounding box center [672, 799] width 1344 height 15
click at [1220, 769] on div "Progress Bar" at bounding box center [1221, 804] width 2 height 6
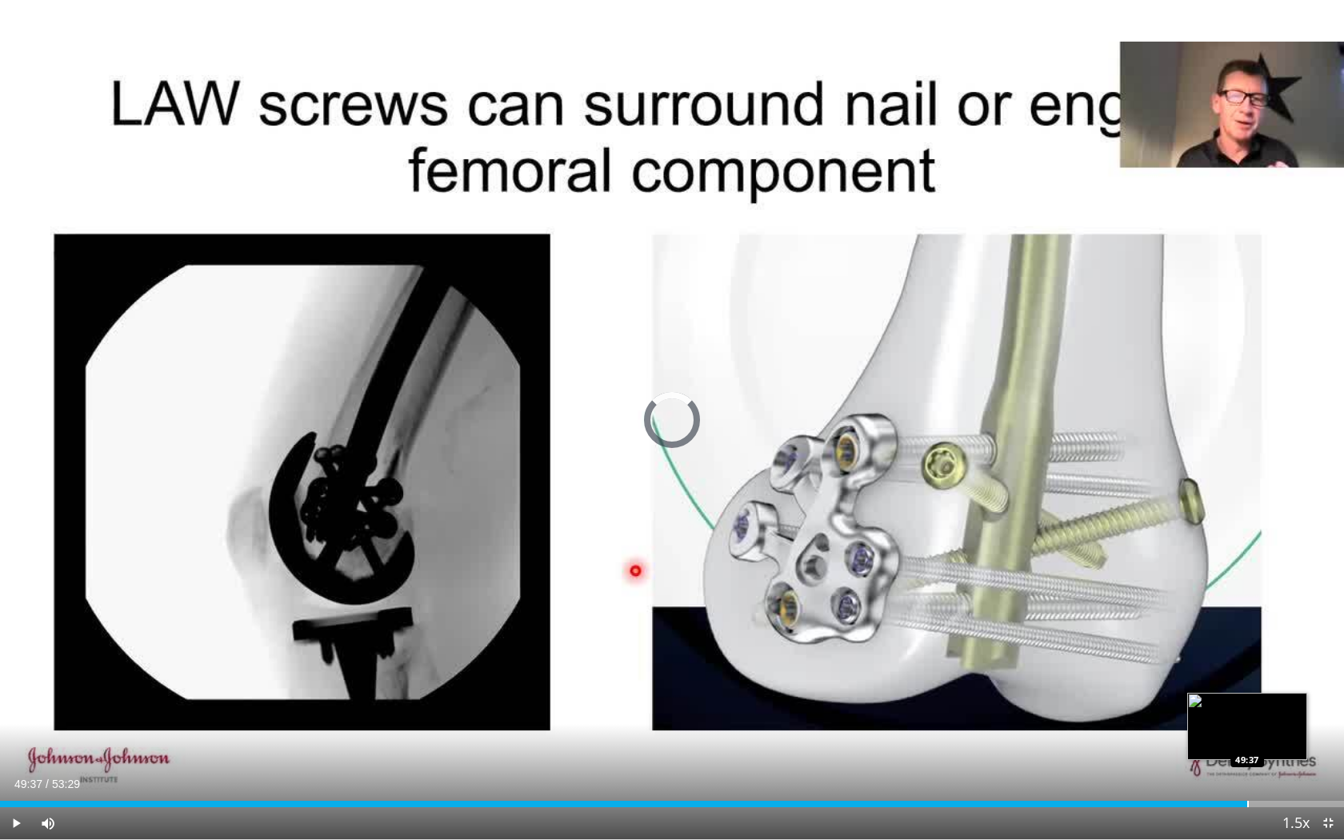
click at [1247, 769] on div "Progress Bar" at bounding box center [1248, 804] width 2 height 6
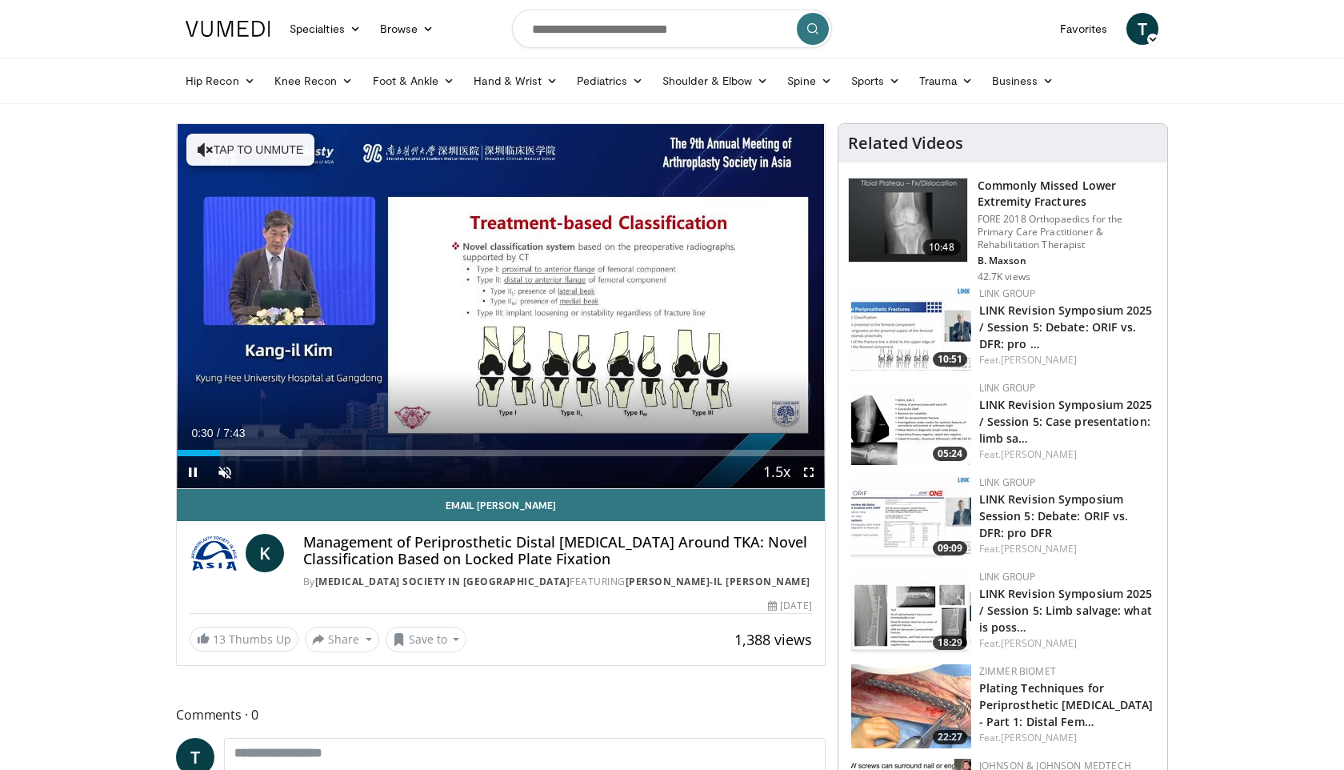
click at [270, 457] on div "Current Time 0:30 / Duration 7:43 Pause Skip Backward Skip Forward Unmute Loade…" at bounding box center [501, 472] width 648 height 32
click at [257, 450] on div "Progress Bar" at bounding box center [258, 453] width 2 height 6
click at [293, 450] on div "Progress Bar" at bounding box center [294, 453] width 2 height 6
click at [322, 448] on div "Loaded : 28.05% 1:24 1:43" at bounding box center [501, 448] width 648 height 15
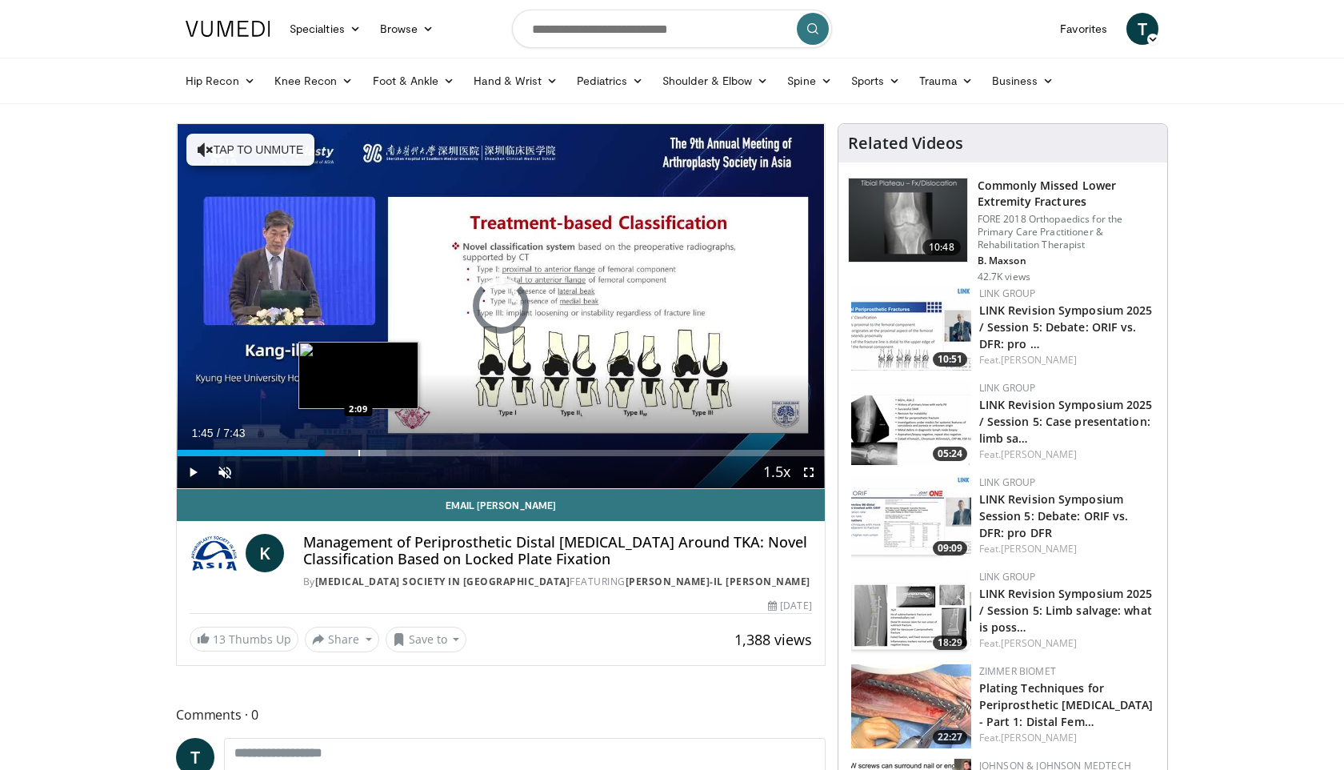
click at [358, 450] on div "Progress Bar" at bounding box center [359, 453] width 2 height 6
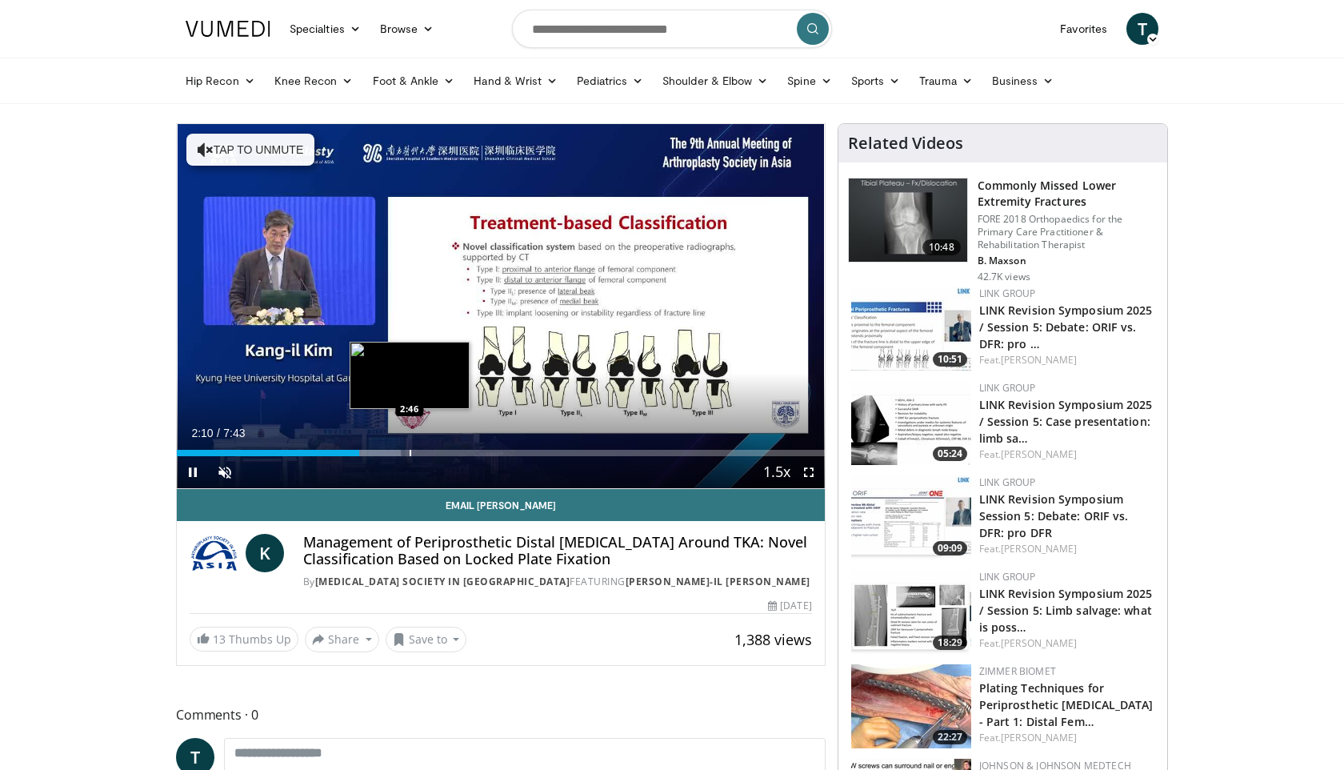
click at [410, 447] on div "Loaded : 34.53% 2:10 2:46" at bounding box center [501, 448] width 648 height 15
click at [433, 455] on div "Progress Bar" at bounding box center [432, 453] width 2 height 6
click at [458, 454] on div "Progress Bar" at bounding box center [457, 453] width 2 height 6
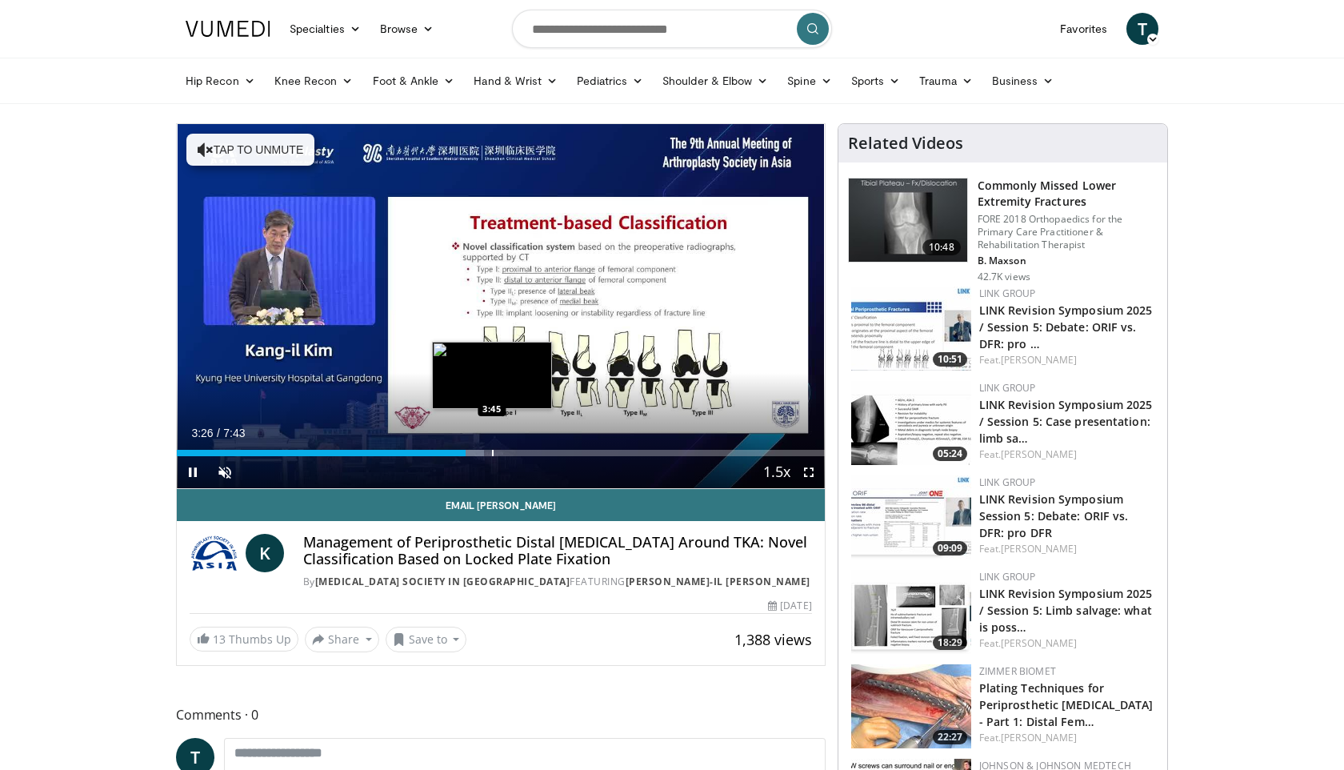
click at [492, 455] on div "Progress Bar" at bounding box center [493, 453] width 2 height 6
click at [523, 454] on div "Progress Bar" at bounding box center [524, 453] width 2 height 6
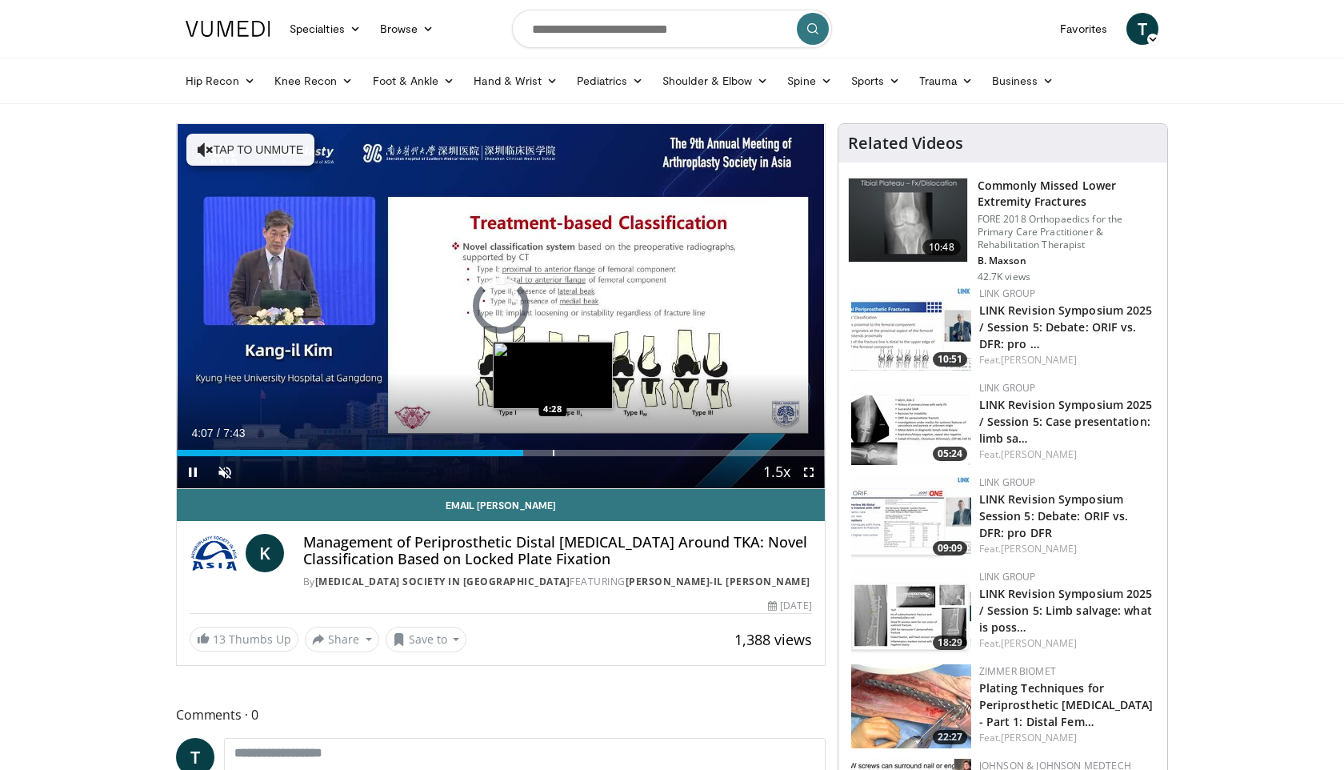
click at [553, 451] on div "Loaded : 0.00% 4:07 4:28" at bounding box center [501, 453] width 648 height 6
click at [583, 451] on div "Progress Bar" at bounding box center [584, 453] width 2 height 6
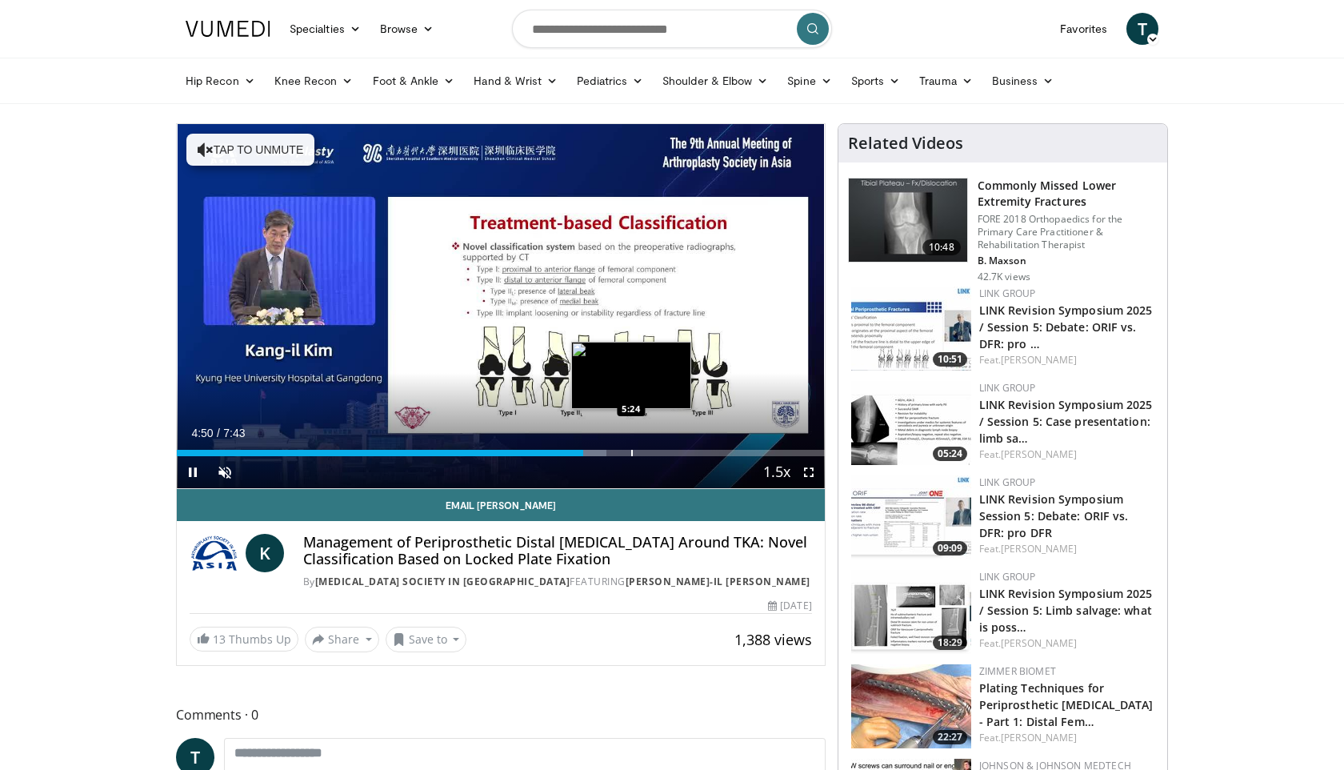
click at [631, 451] on div "Progress Bar" at bounding box center [632, 453] width 2 height 6
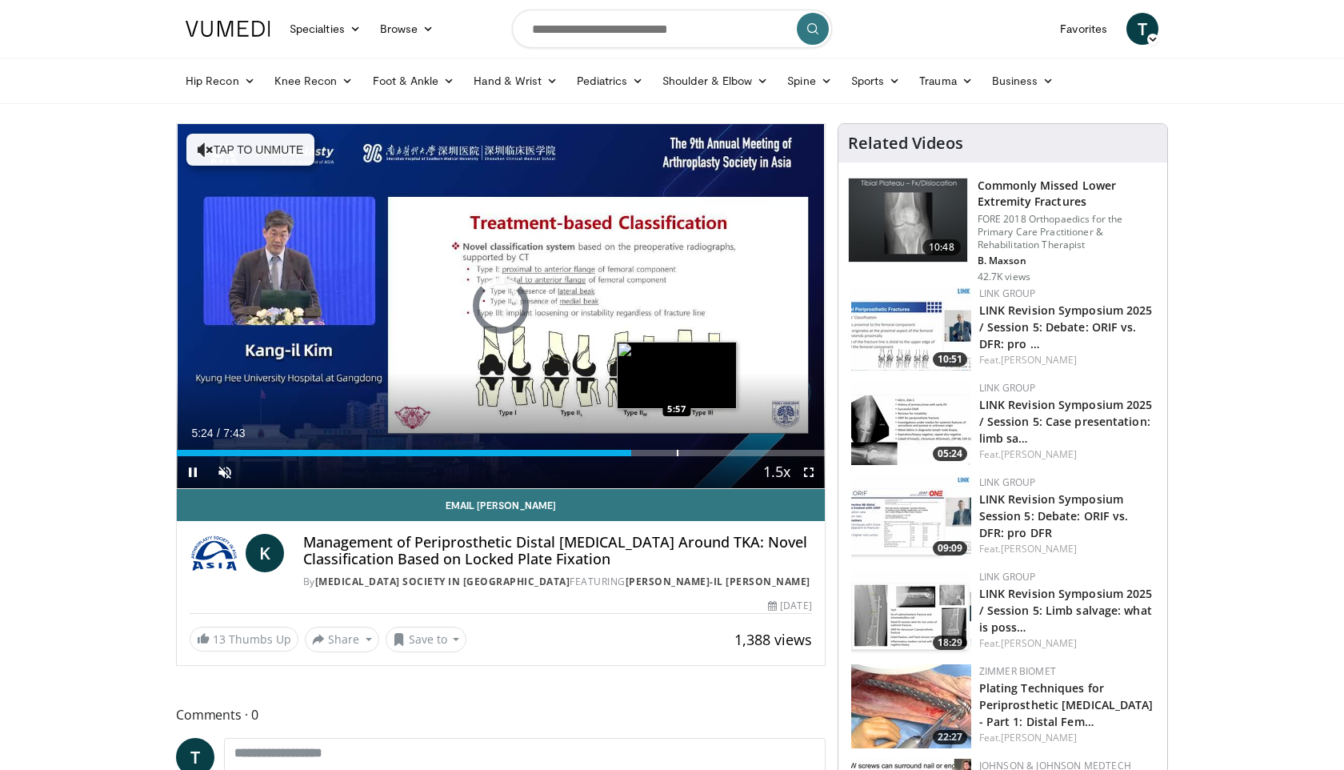
click at [677, 451] on div "Progress Bar" at bounding box center [678, 453] width 2 height 6
click at [711, 451] on div "Progress Bar" at bounding box center [712, 453] width 2 height 6
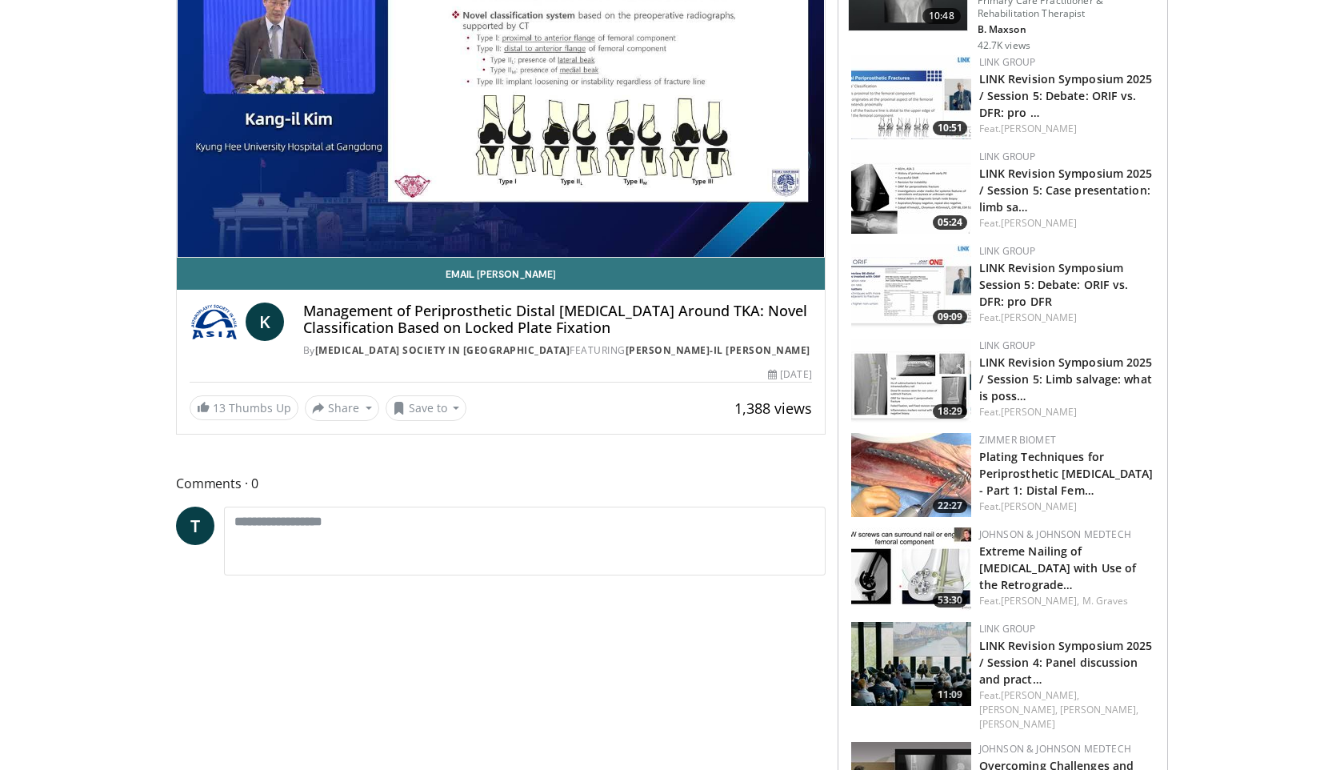
scroll to position [312, 0]
